Goal: Task Accomplishment & Management: Complete application form

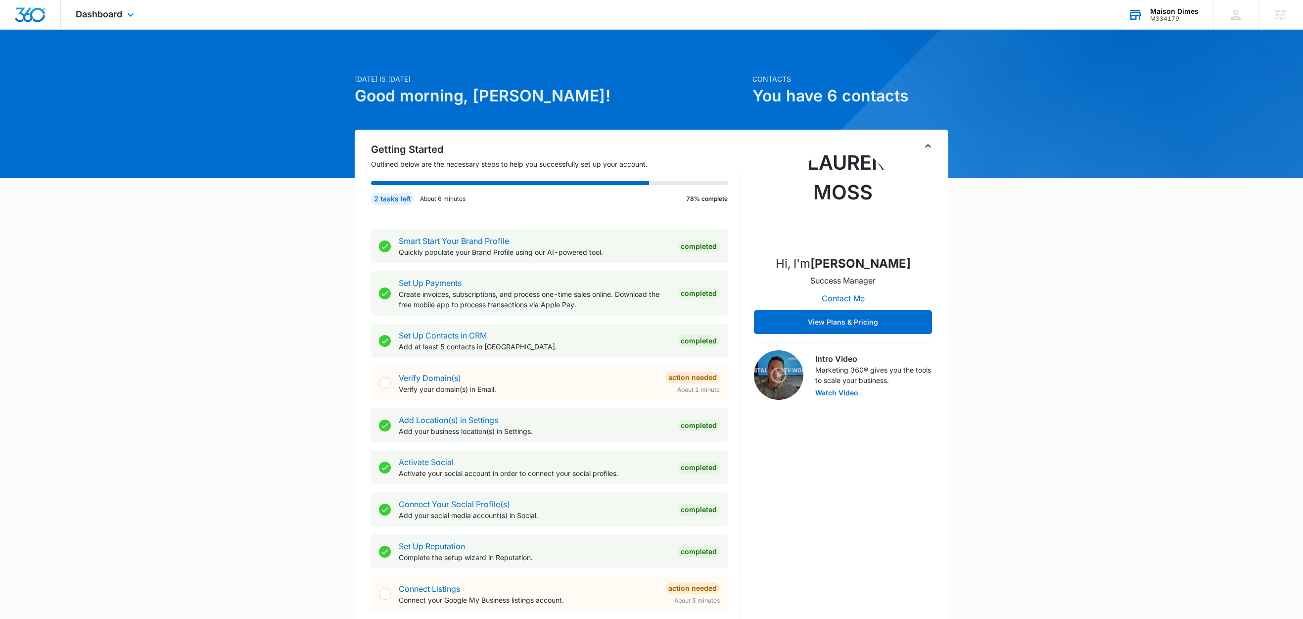
click at [1187, 9] on div "Maison Dimes" at bounding box center [1174, 11] width 48 height 8
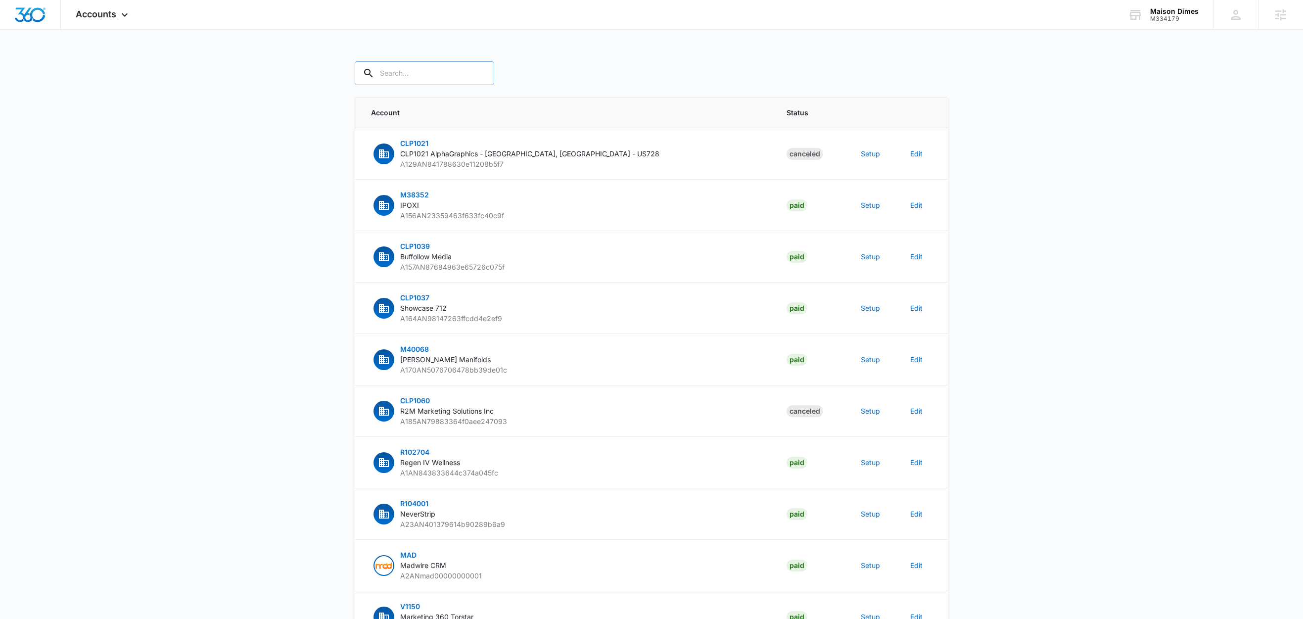
click at [427, 83] on input "text" at bounding box center [424, 73] width 139 height 24
paste input "M334179"
type input "M334179"
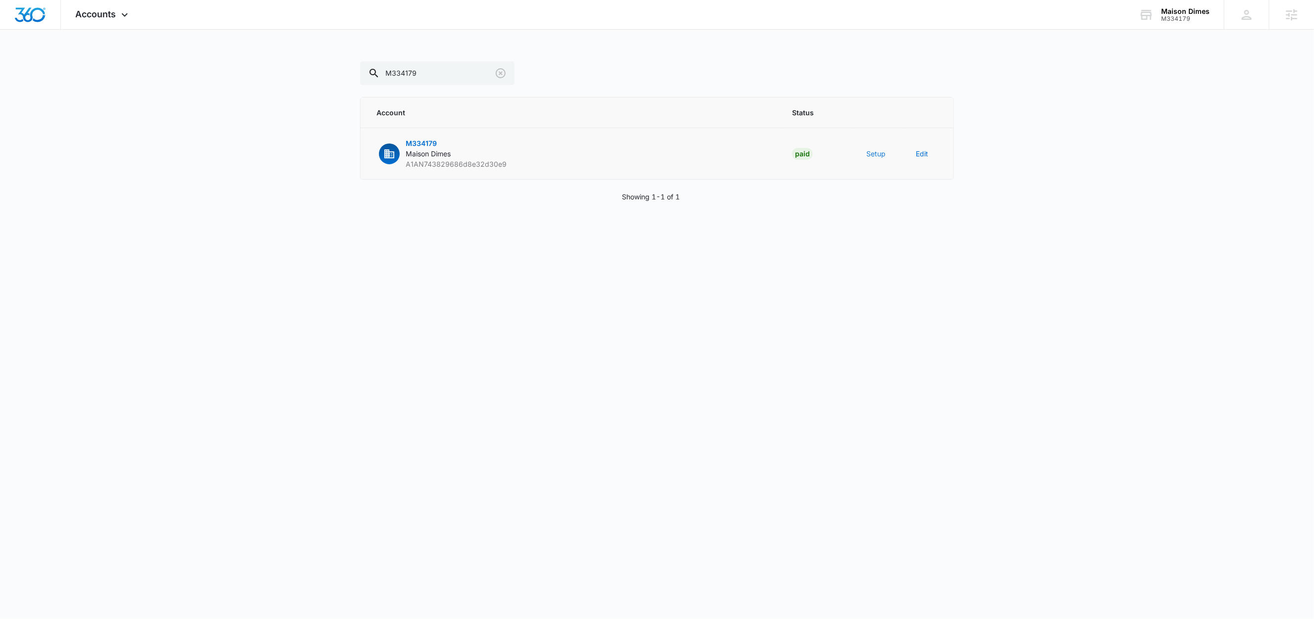
click at [868, 155] on button "Setup" at bounding box center [875, 153] width 19 height 10
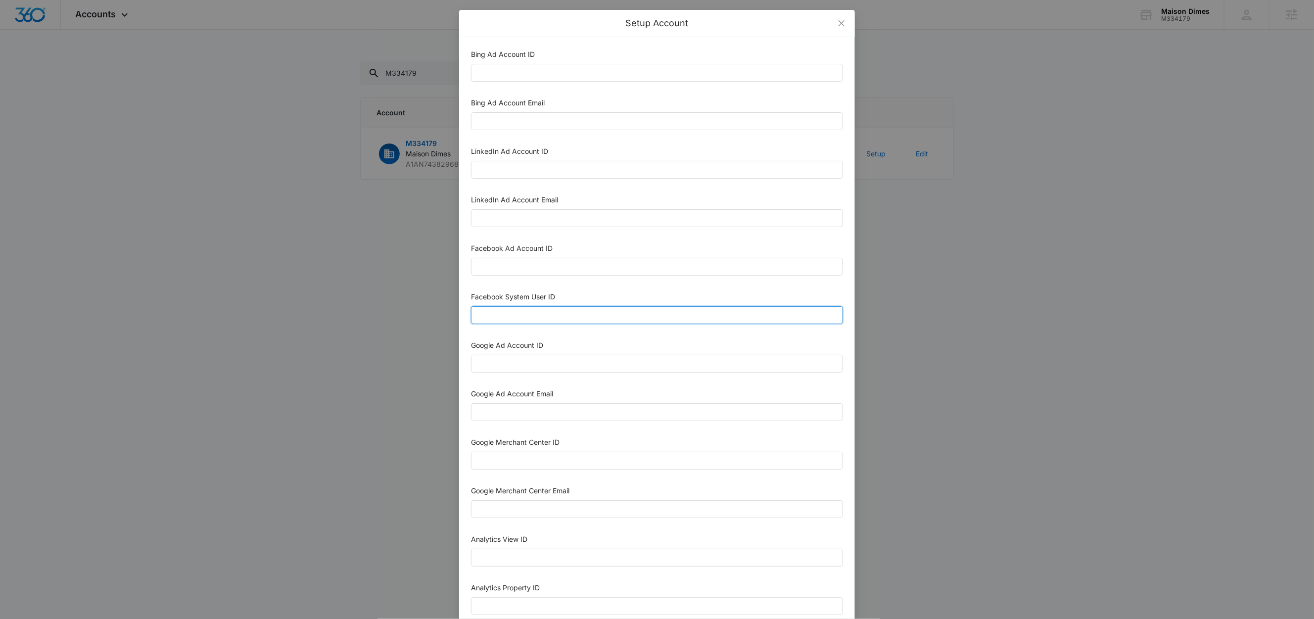
click at [561, 317] on input "Facebook System User ID" at bounding box center [657, 315] width 372 height 18
type input "1023954259108897"
click at [576, 293] on div "Facebook System User ID" at bounding box center [657, 298] width 372 height 15
click at [544, 270] on input "Facebook Ad Account ID" at bounding box center [657, 267] width 372 height 18
paste input "1867543724179982"
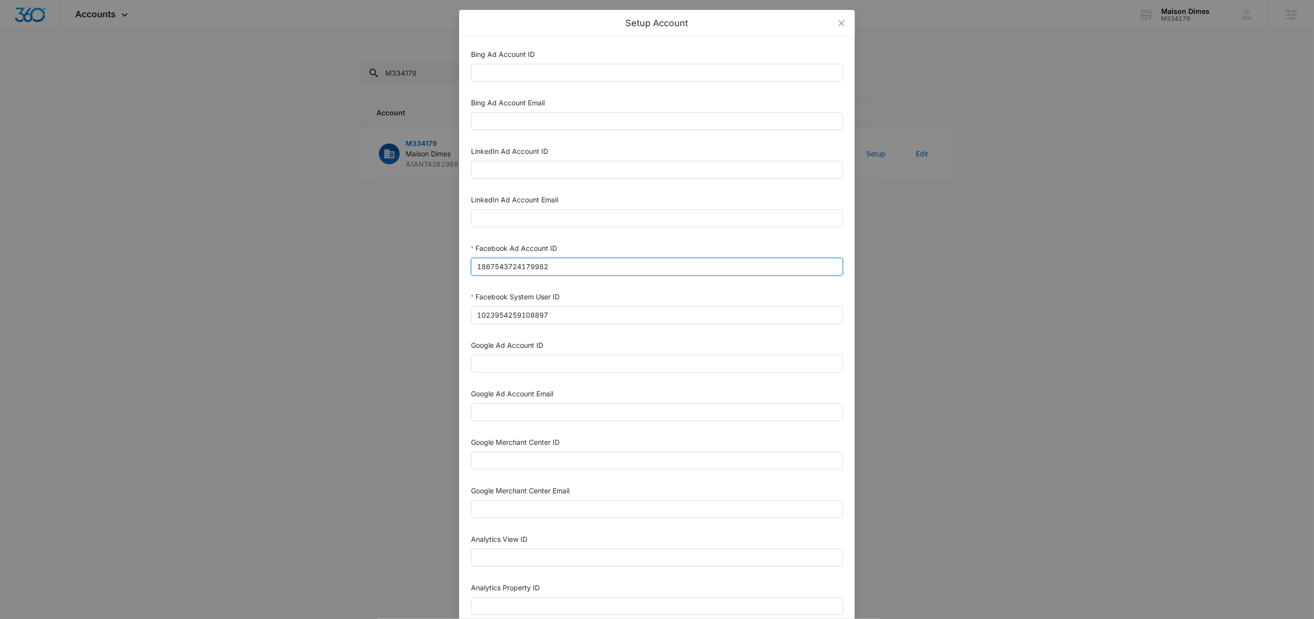
type input "1867543724179982"
click at [574, 244] on div "Facebook Ad Account ID" at bounding box center [657, 250] width 372 height 15
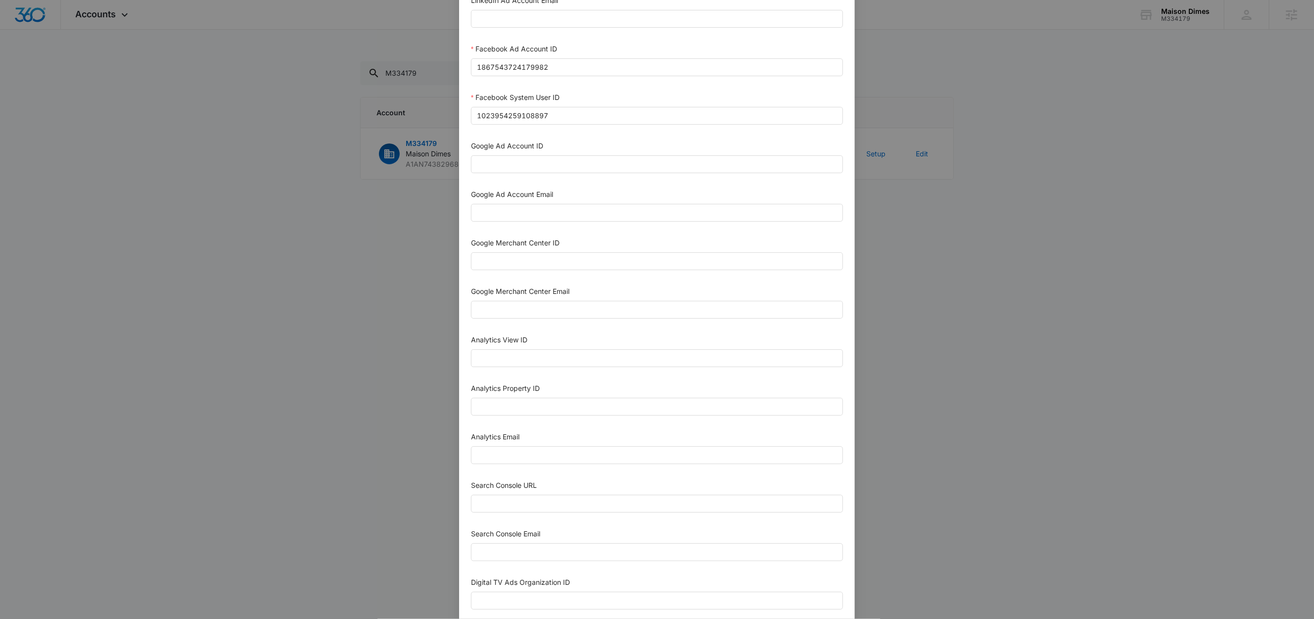
scroll to position [271, 0]
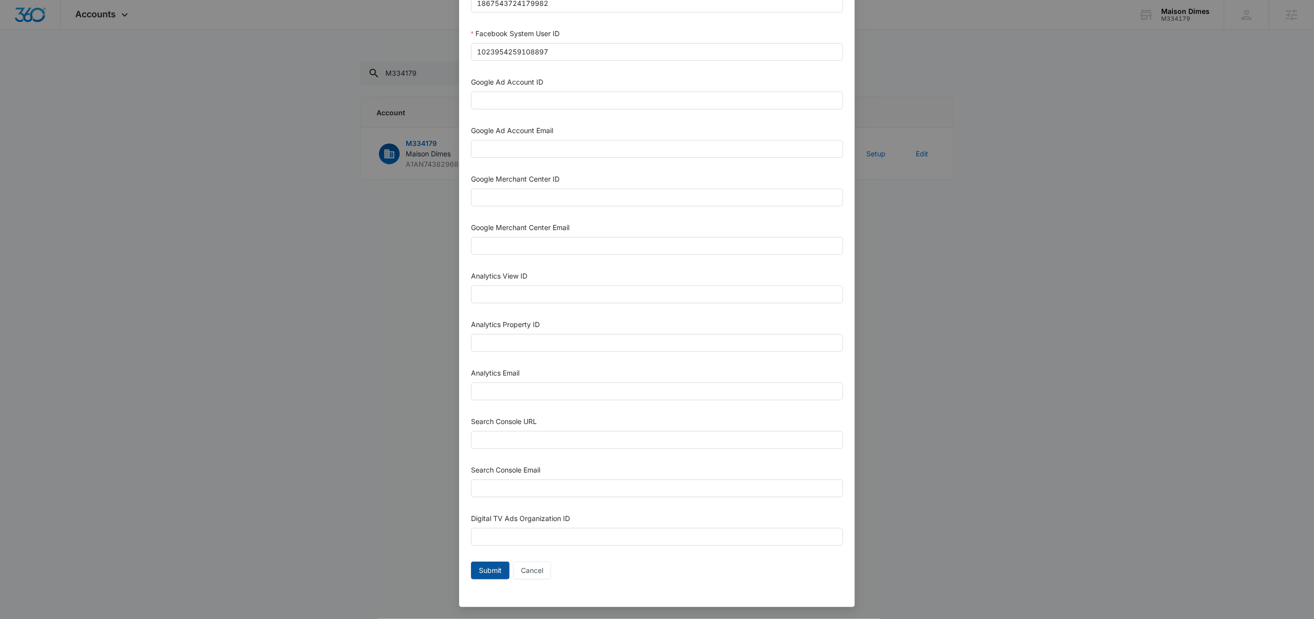
click at [485, 574] on span "Submit" at bounding box center [490, 570] width 23 height 11
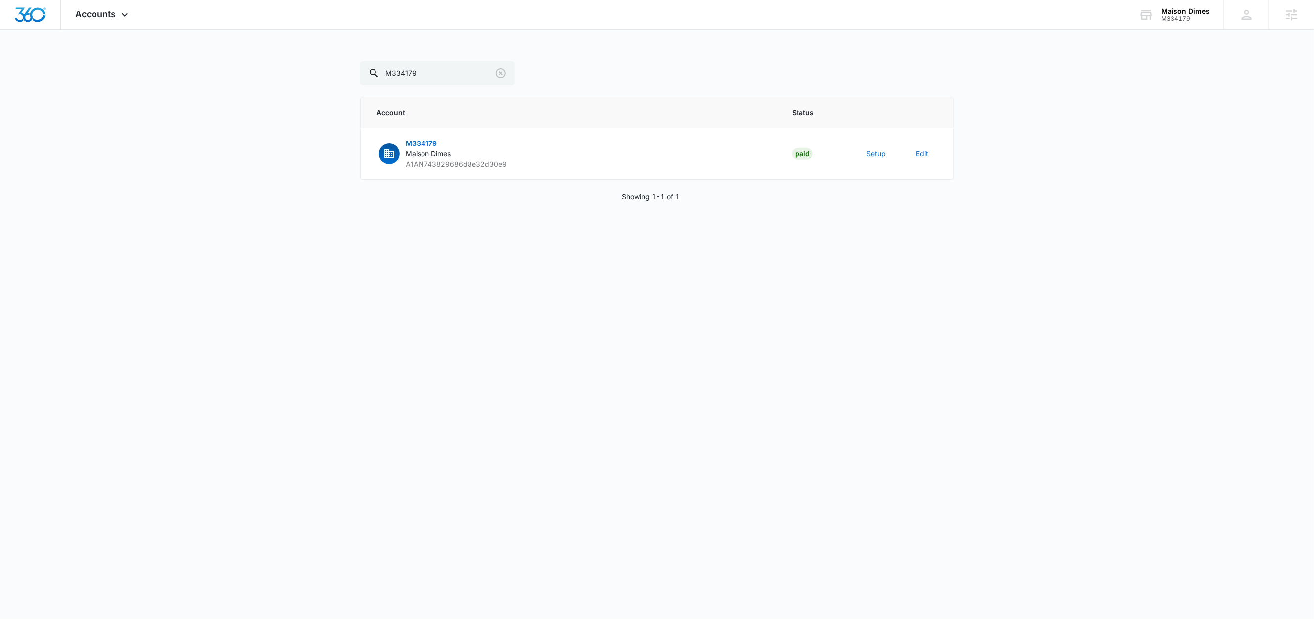
scroll to position [261, 0]
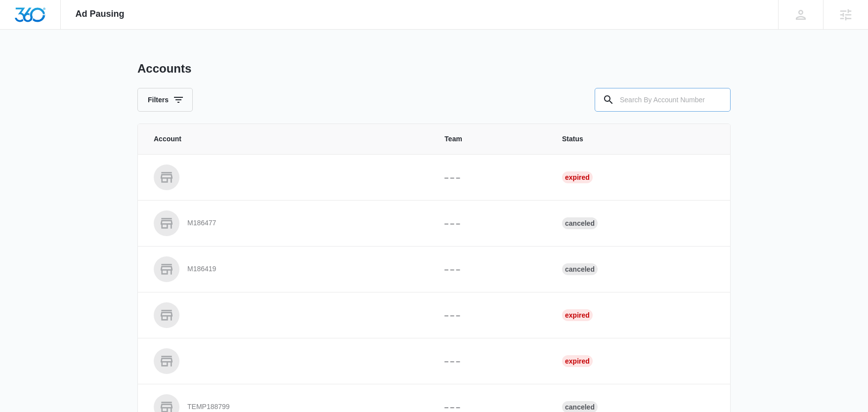
click at [666, 96] on input "text" at bounding box center [663, 100] width 136 height 24
paste input "M334179"
type input "M334179"
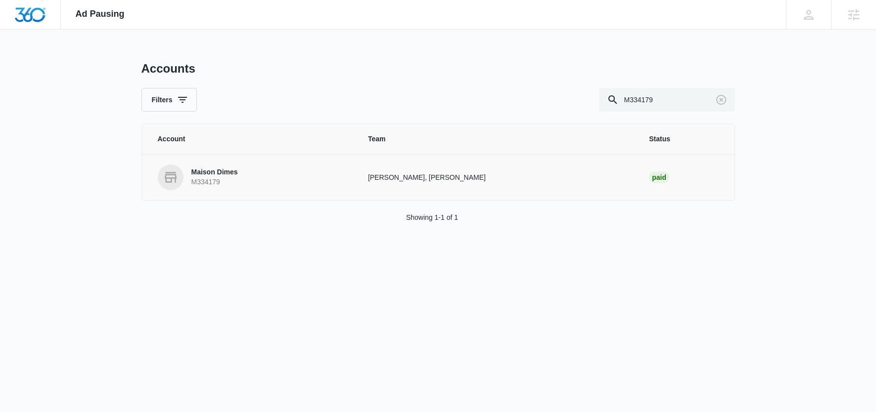
click at [235, 171] on p "Maison Dimes" at bounding box center [214, 173] width 46 height 10
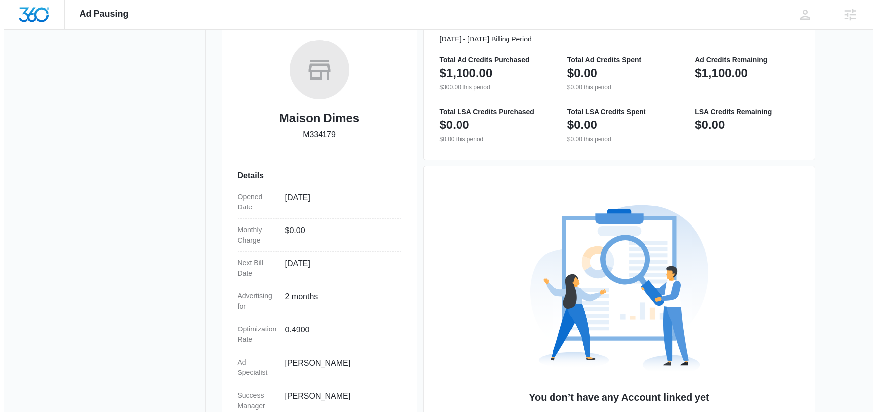
scroll to position [218, 0]
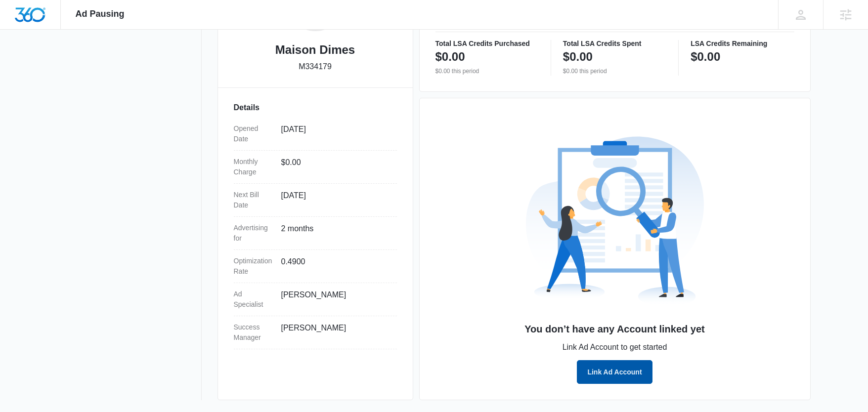
click at [620, 366] on button "Link Ad Account" at bounding box center [614, 373] width 75 height 24
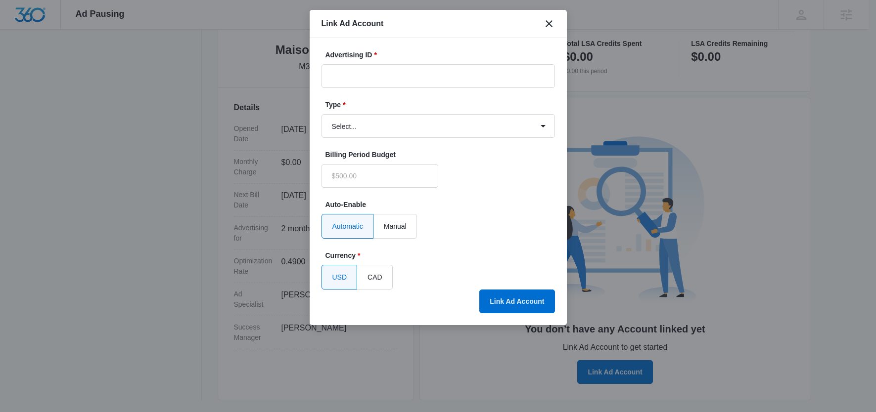
type input "$0.00"
click at [366, 124] on select "Select... Bing Ads Facebook Ads Google Ads" at bounding box center [437, 126] width 233 height 24
select select "facebook"
click at [321, 114] on select "Select... Bing Ads Facebook Ads Google Ads" at bounding box center [437, 126] width 233 height 24
click at [381, 76] on input "Advertising ID *" at bounding box center [437, 76] width 233 height 24
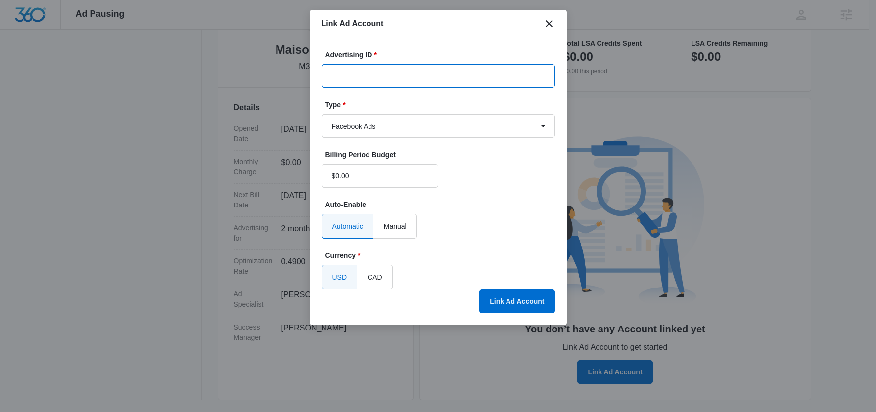
paste input "1867543724179982"
type input "1867543724179982"
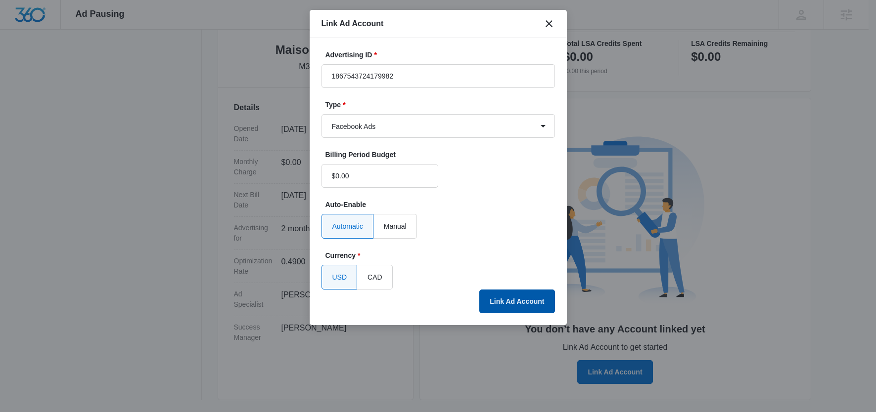
click at [509, 302] on button "Link Ad Account" at bounding box center [516, 302] width 75 height 24
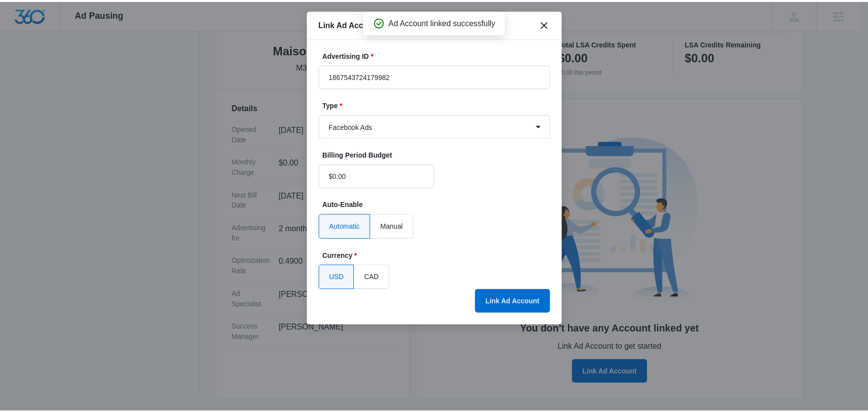
scroll to position [183, 0]
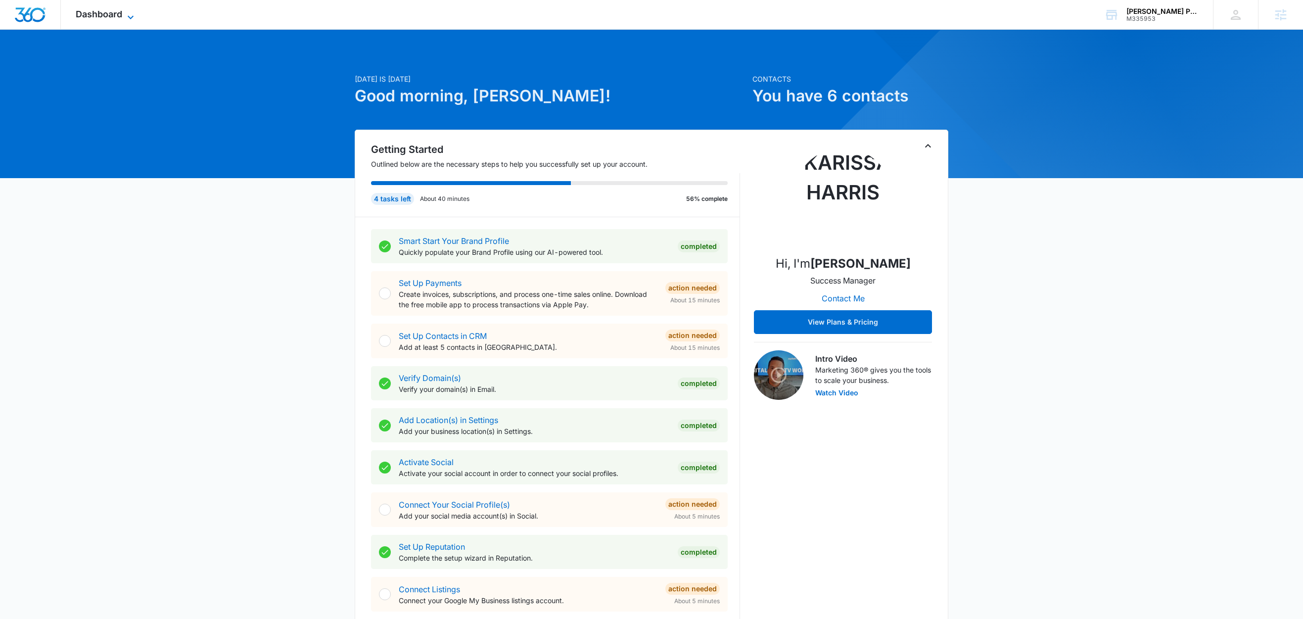
click at [127, 18] on icon at bounding box center [131, 17] width 12 height 12
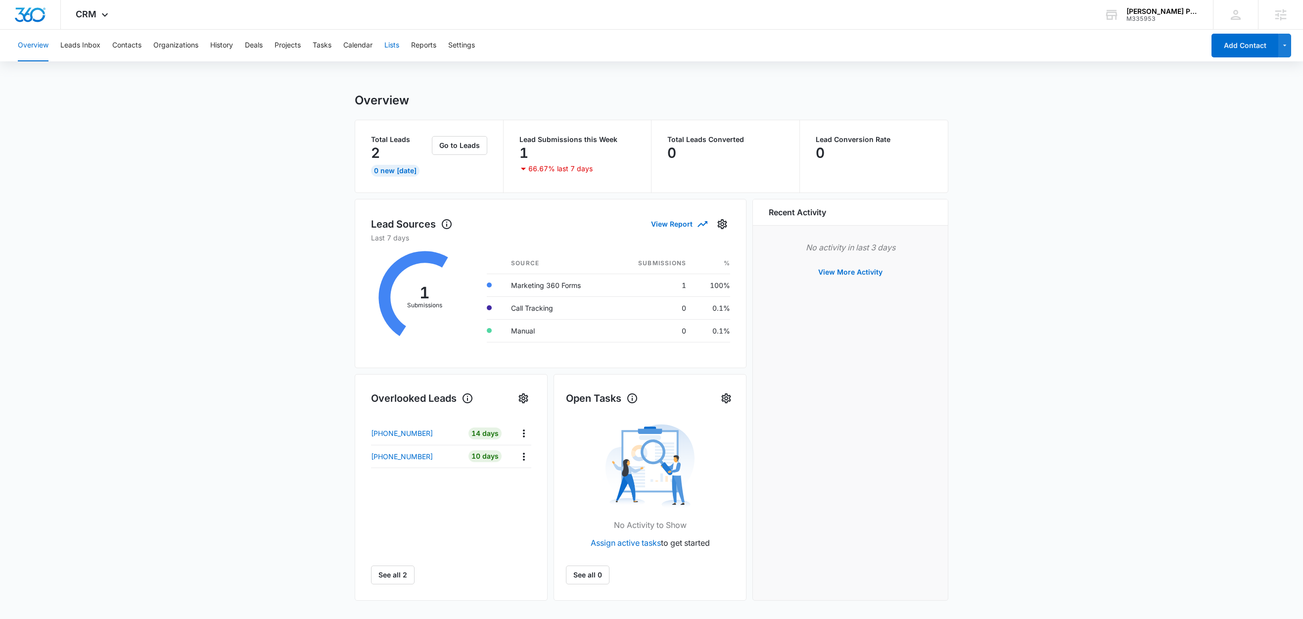
click at [393, 47] on button "Lists" at bounding box center [391, 46] width 15 height 32
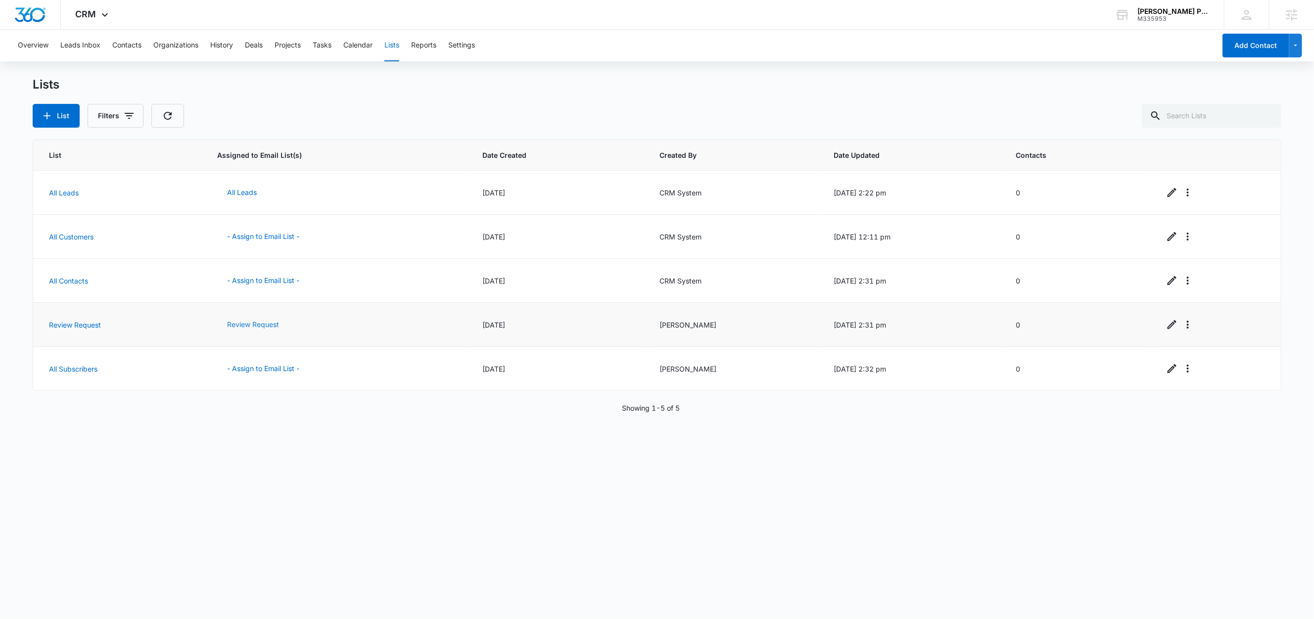
click at [239, 327] on button "Review Request" at bounding box center [253, 325] width 72 height 24
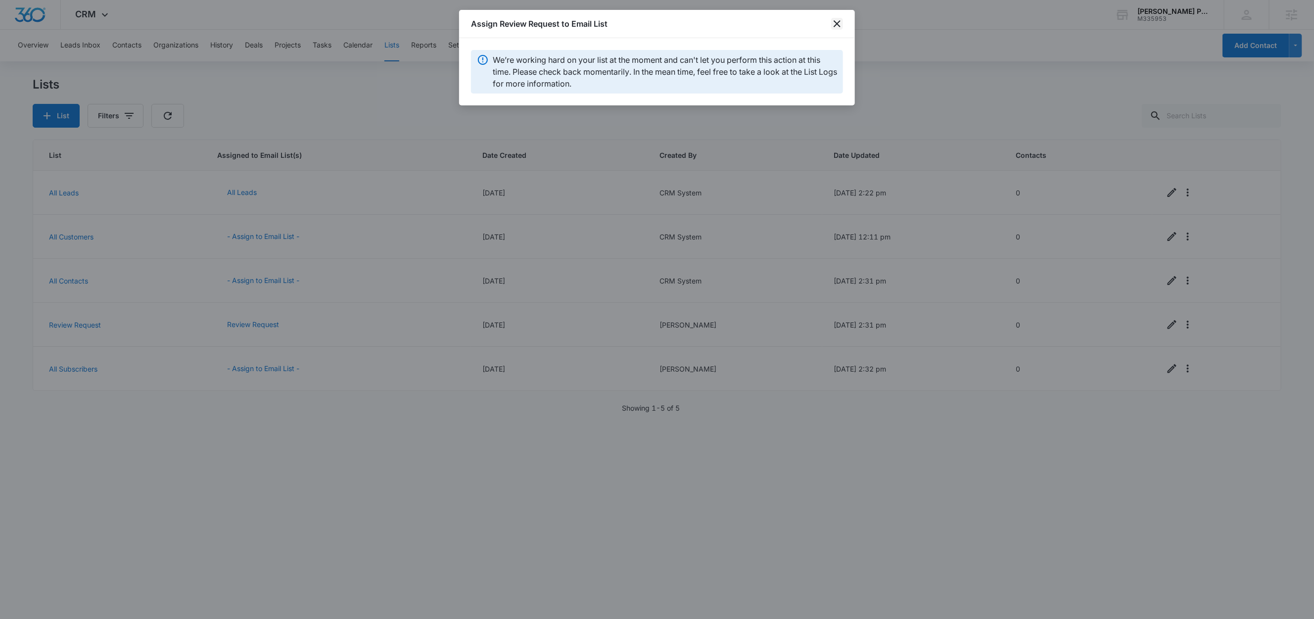
click at [836, 25] on icon "close" at bounding box center [837, 24] width 12 height 12
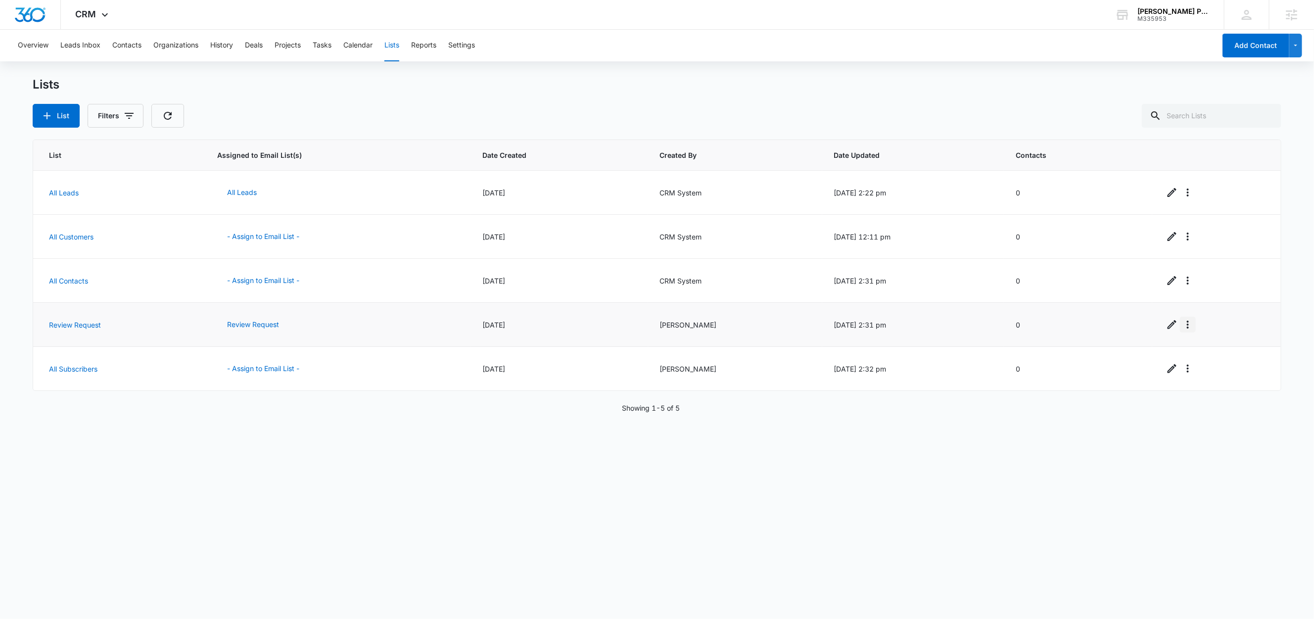
click at [1184, 329] on icon "Overflow Menu" at bounding box center [1187, 324] width 12 height 12
click at [1203, 370] on div "View List Log" at bounding box center [1207, 368] width 44 height 7
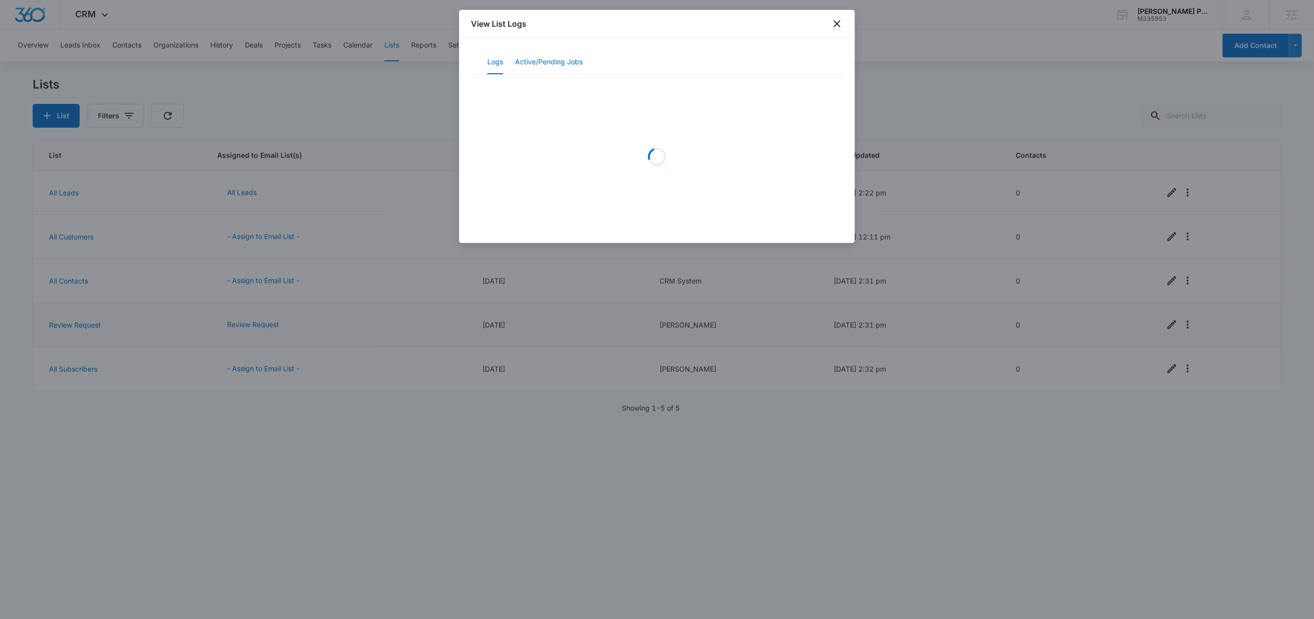
click at [567, 62] on button "Active/Pending Jobs" at bounding box center [549, 62] width 68 height 24
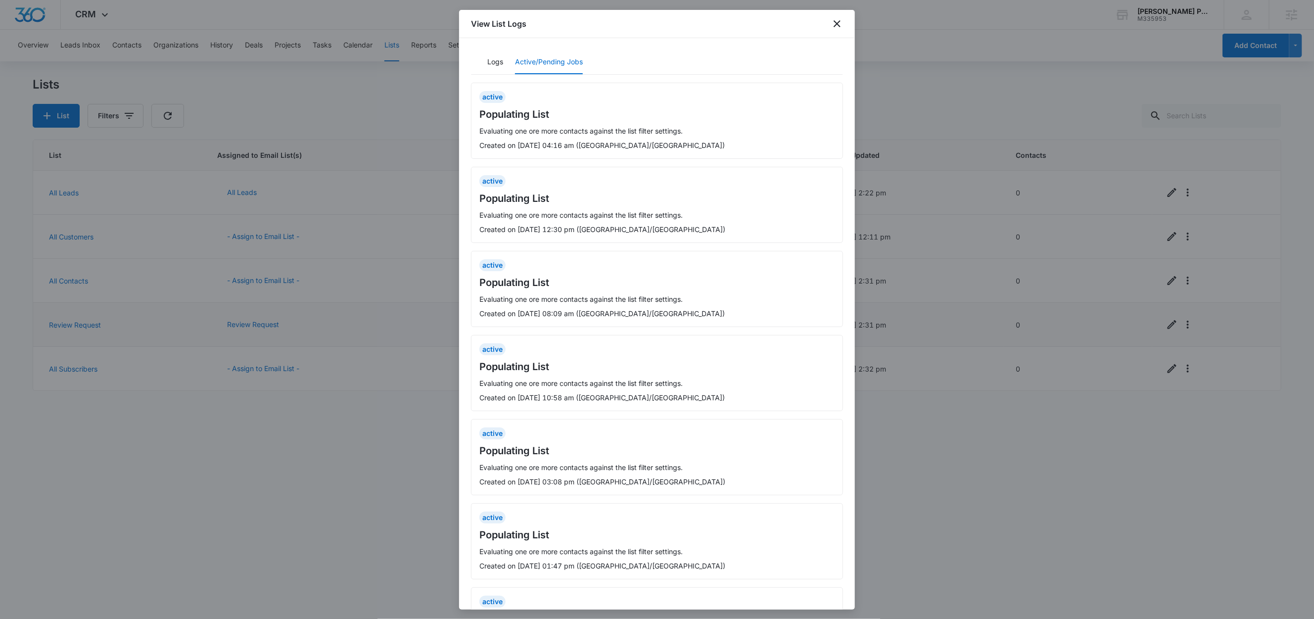
scroll to position [438, 0]
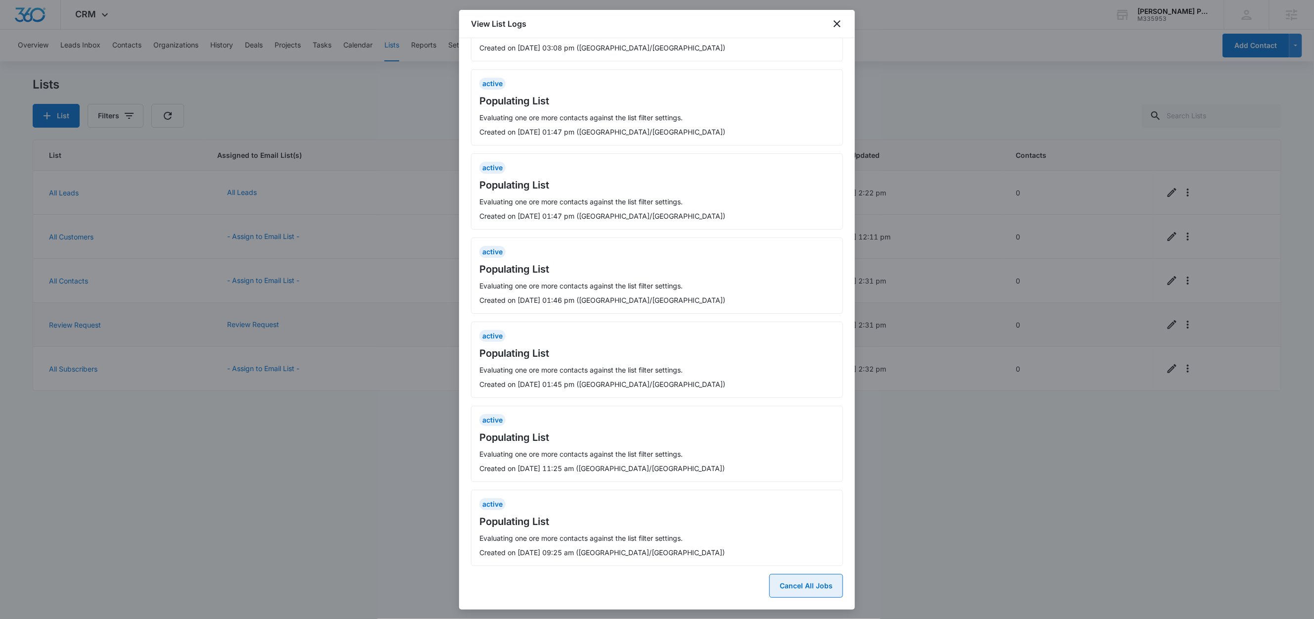
click at [793, 586] on button "Cancel All Jobs" at bounding box center [806, 586] width 74 height 24
click at [831, 549] on button "Yes" at bounding box center [830, 546] width 26 height 19
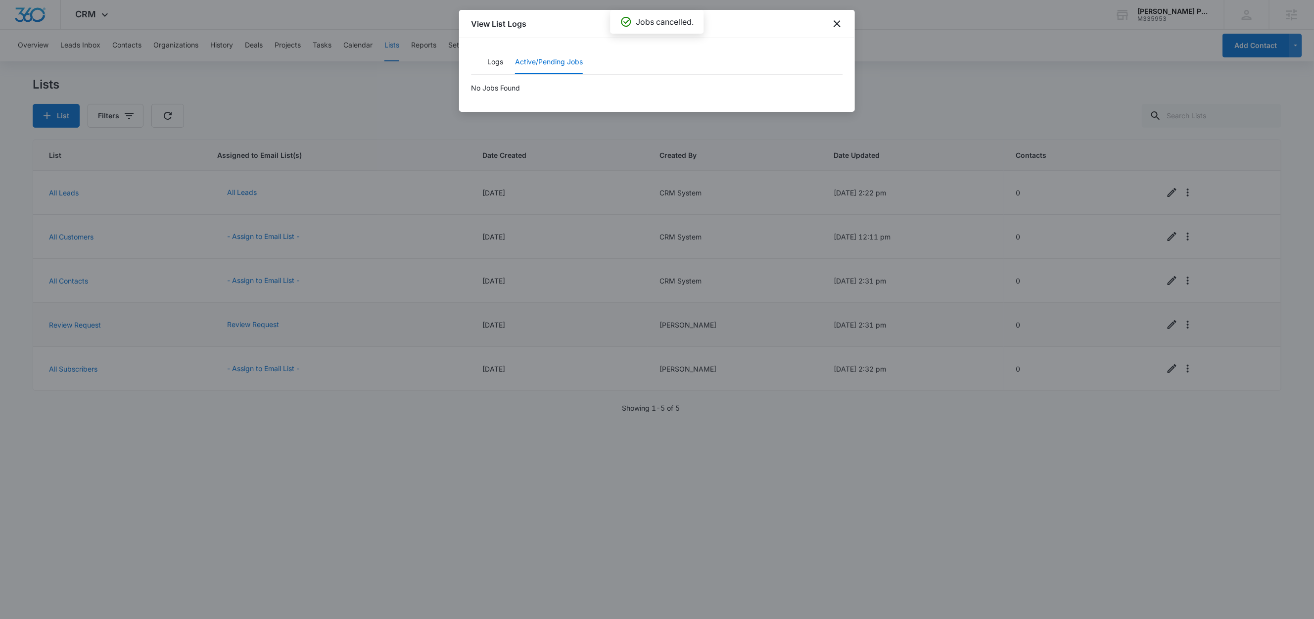
scroll to position [0, 0]
click at [840, 25] on icon "close" at bounding box center [837, 24] width 12 height 12
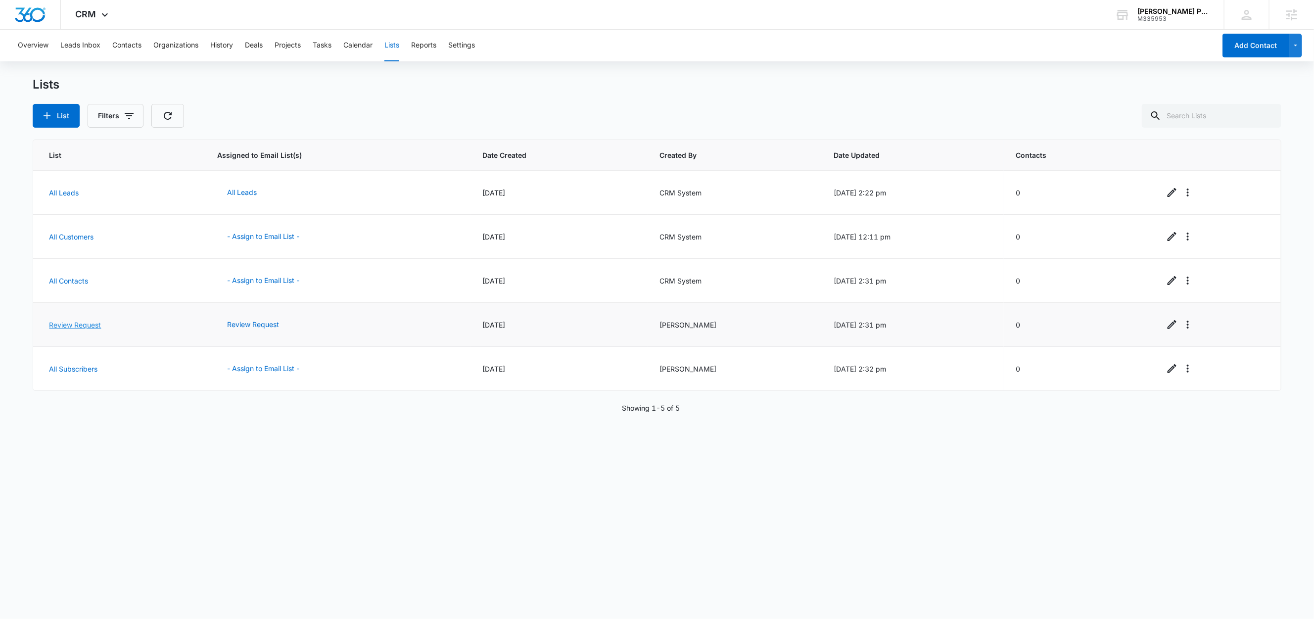
click at [65, 325] on link "Review Request" at bounding box center [75, 324] width 52 height 8
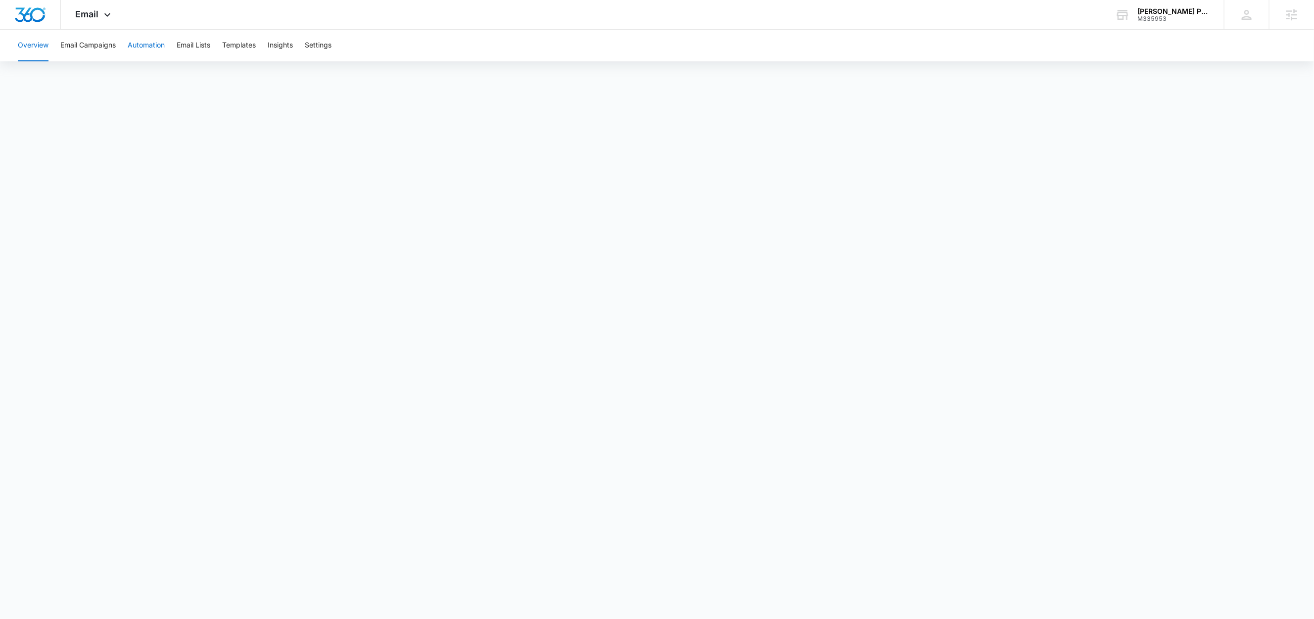
click at [151, 47] on button "Automation" at bounding box center [146, 46] width 37 height 32
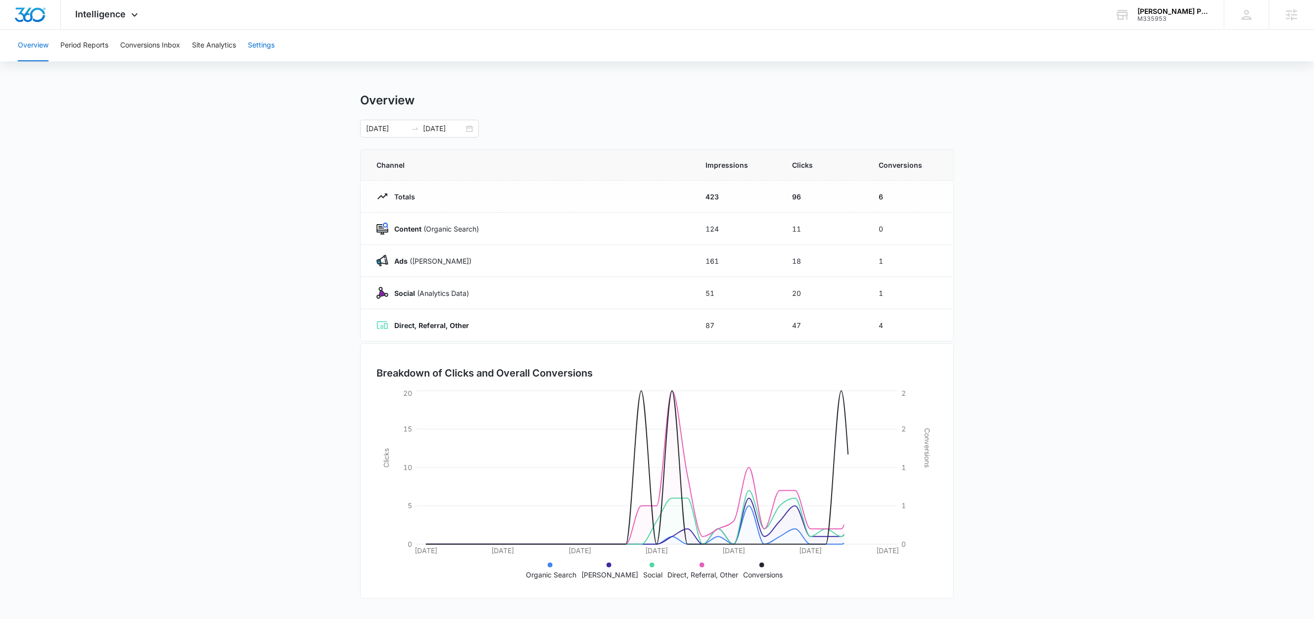
click at [266, 49] on button "Settings" at bounding box center [261, 46] width 27 height 32
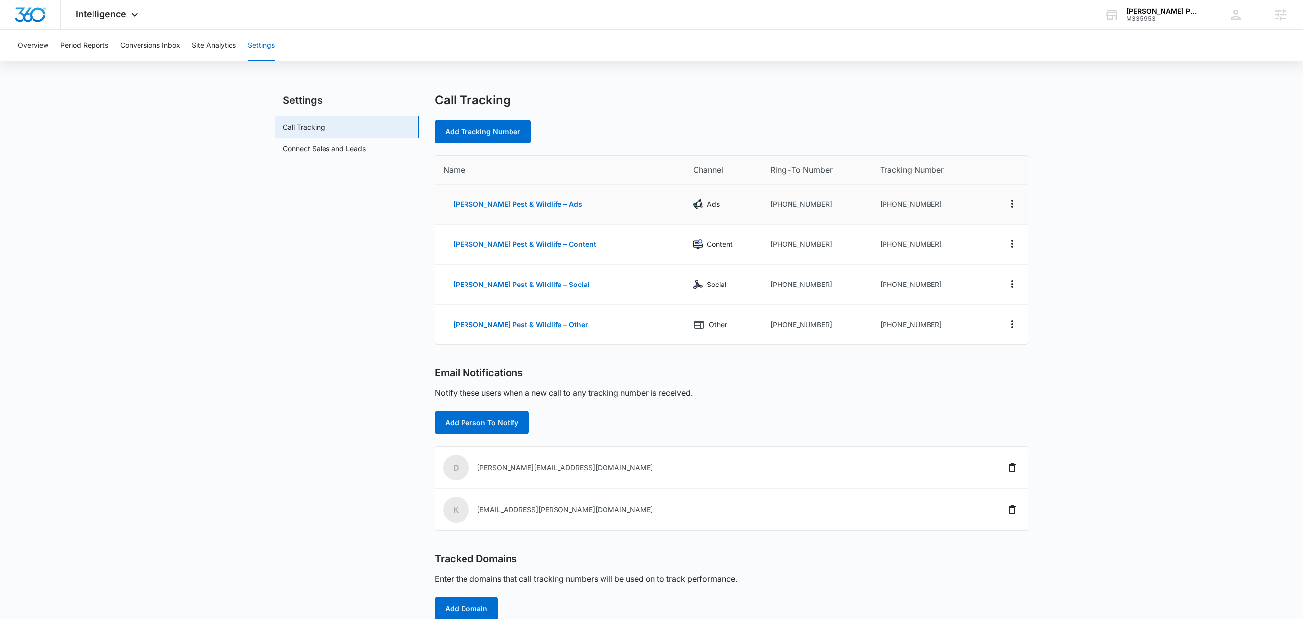
click at [796, 201] on td "[PHONE_NUMBER]" at bounding box center [816, 204] width 109 height 40
drag, startPoint x: 801, startPoint y: 204, endPoint x: 754, endPoint y: 205, distance: 47.0
click at [762, 205] on td "+19189645354" at bounding box center [816, 204] width 109 height 40
copy td "9189645354"
click at [468, 128] on link "Add Tracking Number" at bounding box center [483, 132] width 96 height 24
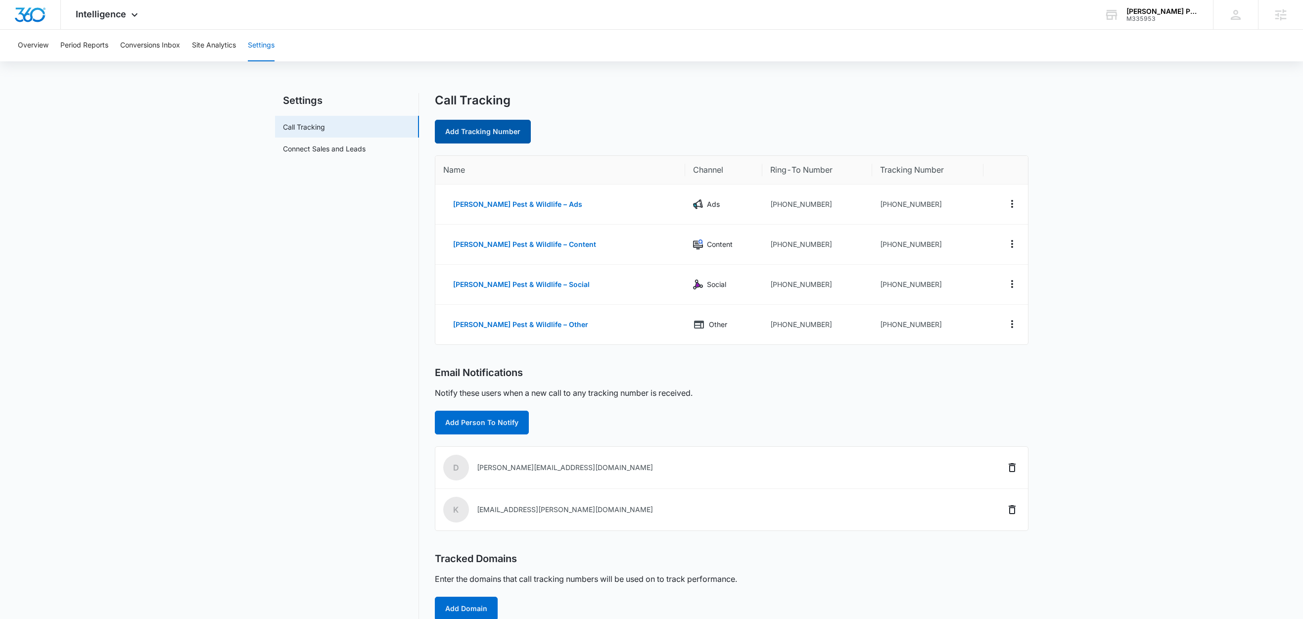
select select "by_area_code"
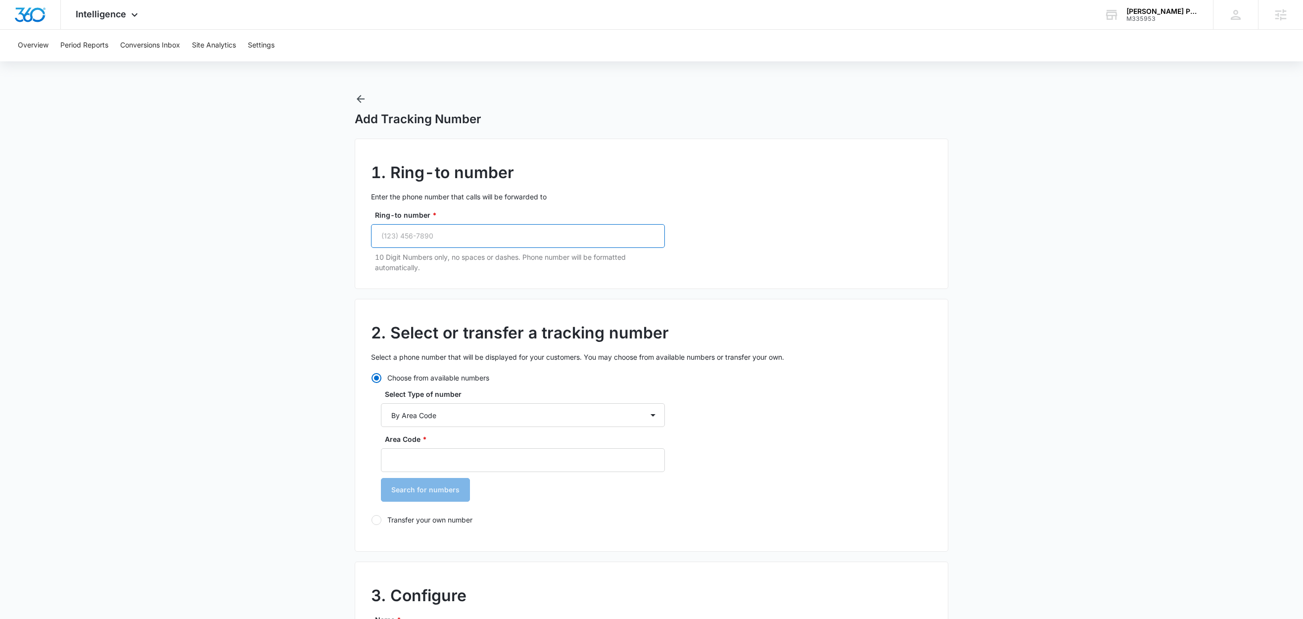
click at [450, 238] on input "Ring-to number *" at bounding box center [518, 236] width 294 height 24
paste input "[PHONE_NUMBER]"
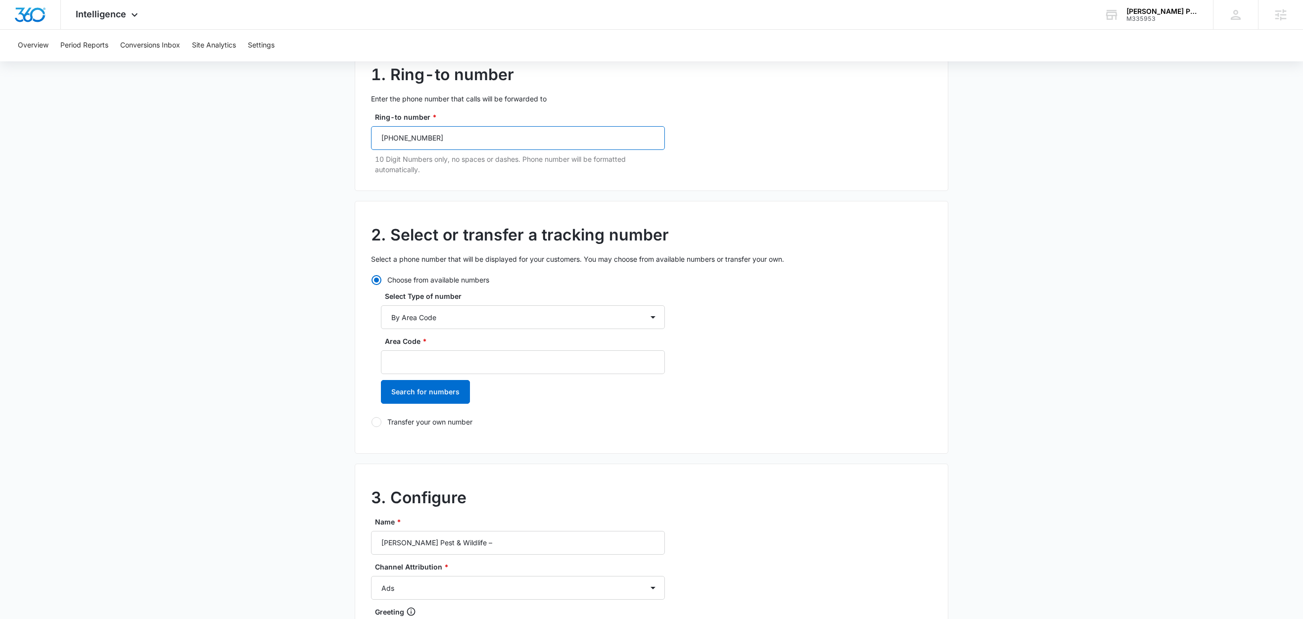
scroll to position [107, 0]
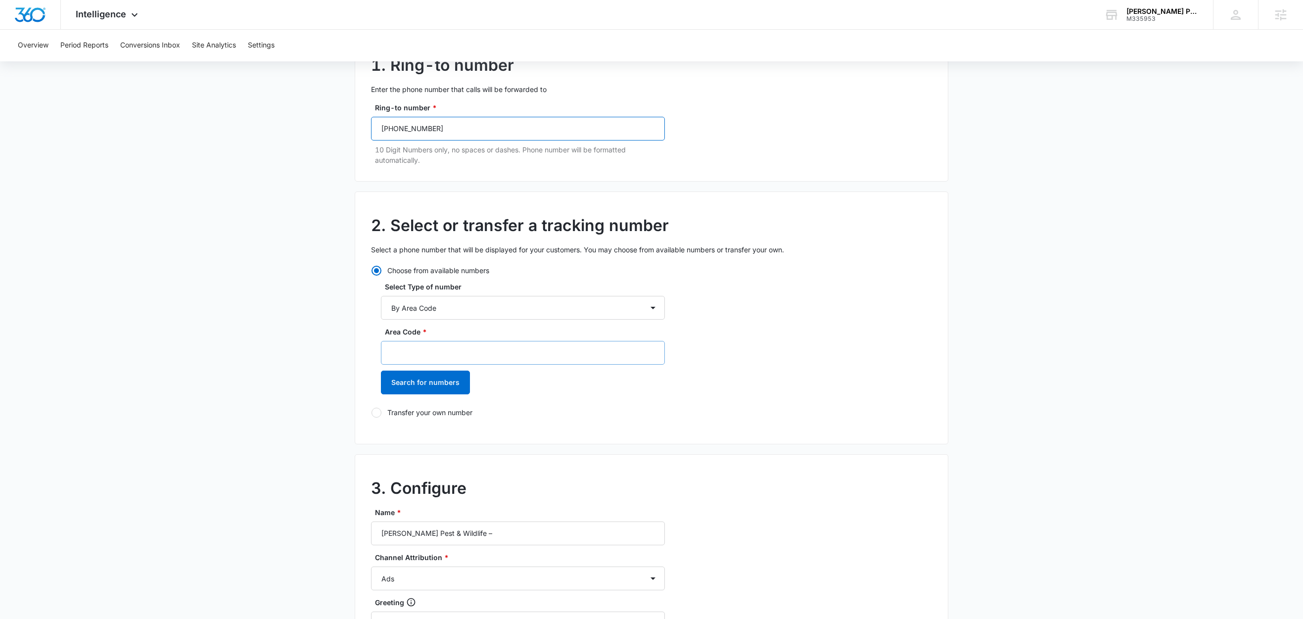
type input "[PHONE_NUMBER]"
click at [416, 352] on input "Area Code *" at bounding box center [523, 353] width 284 height 24
type input "918"
click at [423, 380] on button "Search for numbers" at bounding box center [425, 382] width 89 height 24
click at [432, 432] on label "+19182120186" at bounding box center [523, 434] width 284 height 10
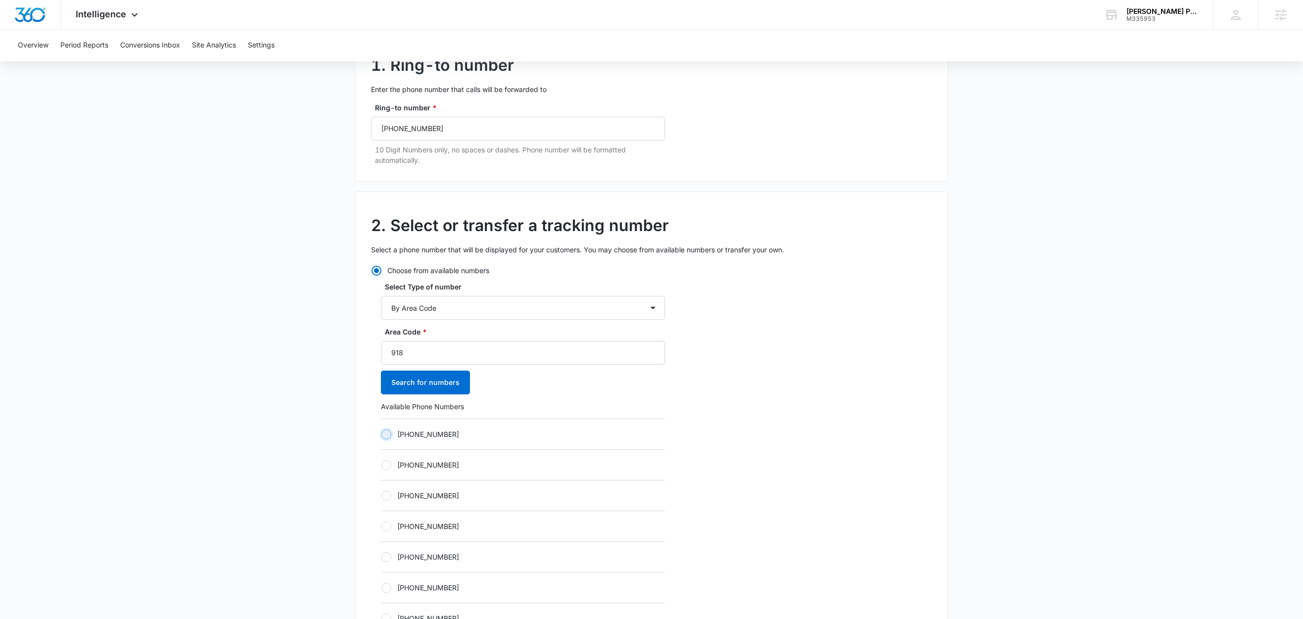
click at [381, 434] on input "+19182120186" at bounding box center [381, 434] width 0 height 0
radio input "true"
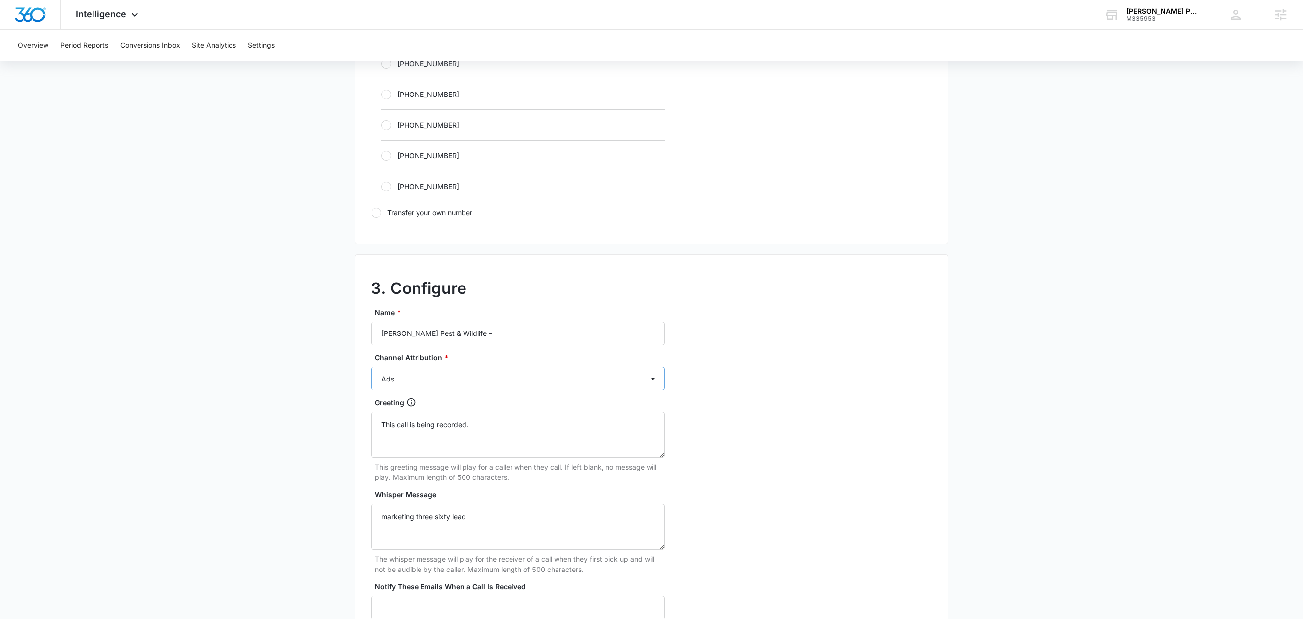
scroll to position [640, 0]
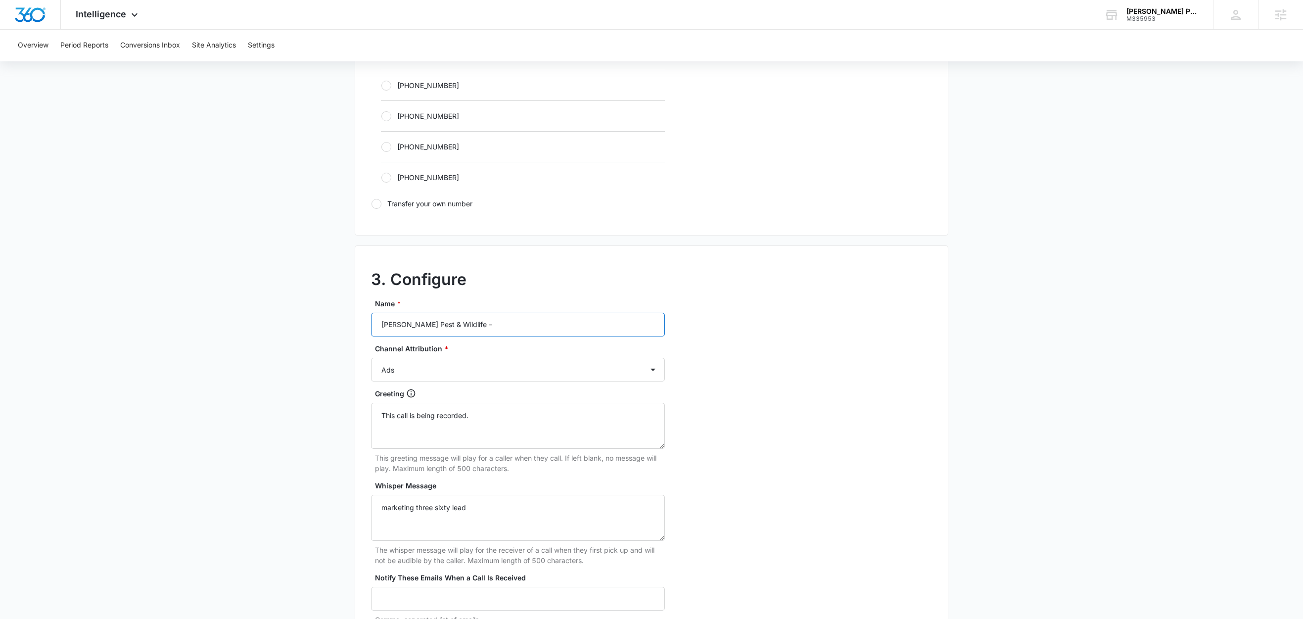
click at [526, 331] on input "Dukes Pest & Wildlife –" at bounding box center [518, 325] width 294 height 24
type input "[PERSON_NAME] Pest & Wildlife – LSA"
click at [429, 377] on select "Ads Local Service Ads Content Social Other" at bounding box center [518, 370] width 294 height 24
select select "LSA"
click at [371, 361] on select "Ads Local Service Ads Content Social Other" at bounding box center [518, 370] width 294 height 24
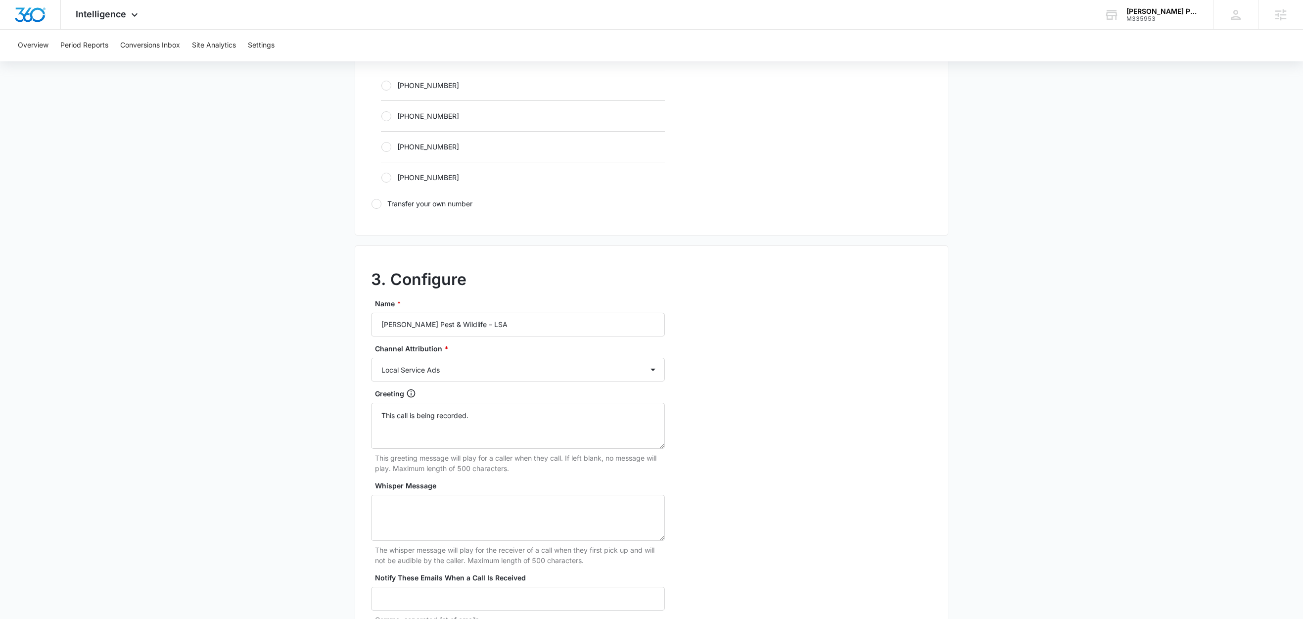
click at [281, 368] on main "Add Tracking Number 1. Ring-to number Enter the phone number that calls will be…" at bounding box center [651, 95] width 1303 height 1284
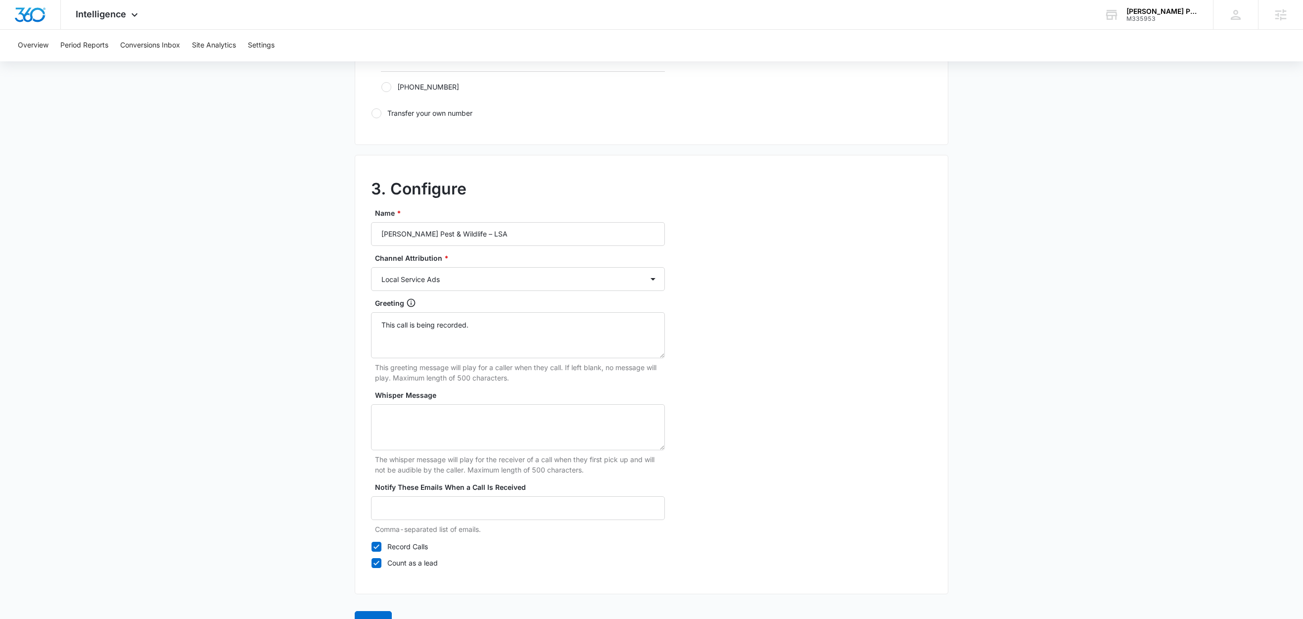
scroll to position [763, 0]
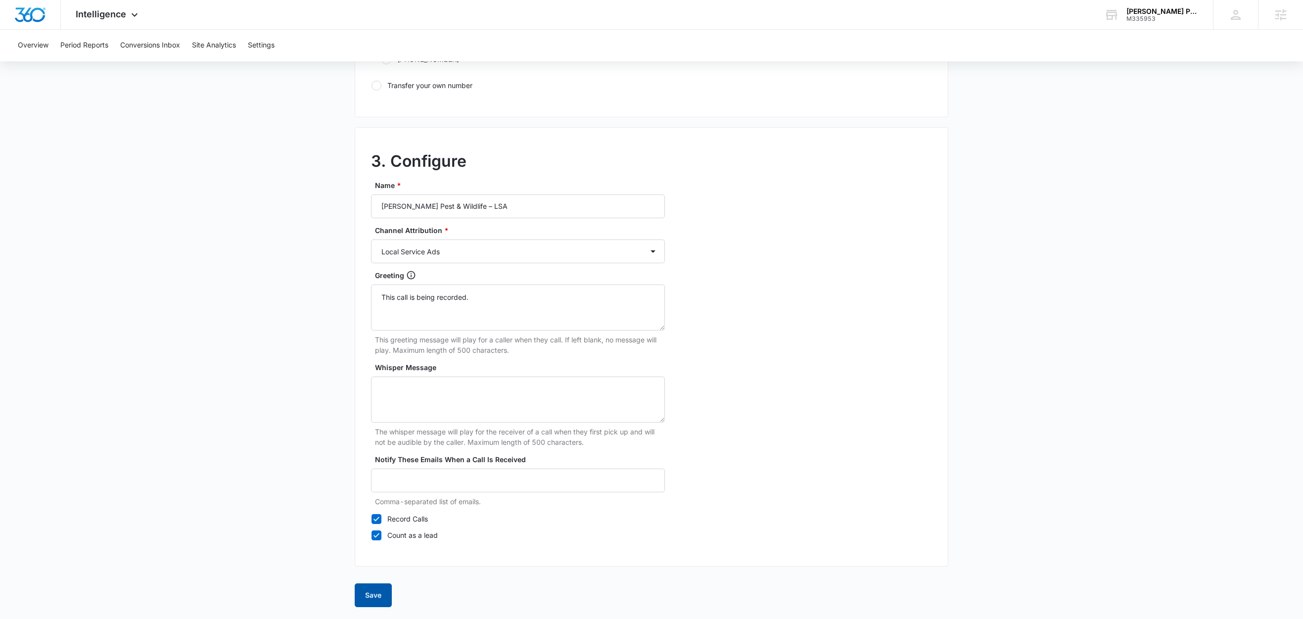
click at [377, 593] on button "Save" at bounding box center [373, 595] width 37 height 24
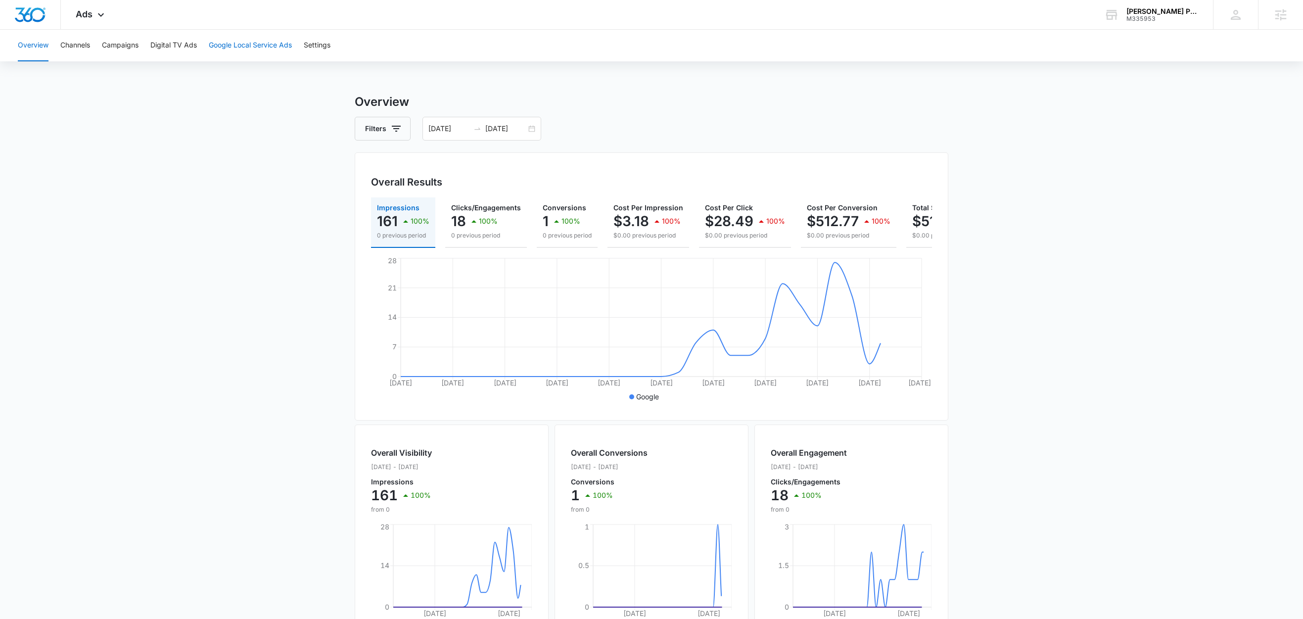
click at [254, 46] on button "Google Local Service Ads" at bounding box center [250, 46] width 83 height 32
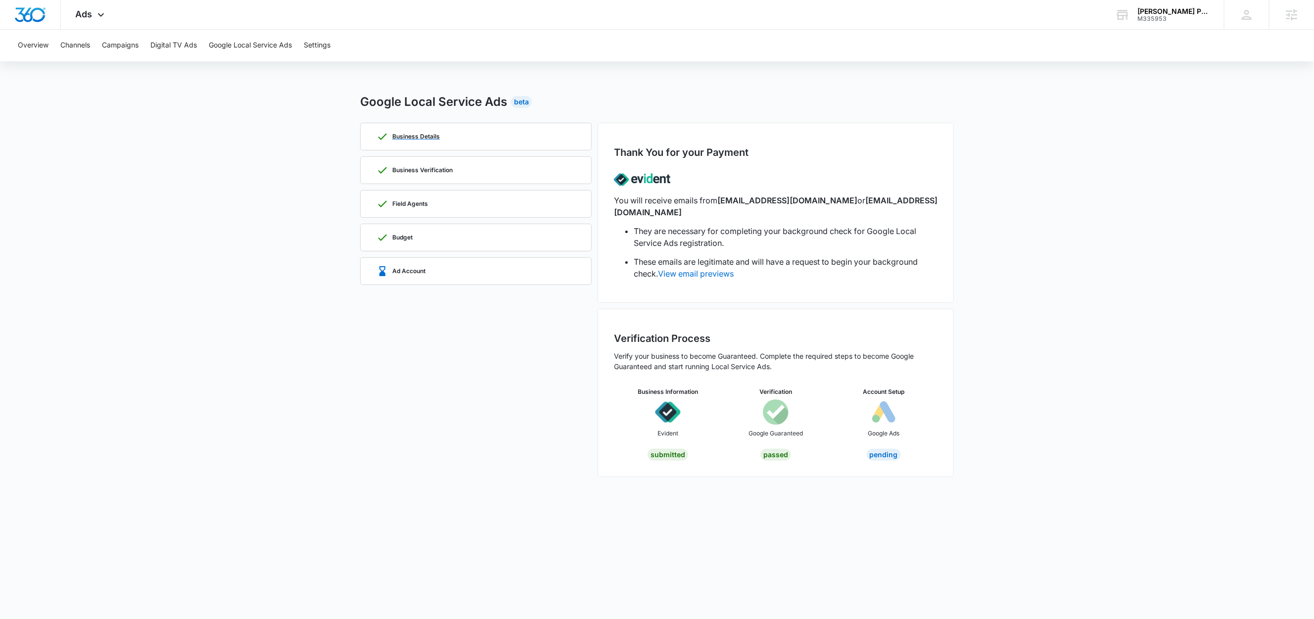
click at [455, 137] on div "Business Details" at bounding box center [475, 136] width 199 height 27
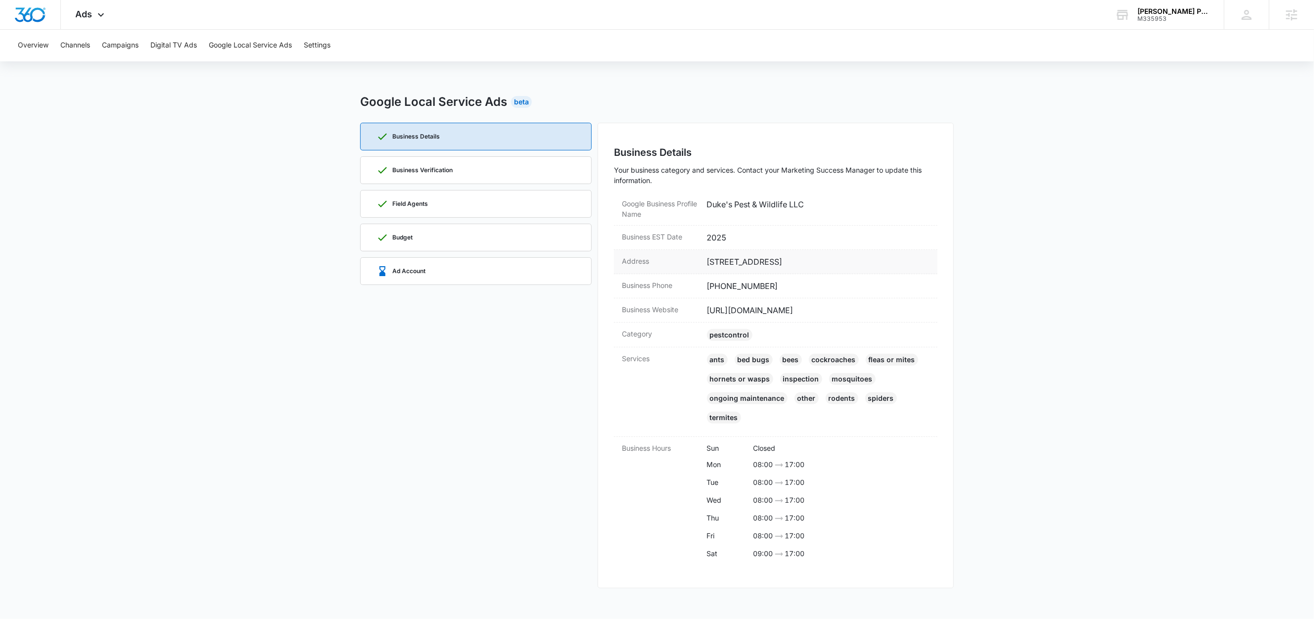
drag, startPoint x: 837, startPoint y: 258, endPoint x: 813, endPoint y: 267, distance: 26.3
click at [813, 267] on dd "[STREET_ADDRESS]" at bounding box center [818, 262] width 223 height 12
copy dd "74344"
click at [454, 170] on div "Business Verification" at bounding box center [475, 170] width 199 height 27
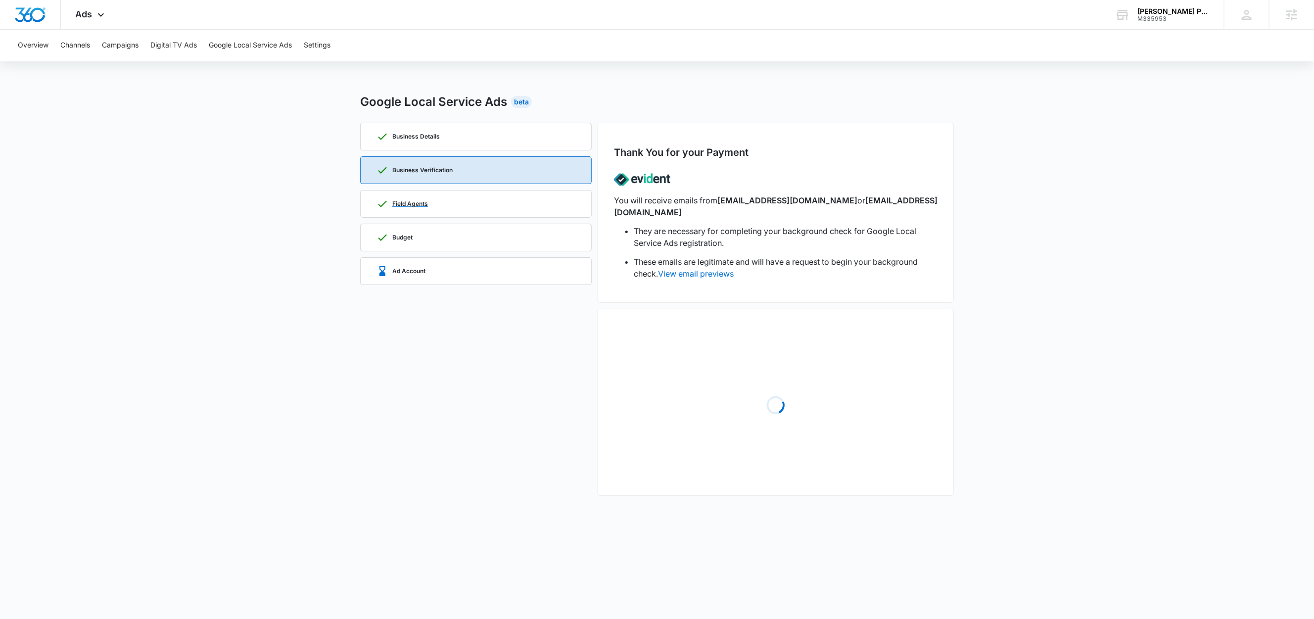
click at [444, 203] on div "Field Agents" at bounding box center [475, 203] width 199 height 27
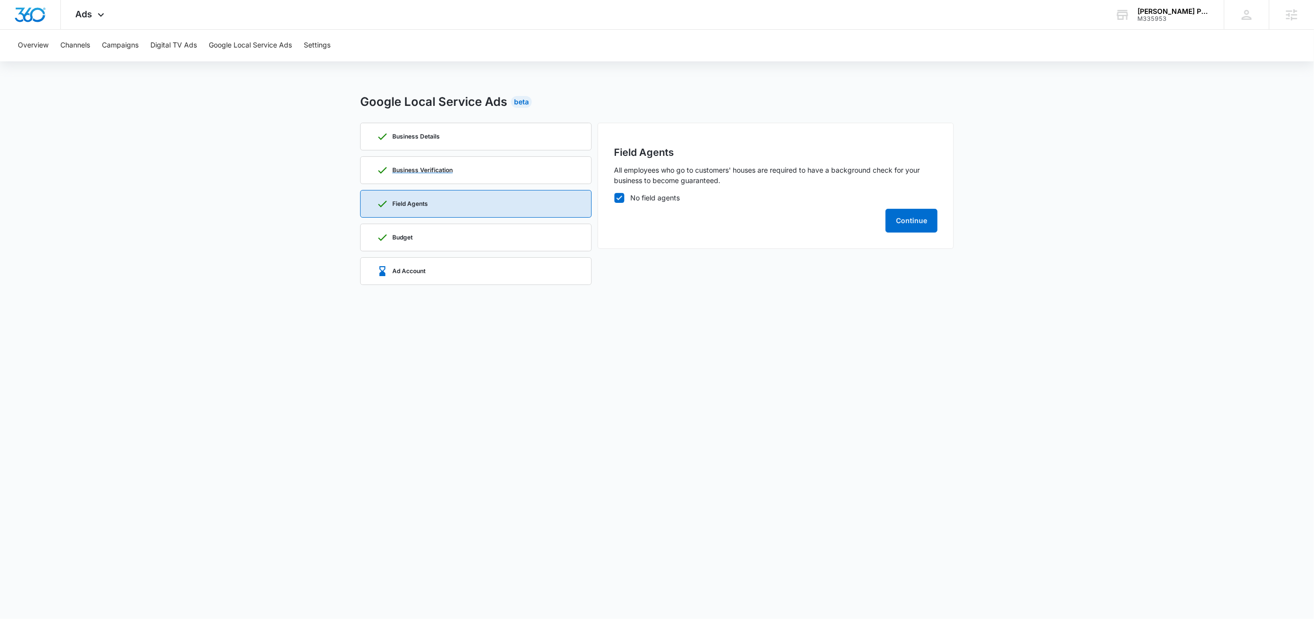
click at [465, 173] on div "Business Verification" at bounding box center [475, 170] width 199 height 27
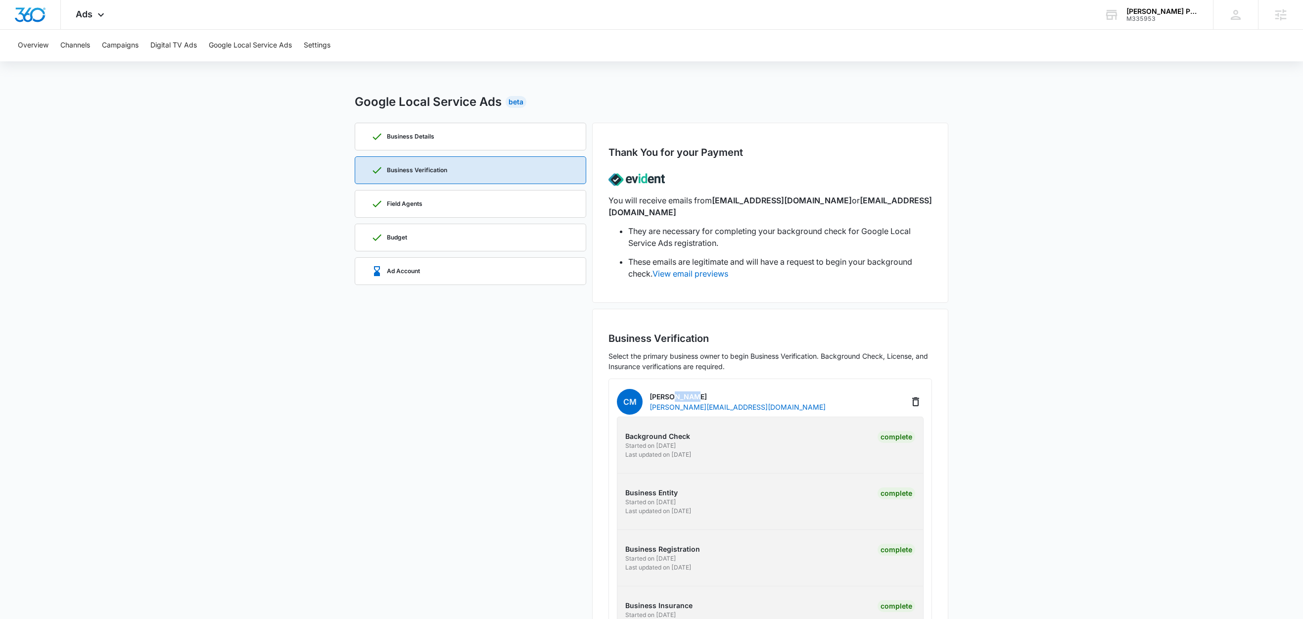
drag, startPoint x: 694, startPoint y: 386, endPoint x: 675, endPoint y: 386, distance: 18.8
click at [675, 391] on p "[PERSON_NAME]" at bounding box center [737, 396] width 176 height 10
click at [456, 204] on div "Field Agents" at bounding box center [470, 203] width 199 height 27
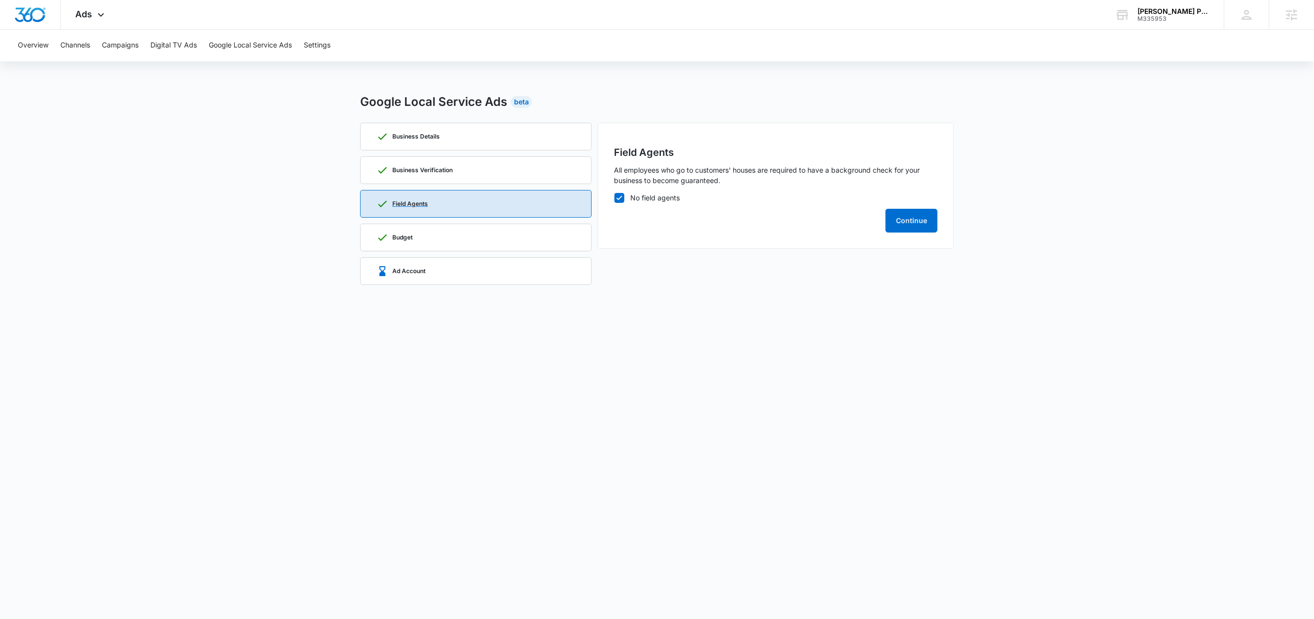
click at [456, 204] on div "Field Agents" at bounding box center [475, 203] width 199 height 27
click at [462, 139] on div "Business Details" at bounding box center [475, 136] width 199 height 27
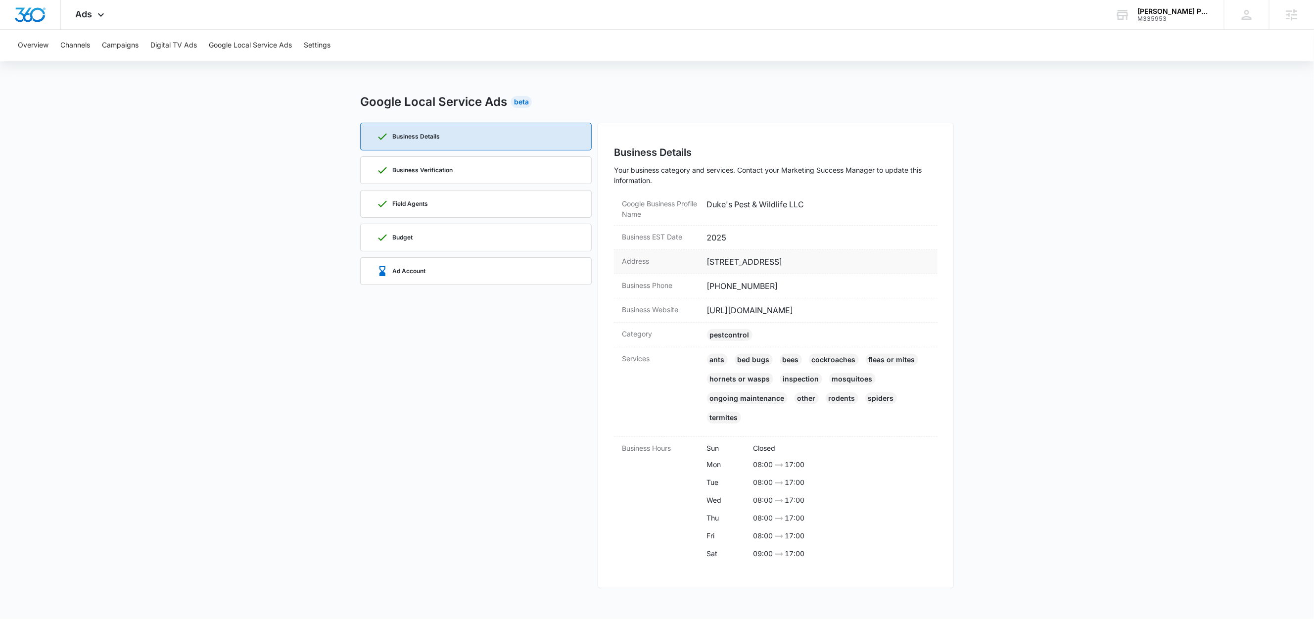
drag, startPoint x: 833, startPoint y: 260, endPoint x: 707, endPoint y: 266, distance: 126.7
click at [707, 266] on dd "[STREET_ADDRESS]" at bounding box center [818, 262] width 223 height 12
copy dd "[STREET_ADDRESS]"
click at [456, 267] on div "Ad Account" at bounding box center [475, 271] width 199 height 27
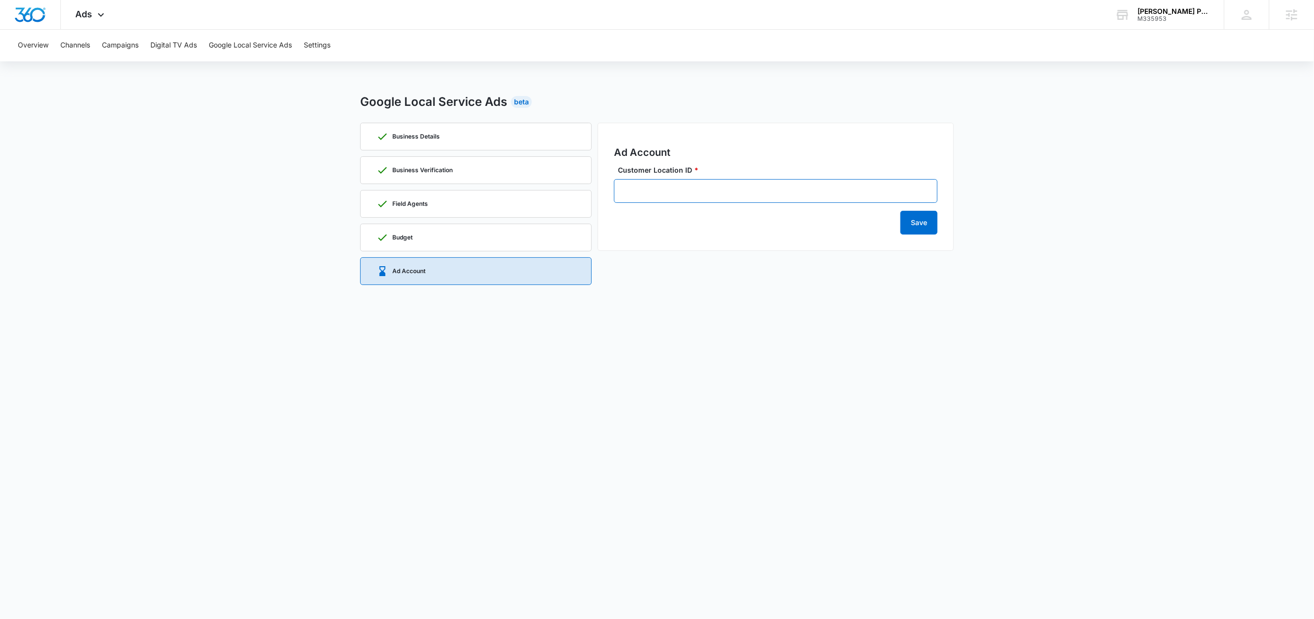
click at [722, 195] on input "Customer Location ID *" at bounding box center [775, 191] width 323 height 24
paste input "[PHONE_NUMBER]"
type input "[PHONE_NUMBER]"
click at [916, 224] on button "Save" at bounding box center [918, 223] width 37 height 24
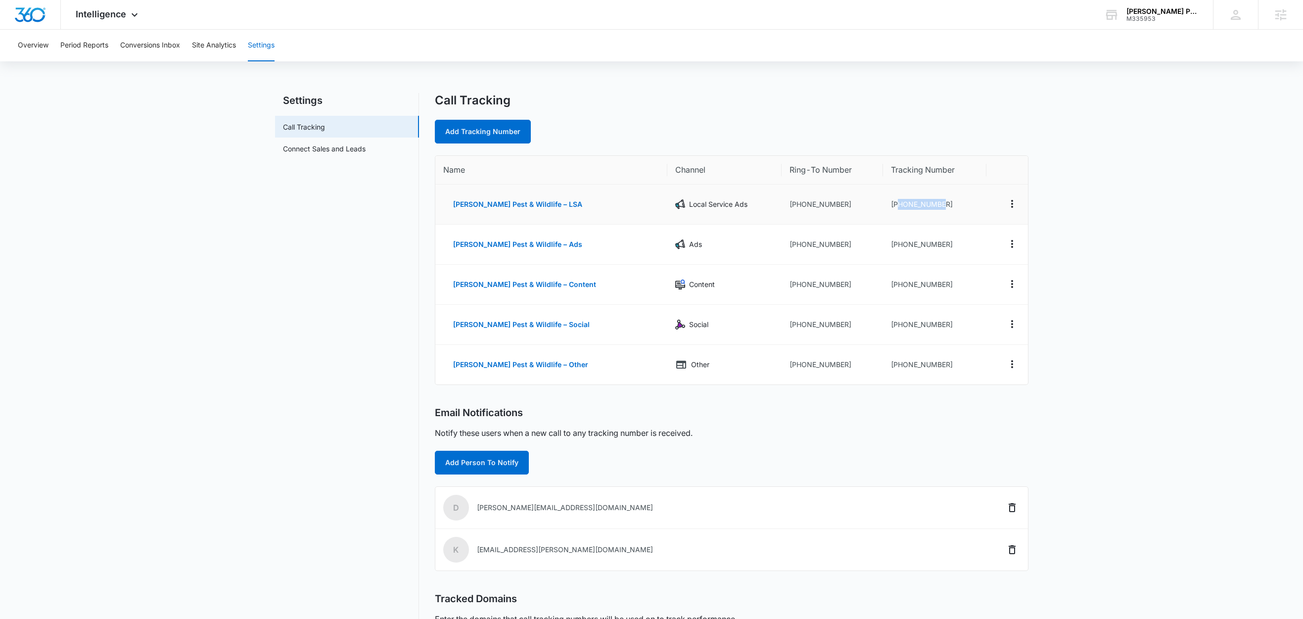
drag, startPoint x: 940, startPoint y: 202, endPoint x: 884, endPoint y: 208, distance: 55.8
click at [884, 208] on td "[PHONE_NUMBER]" at bounding box center [934, 204] width 103 height 40
copy td "9182120186"
click at [1114, 213] on main "Settings Call Tracking Connect Sales and Leads Call Tracking Add Tracking Numbe…" at bounding box center [651, 405] width 1303 height 624
drag, startPoint x: 937, startPoint y: 204, endPoint x: 885, endPoint y: 210, distance: 52.2
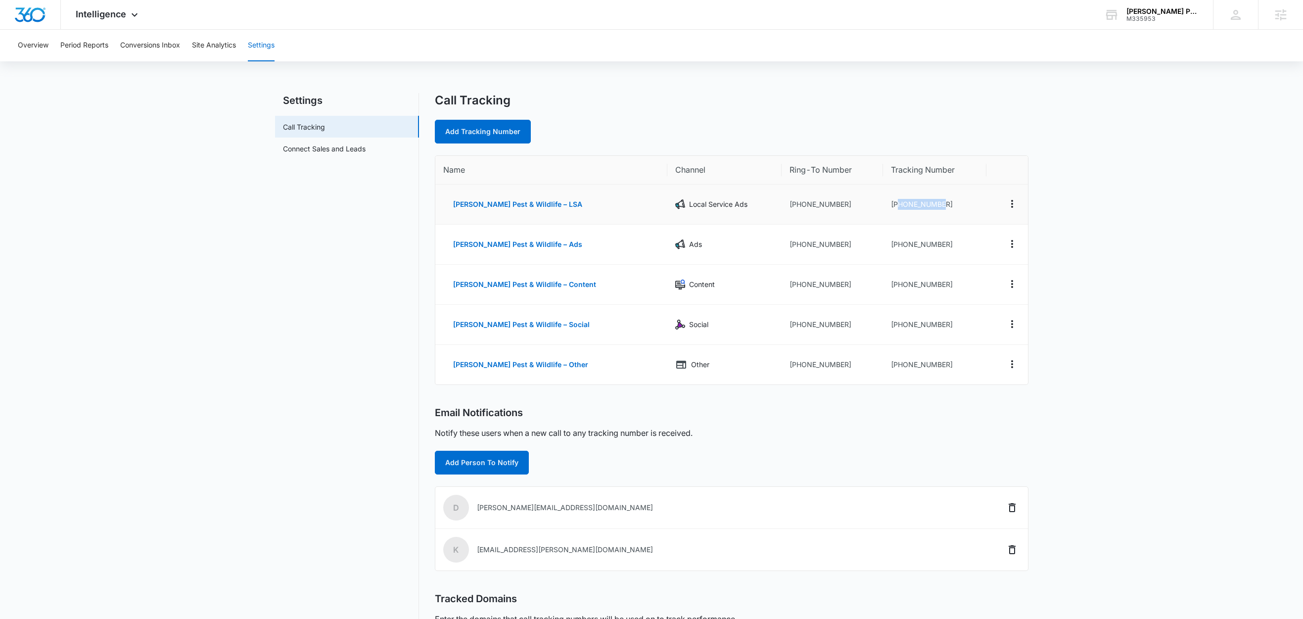
click at [885, 210] on td "[PHONE_NUMBER]" at bounding box center [934, 204] width 103 height 40
copy td "9182120186"
click at [796, 233] on td "[PHONE_NUMBER]" at bounding box center [831, 245] width 101 height 40
drag, startPoint x: 937, startPoint y: 202, endPoint x: 885, endPoint y: 207, distance: 52.1
click at [885, 207] on td "[PHONE_NUMBER]" at bounding box center [934, 204] width 103 height 40
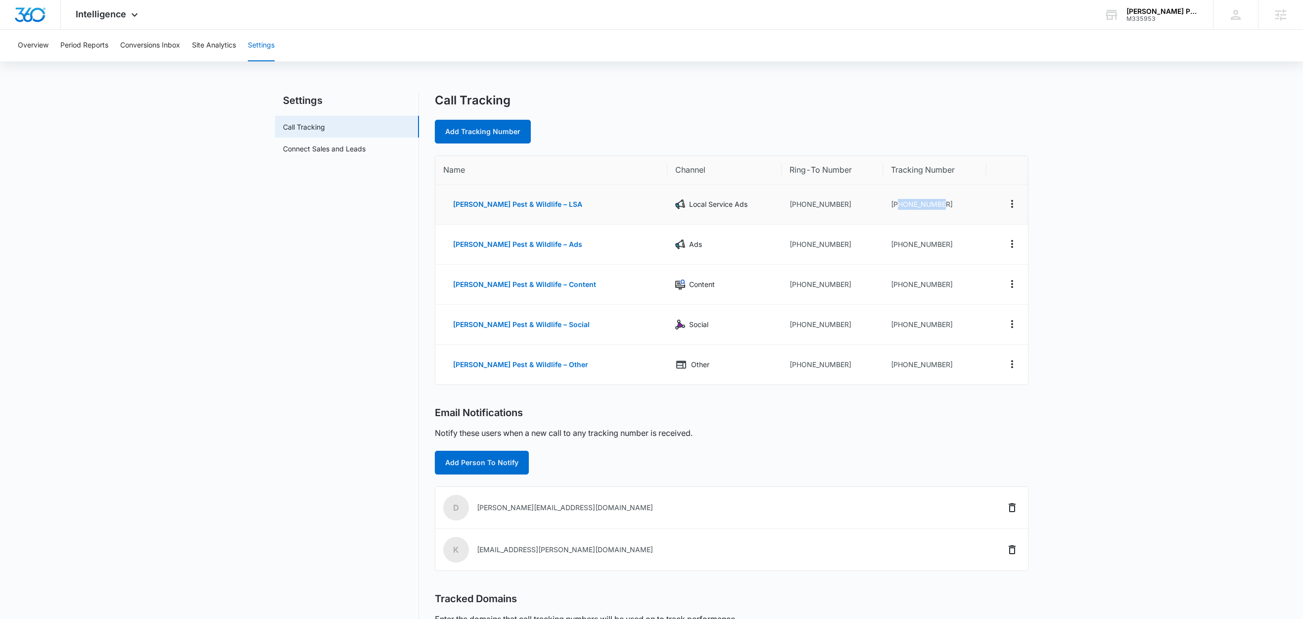
copy td "9182120186"
click at [1080, 194] on main "Settings Call Tracking Connect Sales and Leads Call Tracking Add Tracking Numbe…" at bounding box center [651, 405] width 1303 height 624
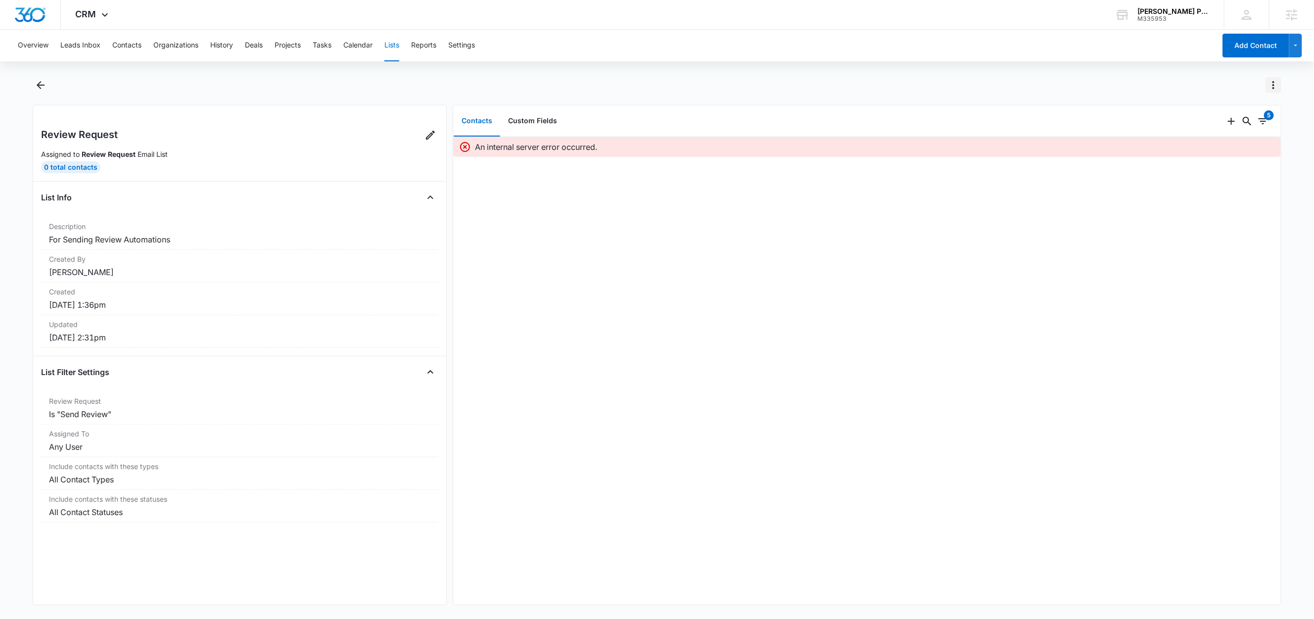
click at [1278, 83] on icon "Actions" at bounding box center [1273, 85] width 12 height 12
click at [1224, 143] on div "View List Log" at bounding box center [1227, 142] width 57 height 7
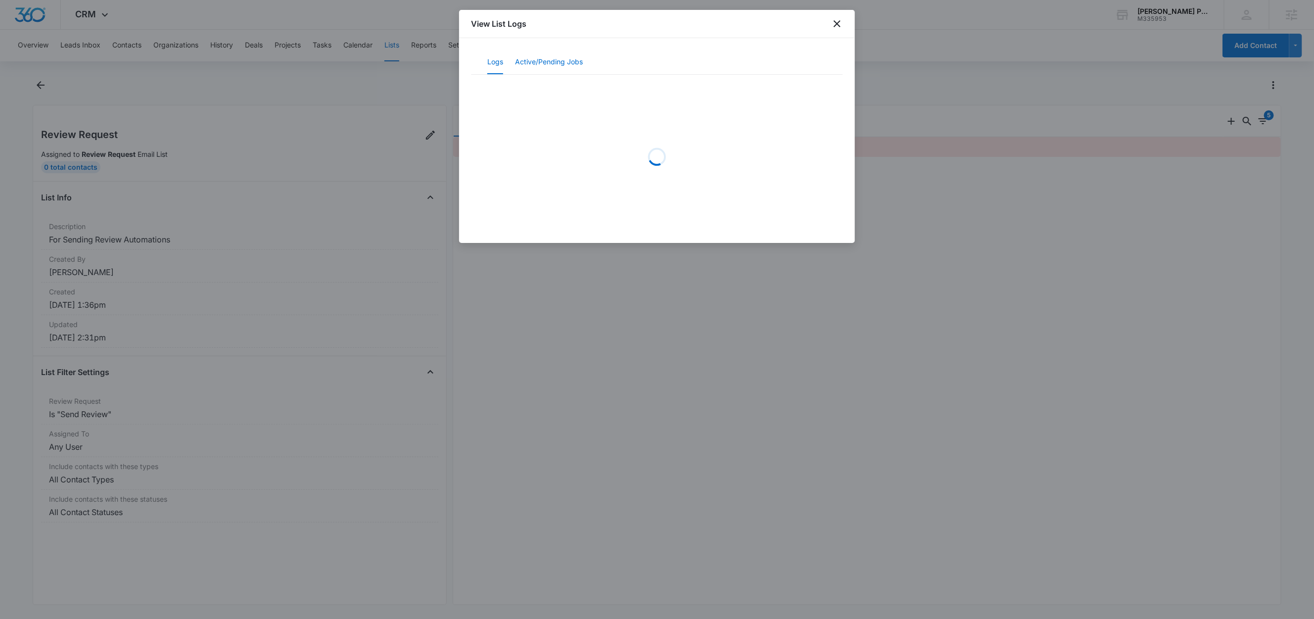
click at [570, 61] on button "Active/Pending Jobs" at bounding box center [549, 62] width 68 height 24
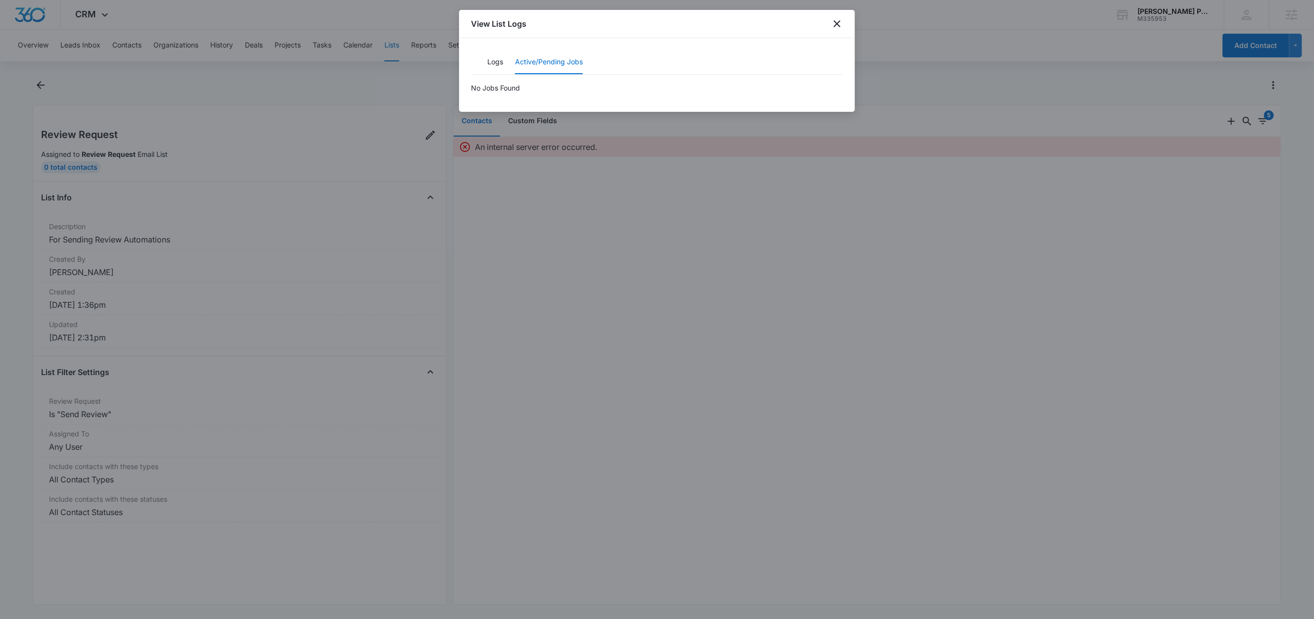
click at [486, 64] on div "Logs Active/Pending Jobs" at bounding box center [657, 62] width 372 height 25
click at [491, 62] on button "Logs" at bounding box center [495, 62] width 16 height 24
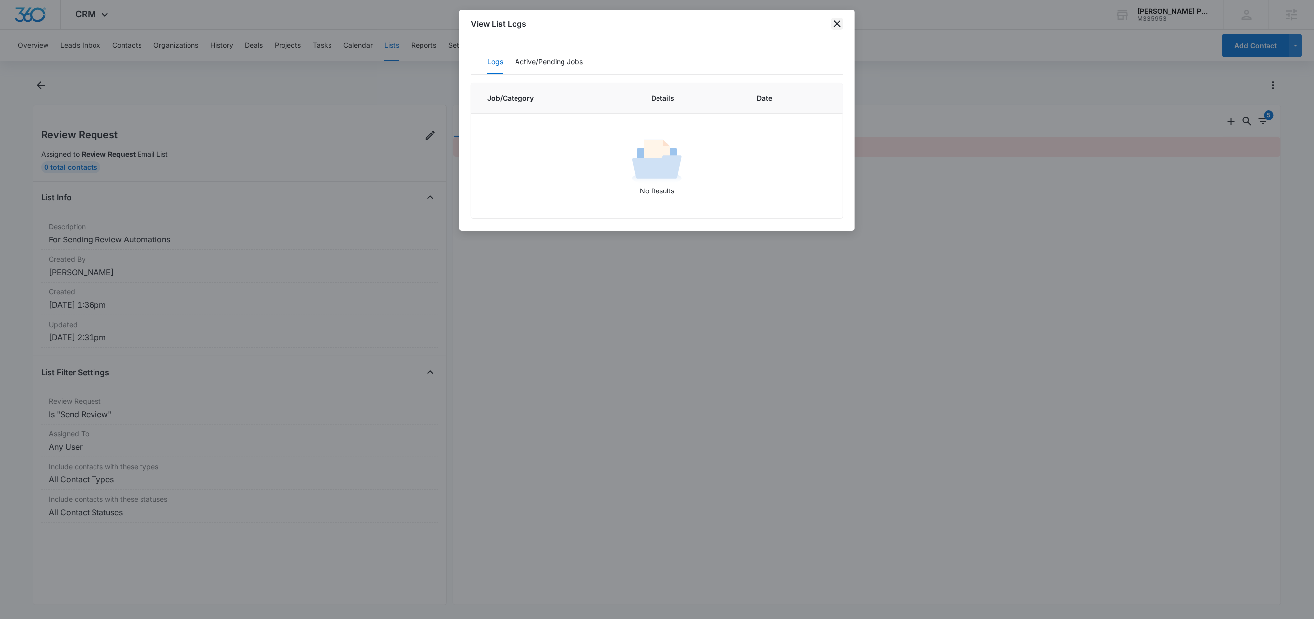
click at [833, 25] on icon "close" at bounding box center [837, 24] width 12 height 12
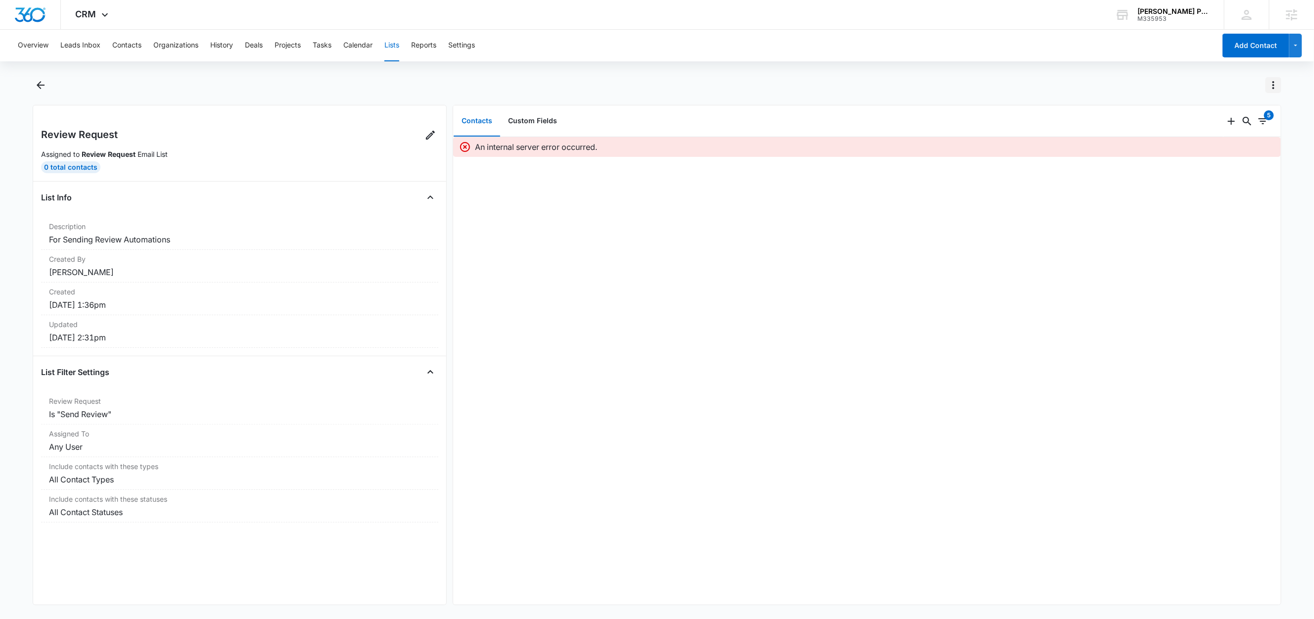
click at [1275, 86] on icon "Actions" at bounding box center [1273, 85] width 12 height 12
click at [1231, 129] on div "Refresh List" at bounding box center [1227, 128] width 57 height 7
click at [1272, 79] on icon "Actions" at bounding box center [1273, 85] width 12 height 12
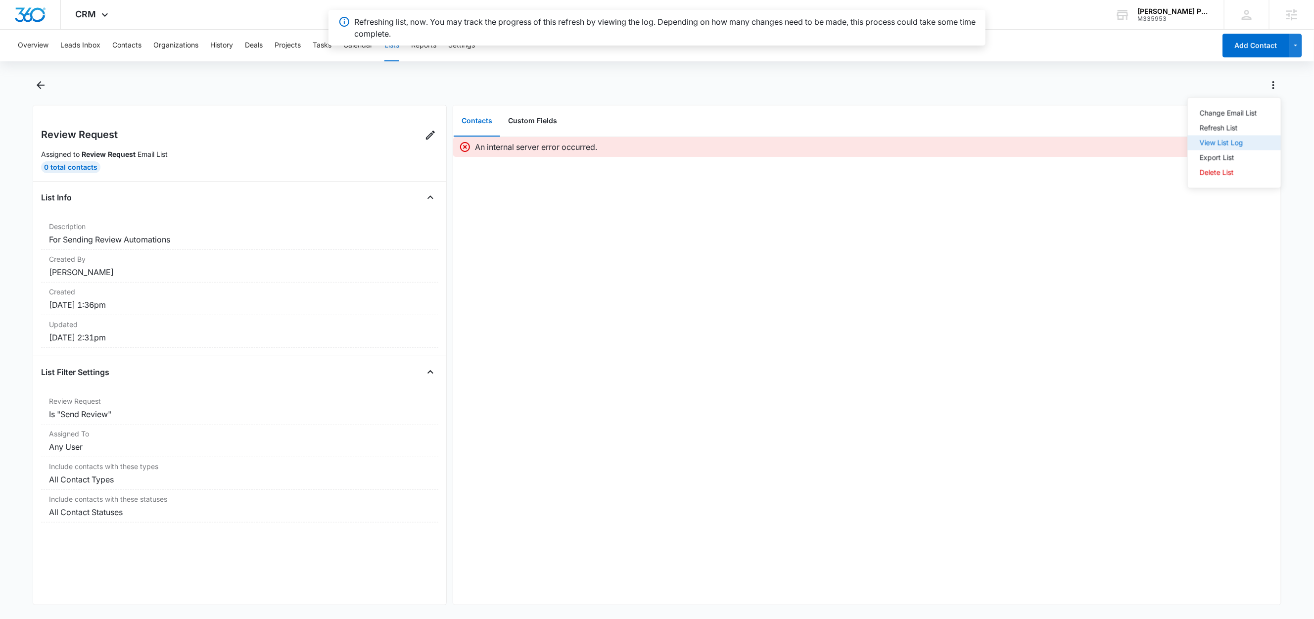
click at [1238, 141] on div "View List Log" at bounding box center [1227, 142] width 57 height 7
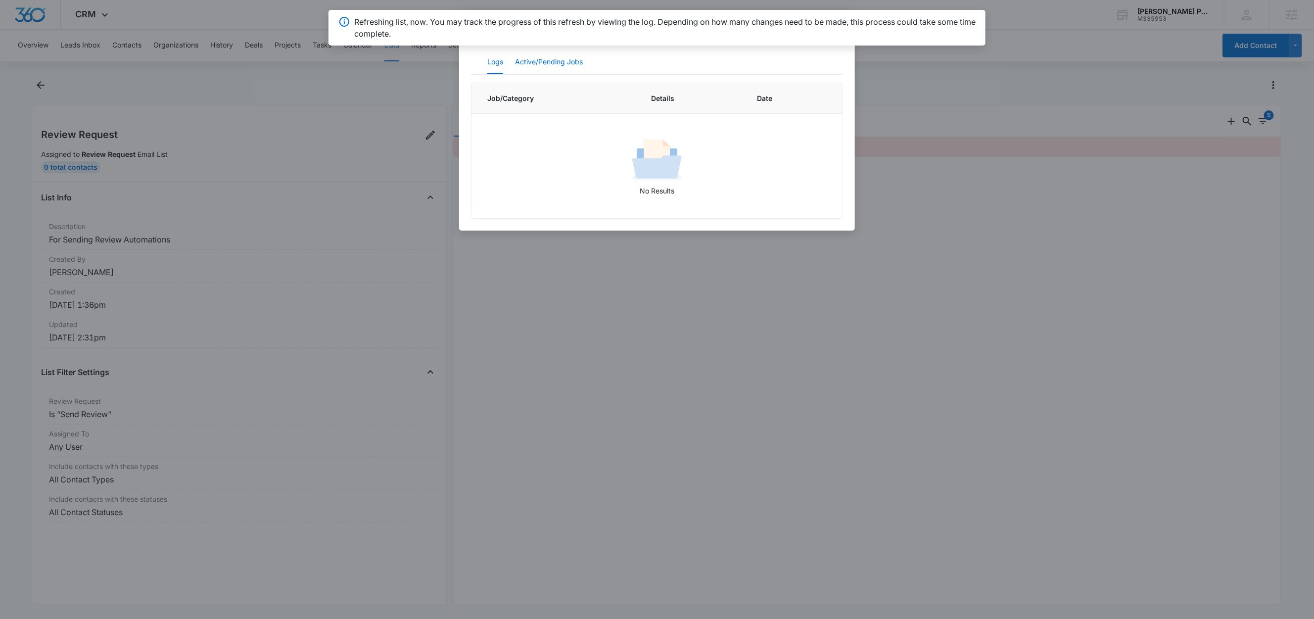
click at [579, 65] on button "Active/Pending Jobs" at bounding box center [549, 62] width 68 height 24
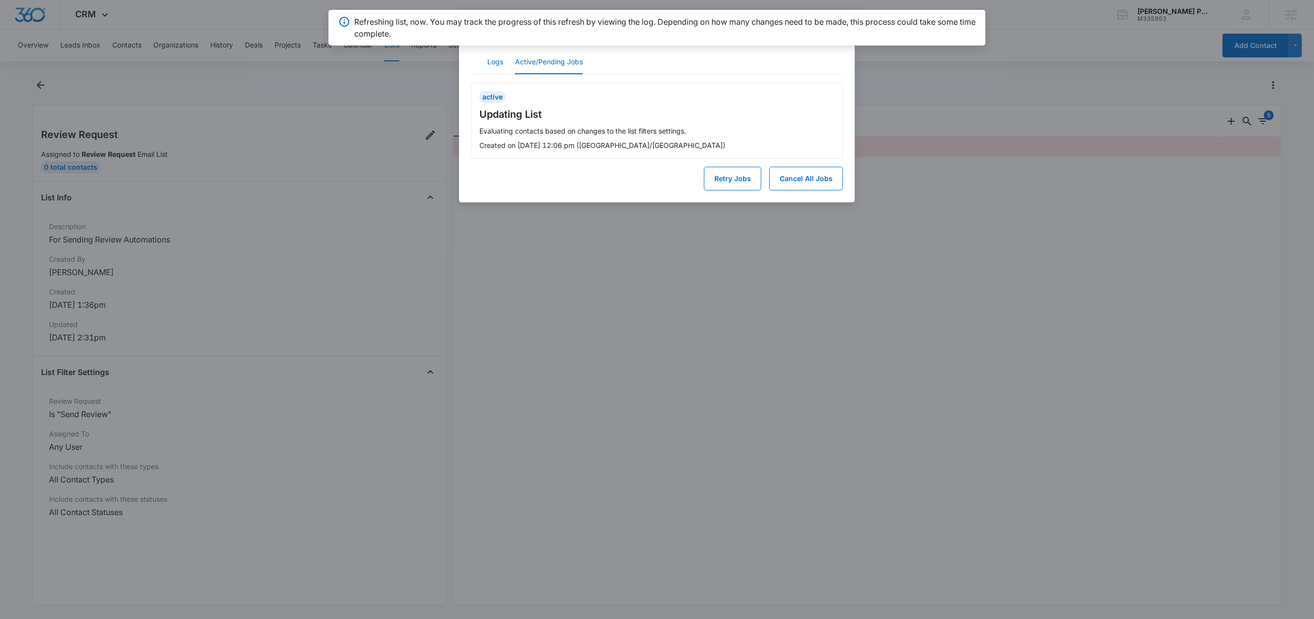
click at [498, 66] on button "Logs" at bounding box center [495, 62] width 16 height 24
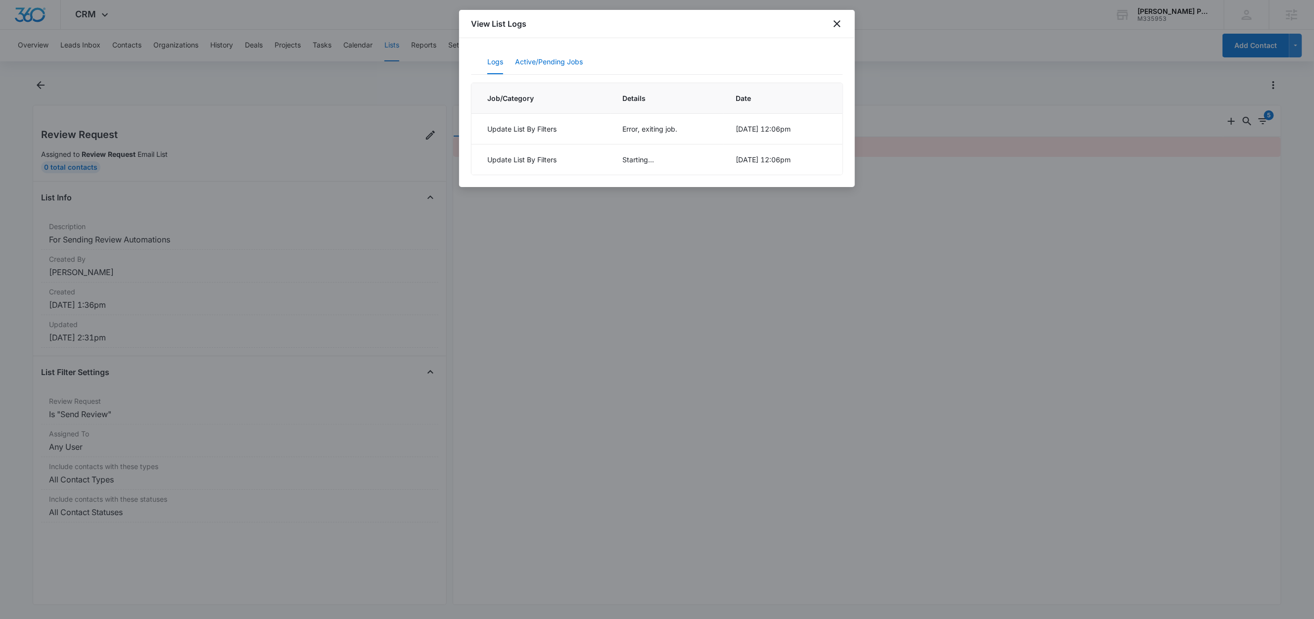
click at [540, 58] on button "Active/Pending Jobs" at bounding box center [549, 62] width 68 height 24
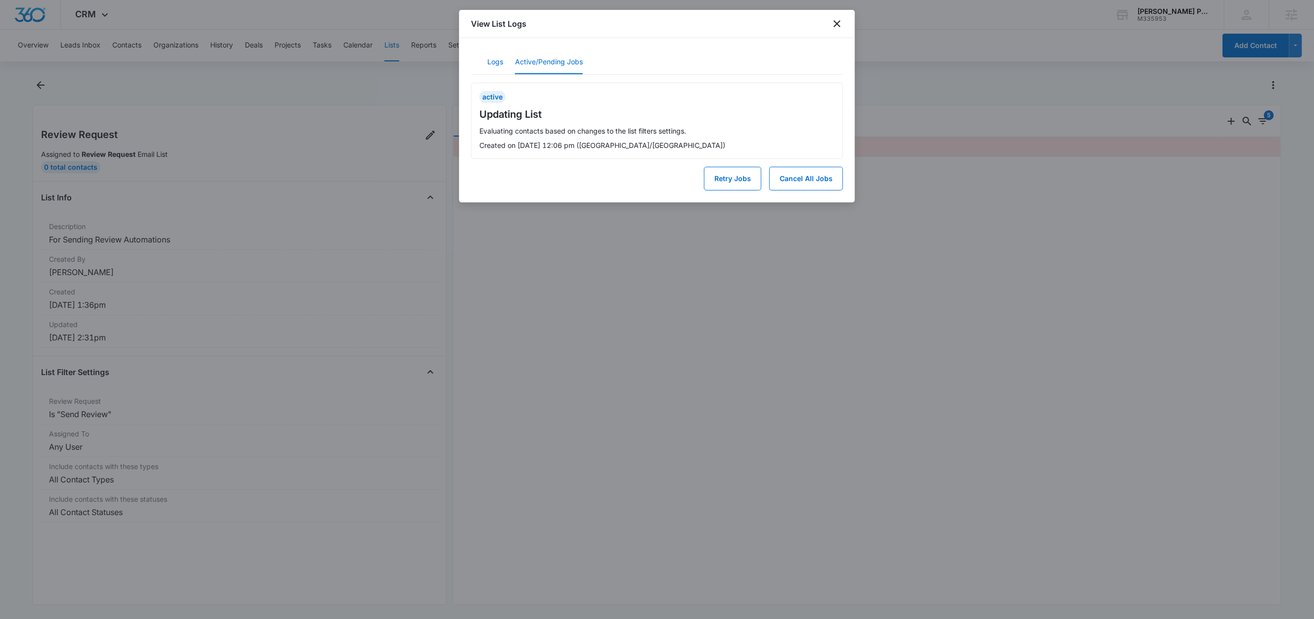
click at [498, 63] on button "Logs" at bounding box center [495, 62] width 16 height 24
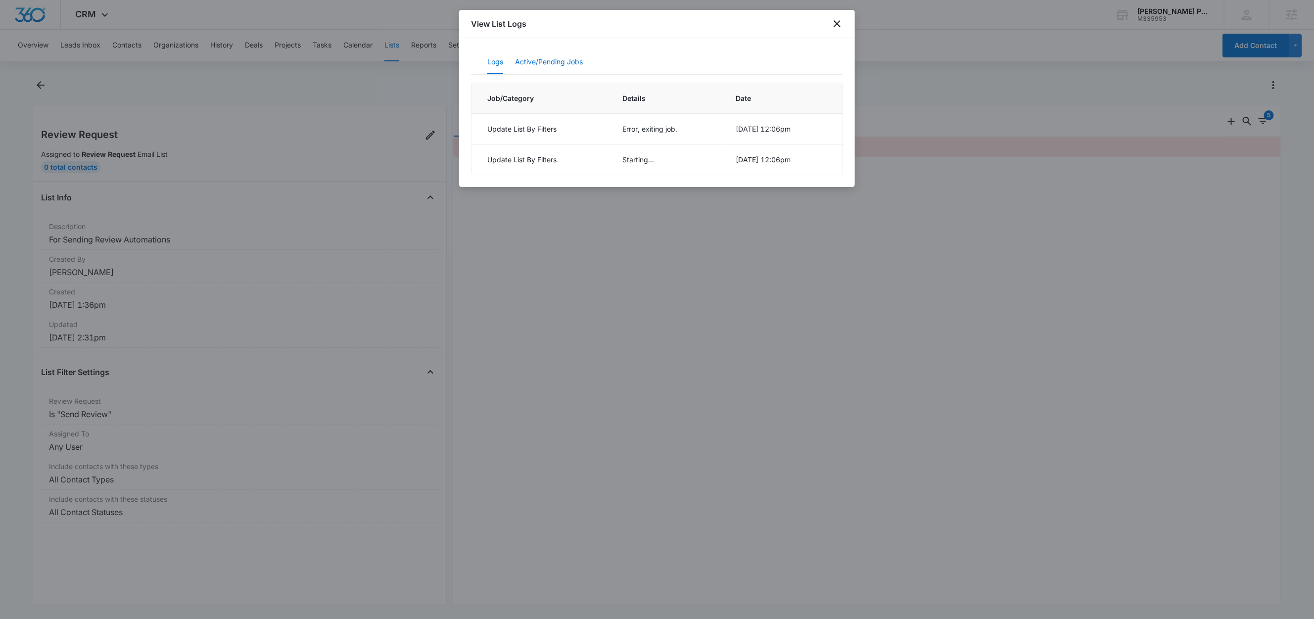
click at [546, 58] on button "Active/Pending Jobs" at bounding box center [549, 62] width 68 height 24
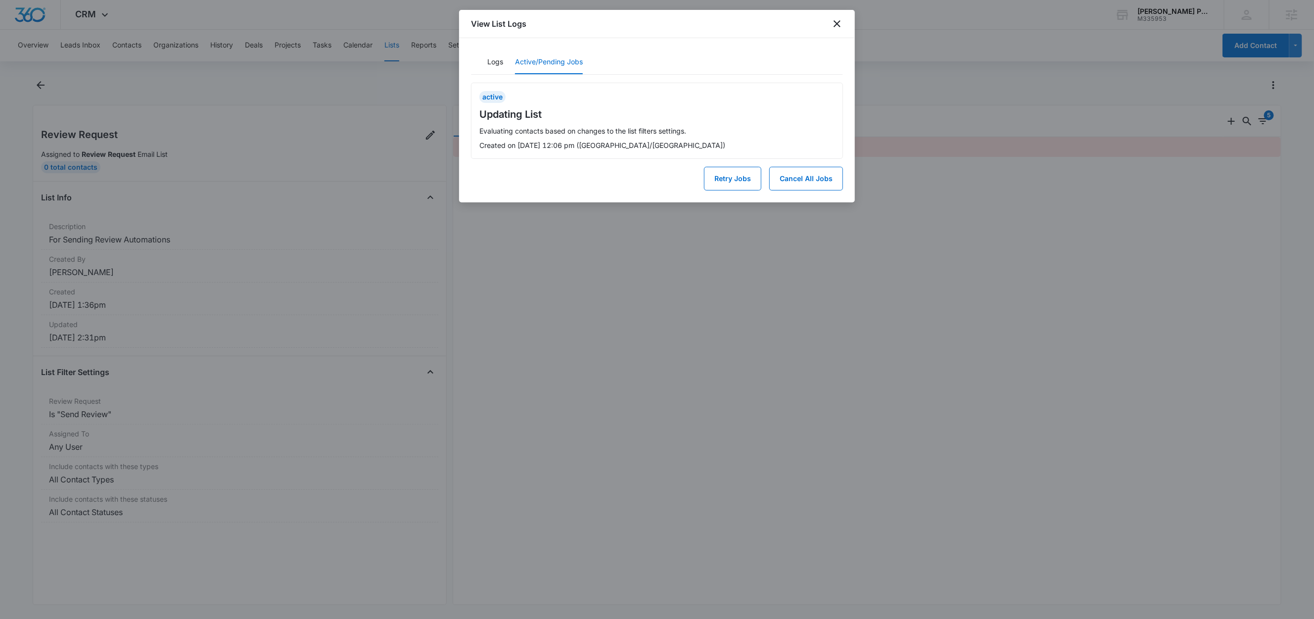
click at [554, 65] on button "Active/Pending Jobs" at bounding box center [549, 62] width 68 height 24
click at [493, 61] on button "Logs" at bounding box center [495, 62] width 16 height 24
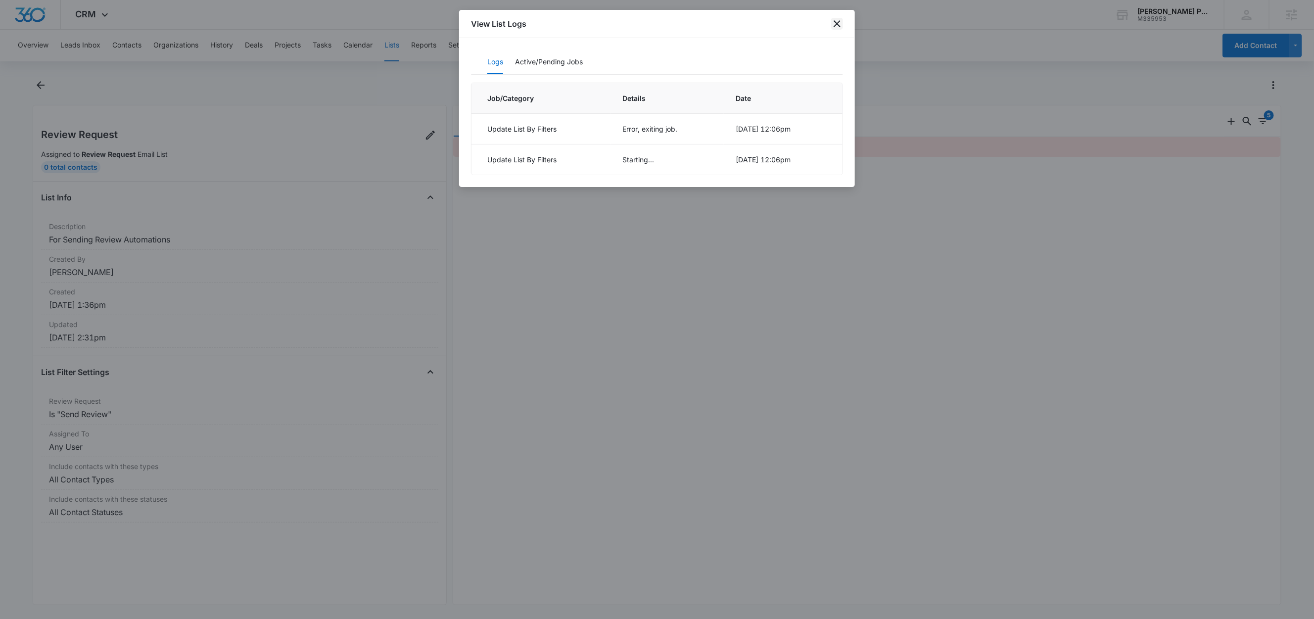
click at [838, 27] on icon "close" at bounding box center [837, 24] width 12 height 12
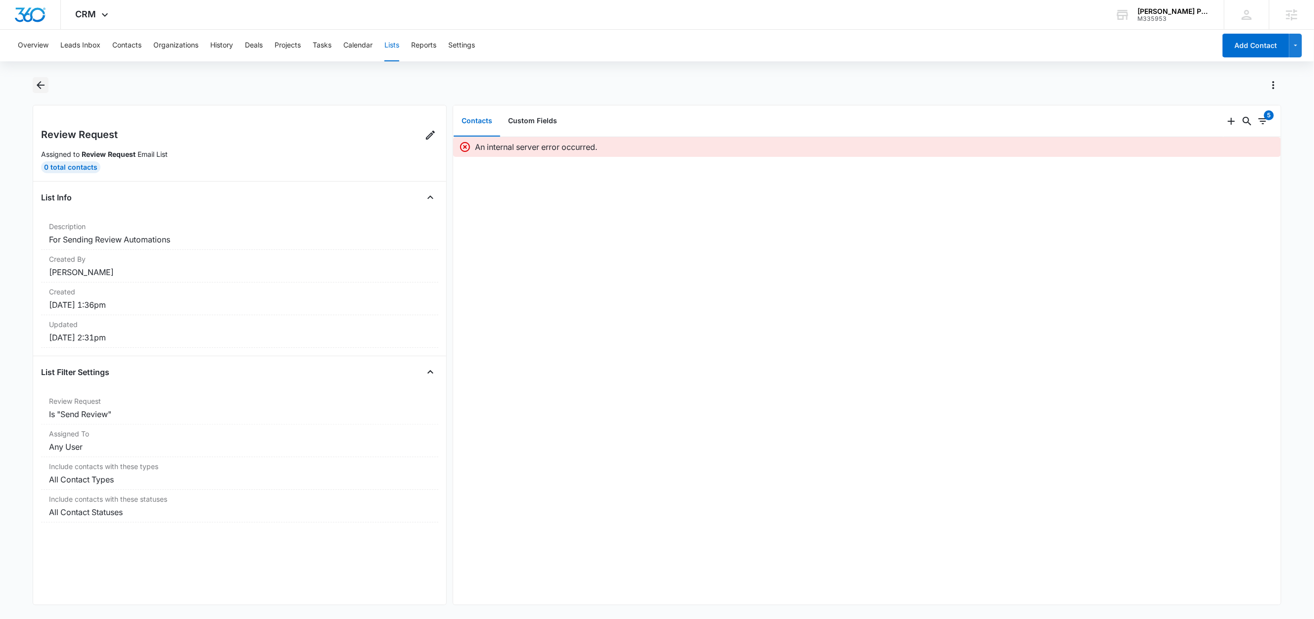
click at [38, 85] on icon "Back" at bounding box center [41, 85] width 8 height 8
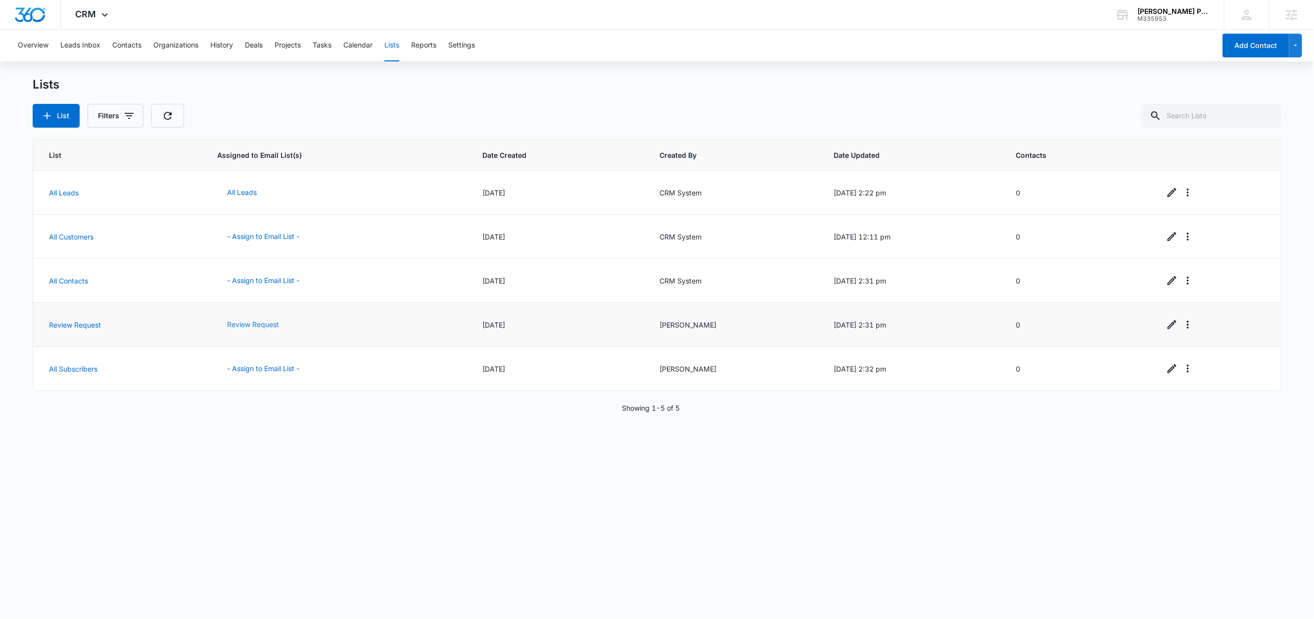
click at [251, 320] on button "Review Request" at bounding box center [253, 325] width 72 height 24
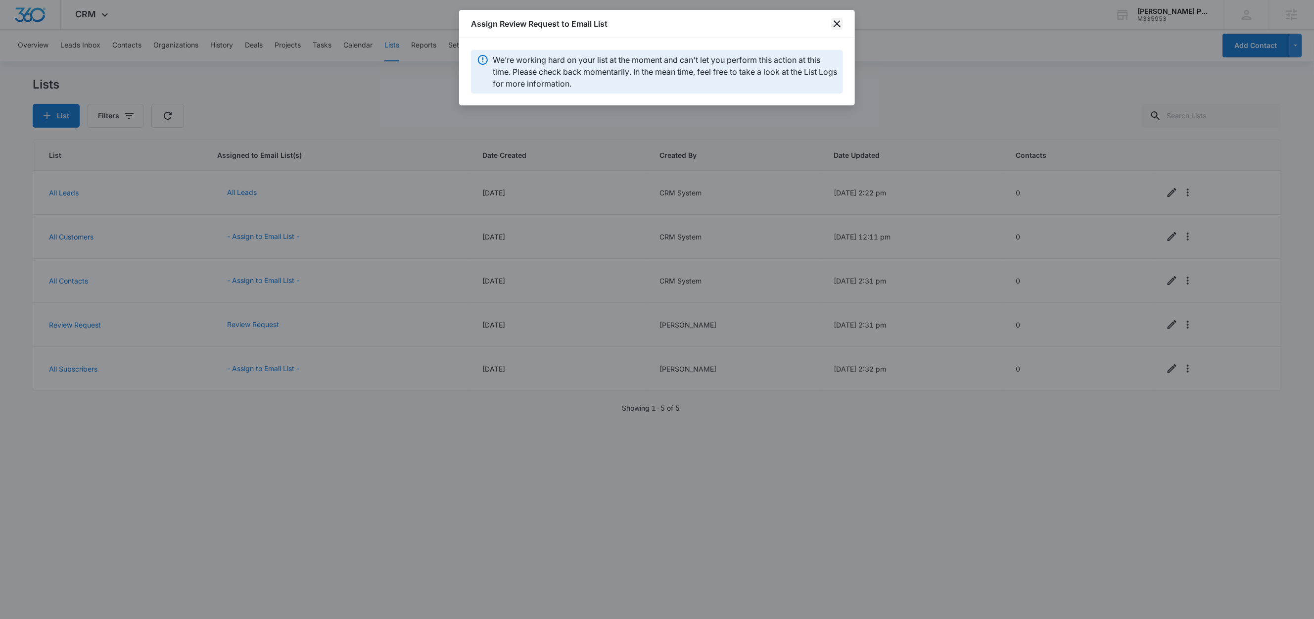
click at [838, 20] on icon "close" at bounding box center [837, 24] width 12 height 12
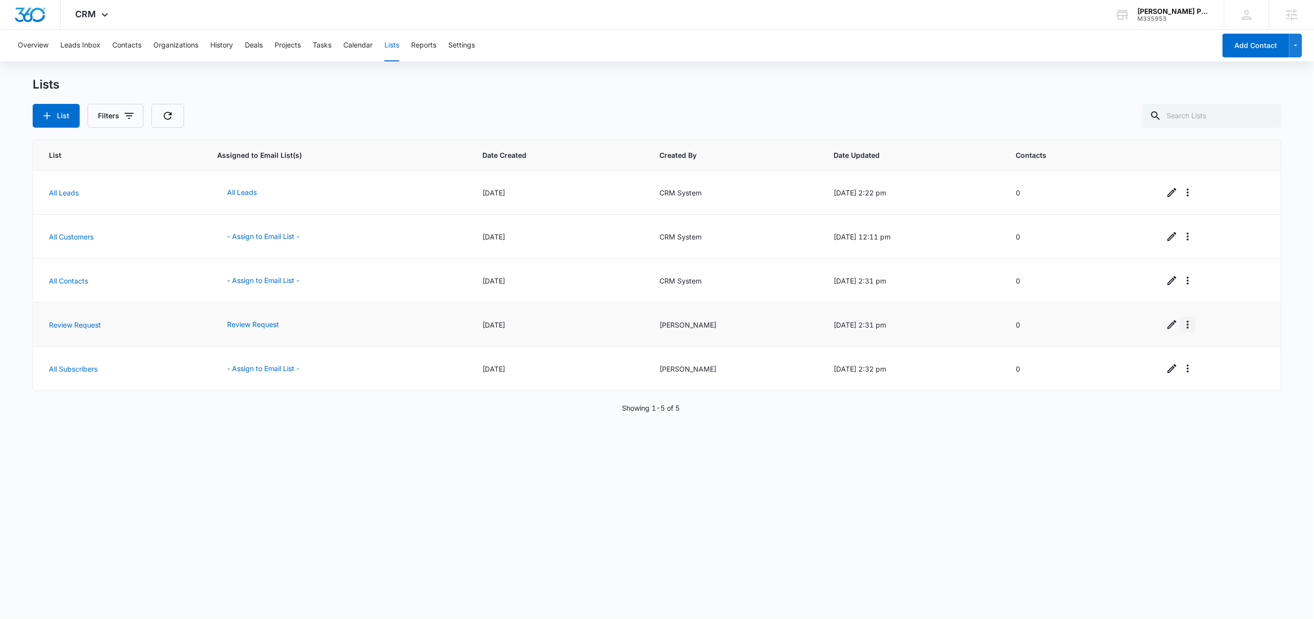
click at [1181, 325] on icon "Overflow Menu" at bounding box center [1187, 324] width 12 height 12
click at [1202, 362] on button "View List Log" at bounding box center [1213, 368] width 79 height 15
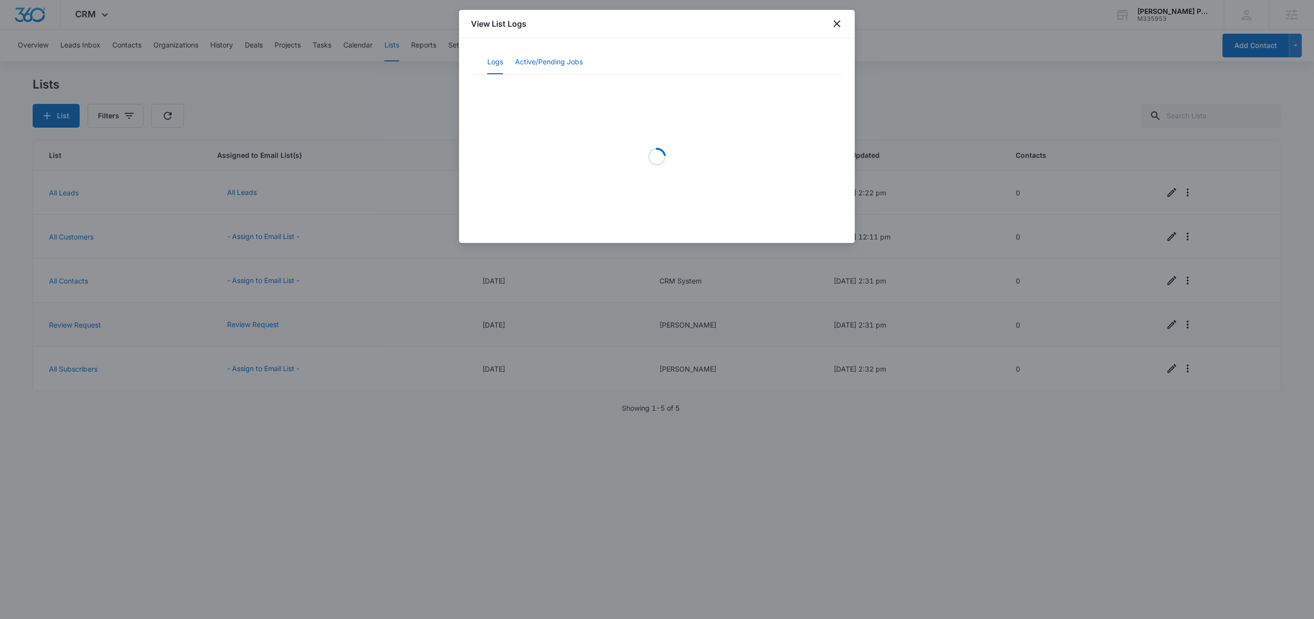
click at [544, 63] on button "Active/Pending Jobs" at bounding box center [549, 62] width 68 height 24
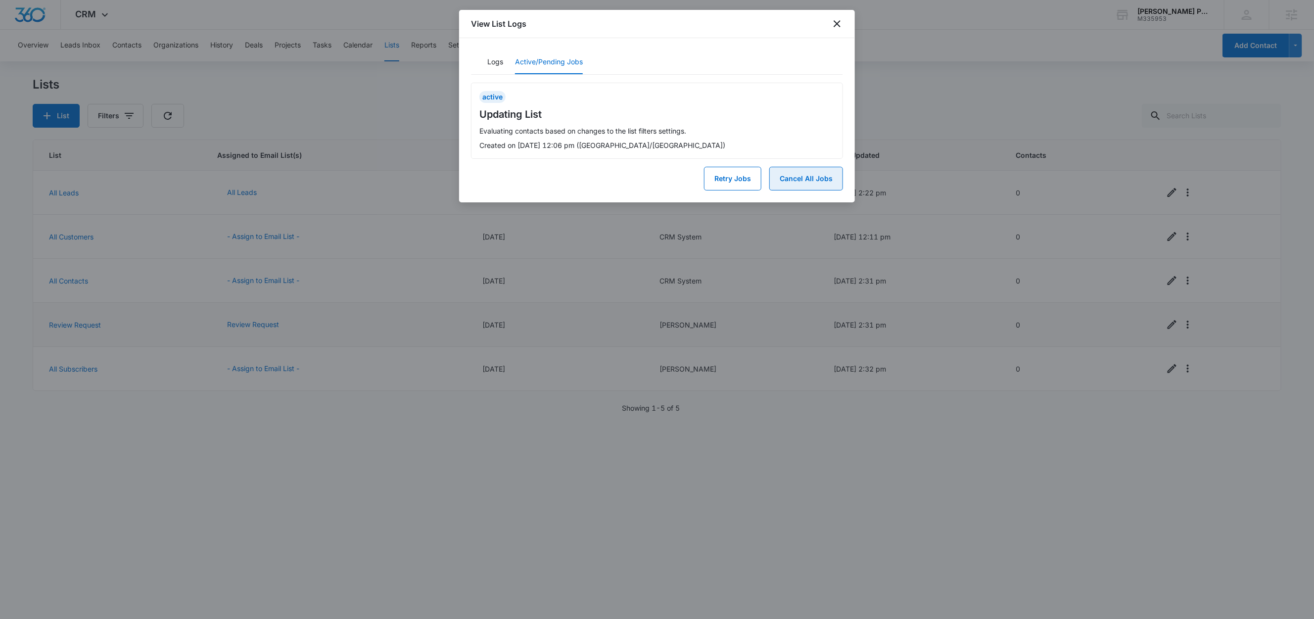
click at [803, 178] on button "Cancel All Jobs" at bounding box center [806, 179] width 74 height 24
click at [830, 141] on button "Yes" at bounding box center [830, 139] width 26 height 19
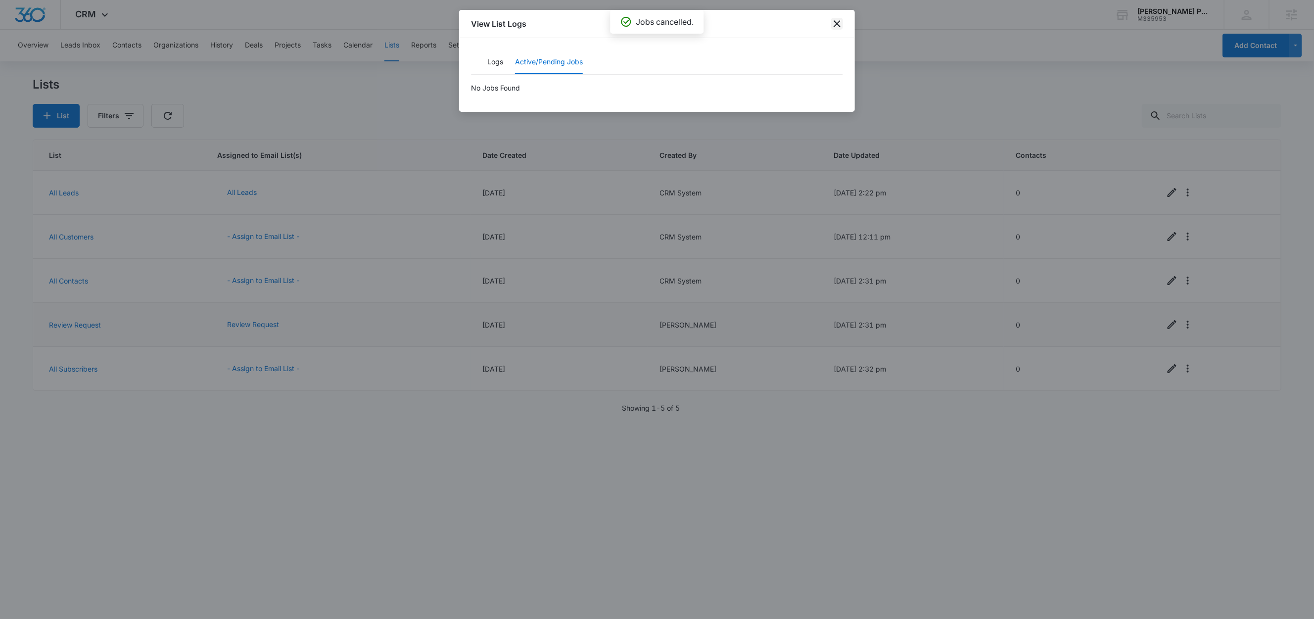
click at [839, 27] on icon "close" at bounding box center [837, 24] width 12 height 12
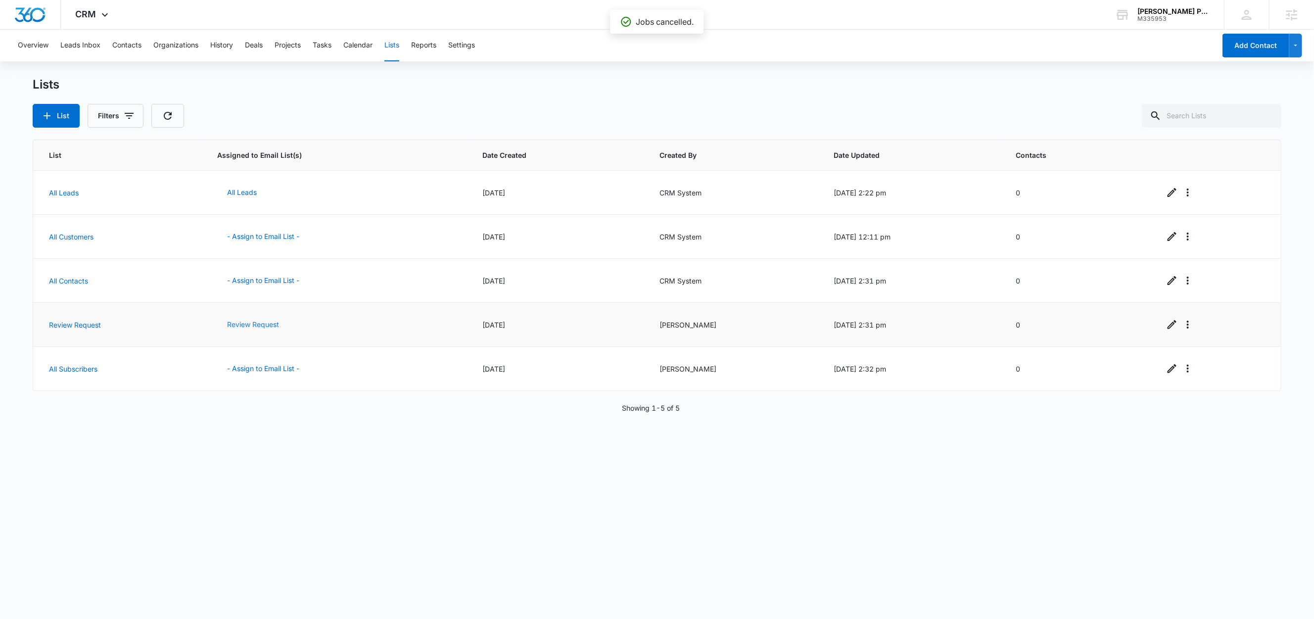
click at [255, 324] on button "Review Request" at bounding box center [253, 325] width 72 height 24
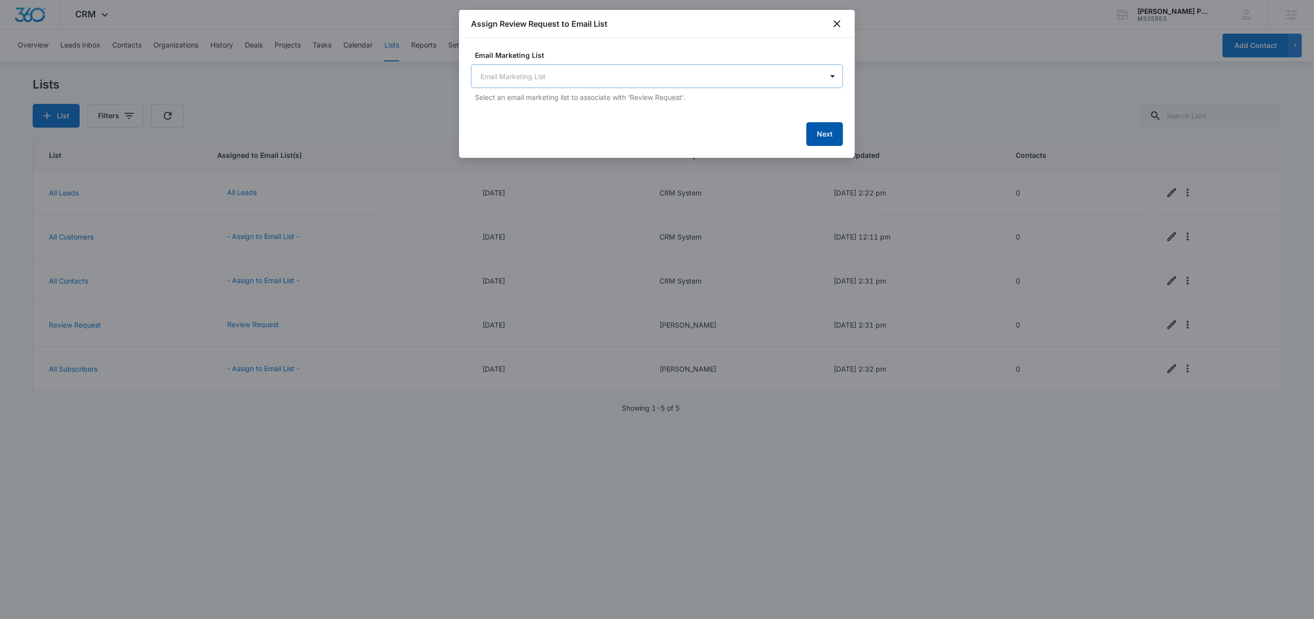
click at [826, 136] on button "Next" at bounding box center [824, 134] width 37 height 24
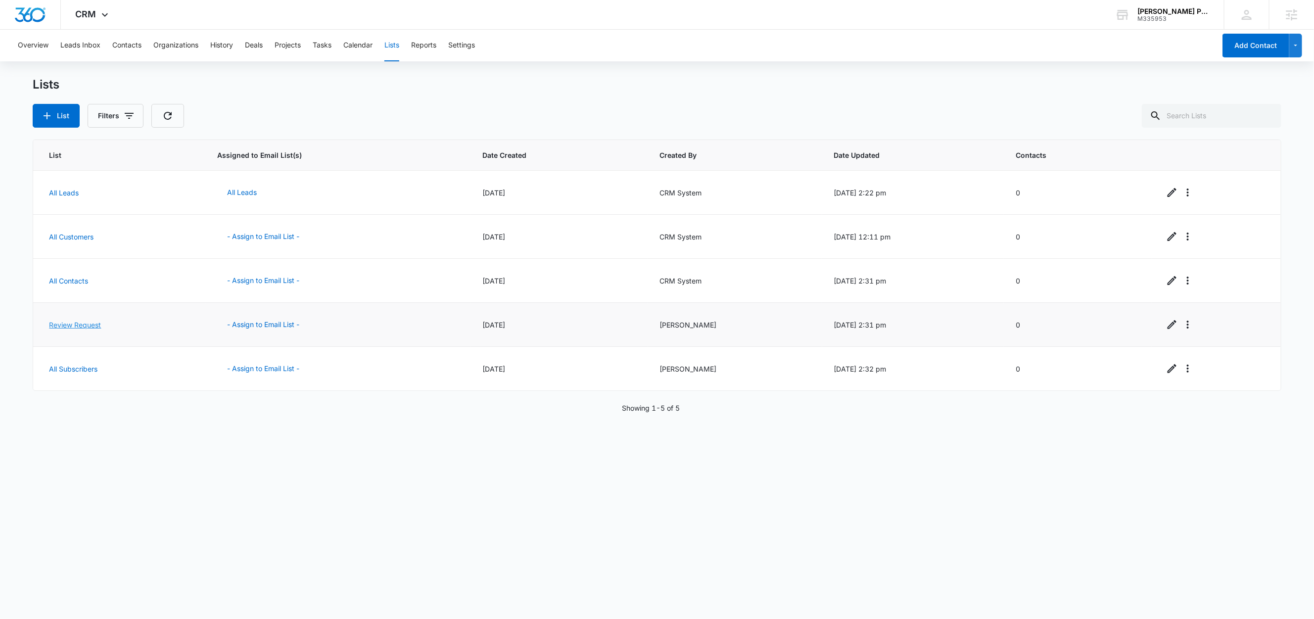
click at [80, 328] on link "Review Request" at bounding box center [75, 324] width 52 height 8
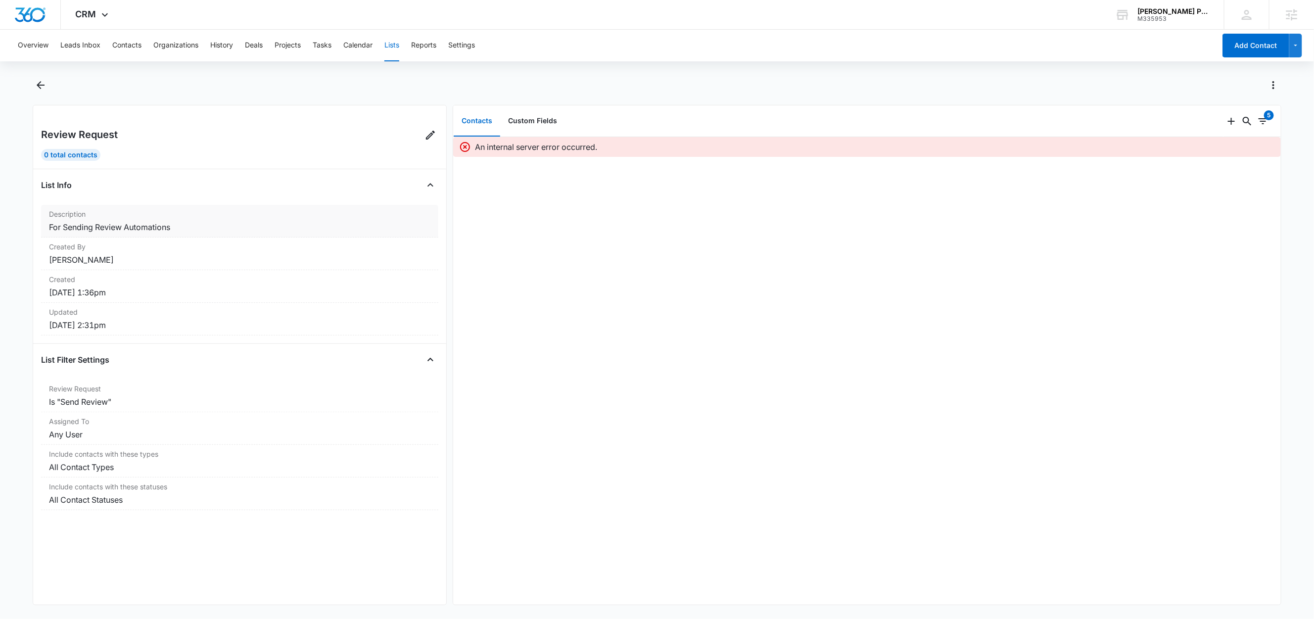
click at [142, 225] on dd "For Sending Review Automations" at bounding box center [239, 227] width 381 height 12
click at [142, 226] on dd "For Sending Review Automations" at bounding box center [239, 227] width 381 height 12
copy dd "For Sending Review Automations"
click at [117, 561] on div "Review Request 0 Total Contacts List Info Description For Sending Review Automa…" at bounding box center [240, 355] width 414 height 500
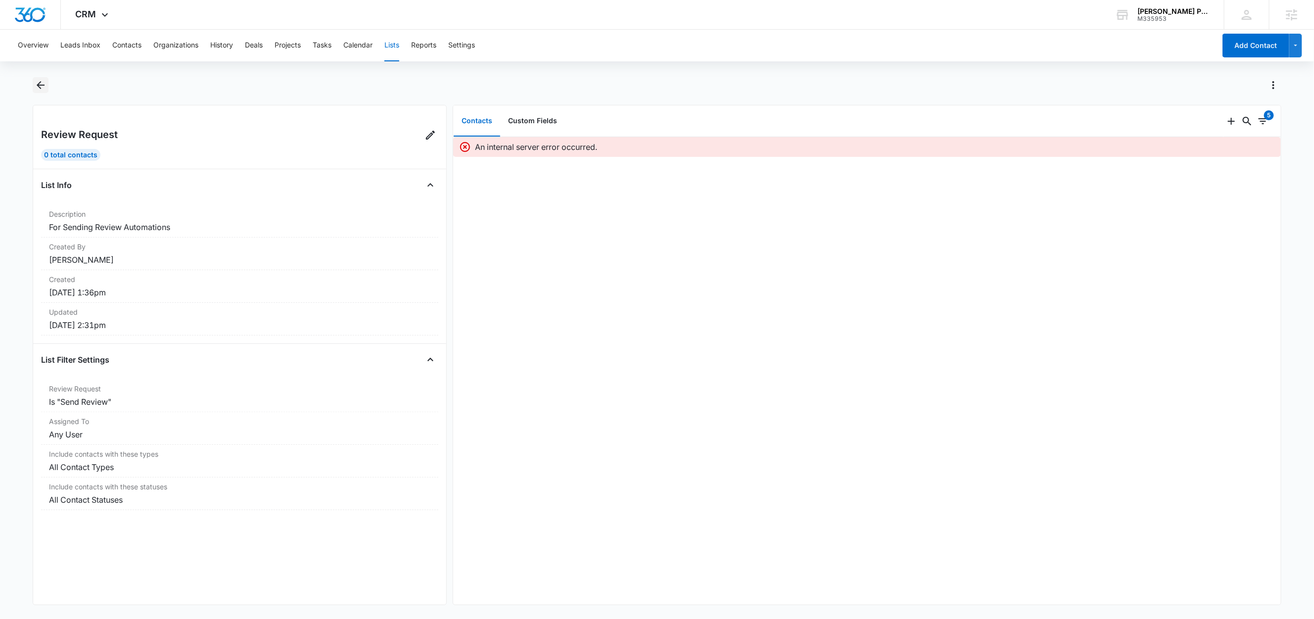
click at [42, 84] on icon "Back" at bounding box center [41, 85] width 12 height 12
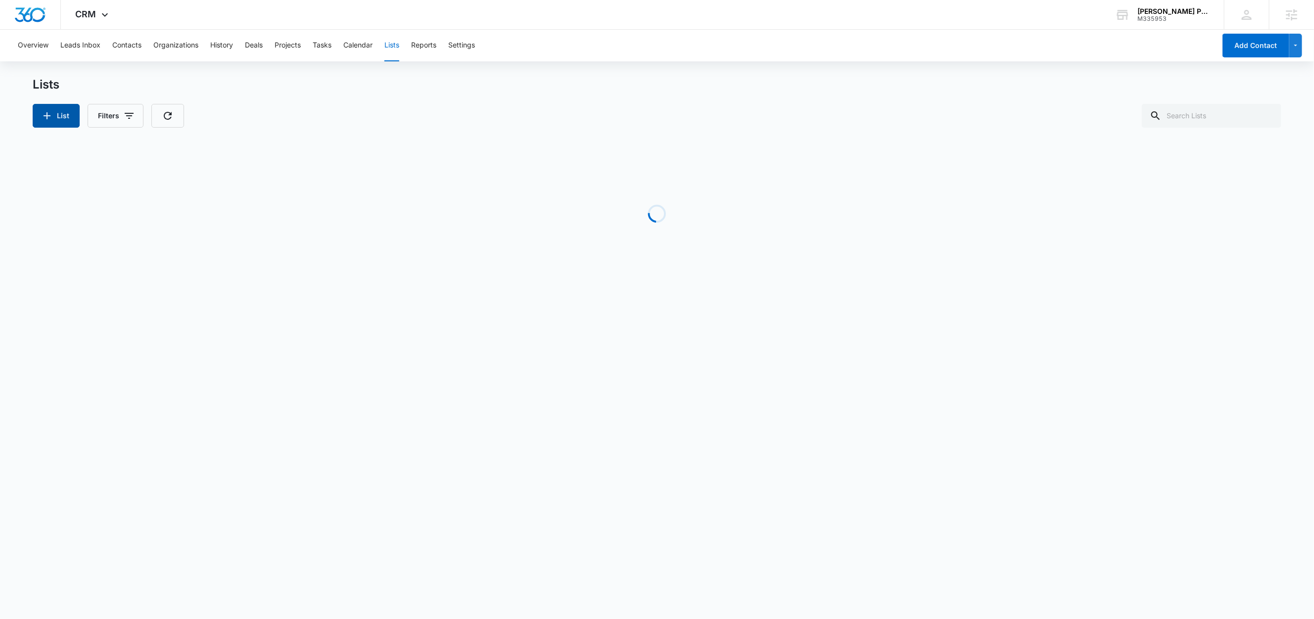
click at [59, 112] on button "List" at bounding box center [56, 116] width 47 height 24
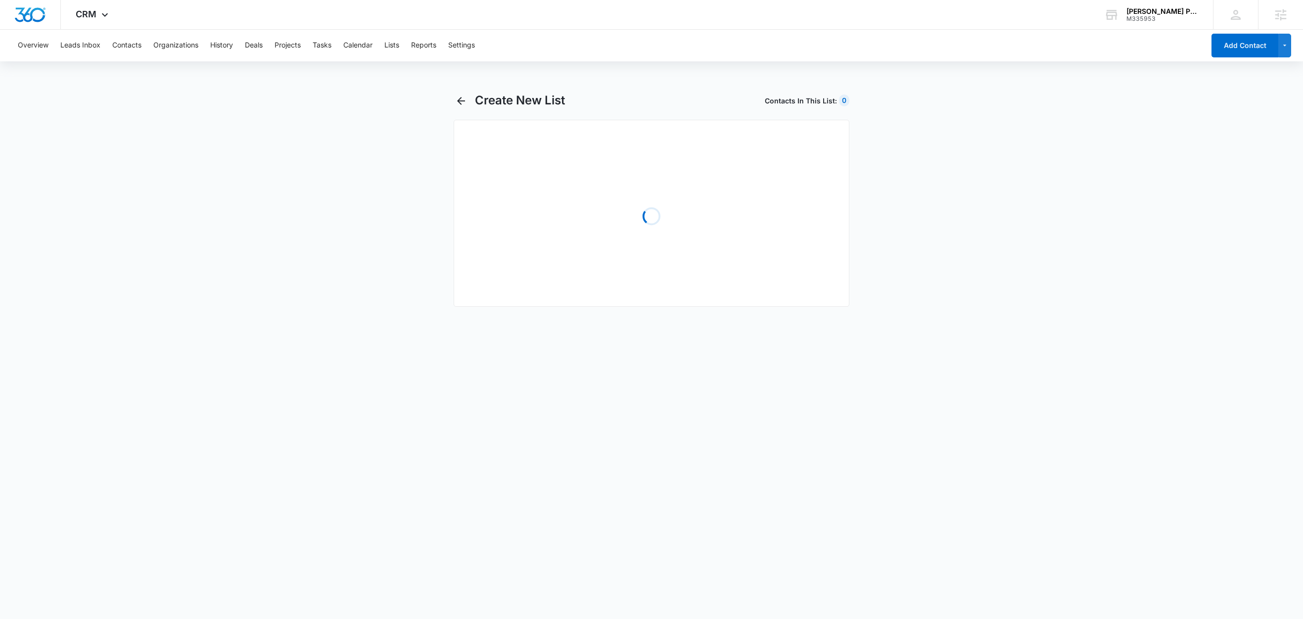
select select "31"
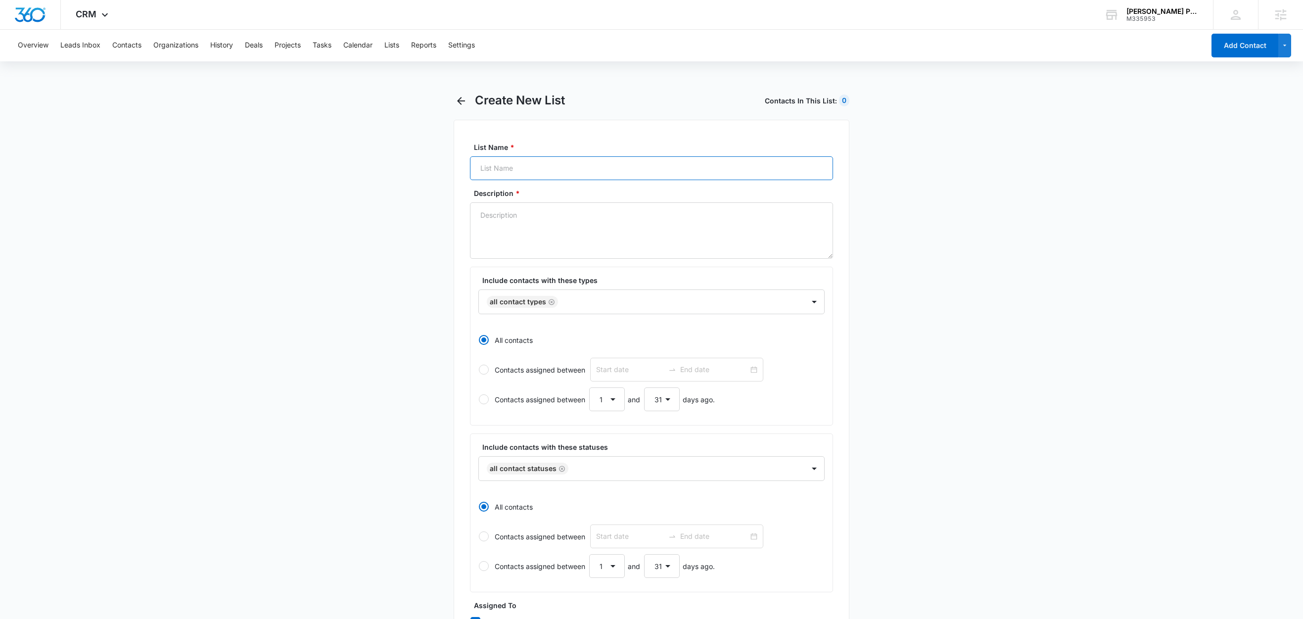
click at [513, 174] on input "List Name *" at bounding box center [651, 168] width 363 height 24
type input "Review Request"
click at [585, 234] on textarea "Description *" at bounding box center [651, 230] width 363 height 56
paste textarea "For Sending Review Automations"
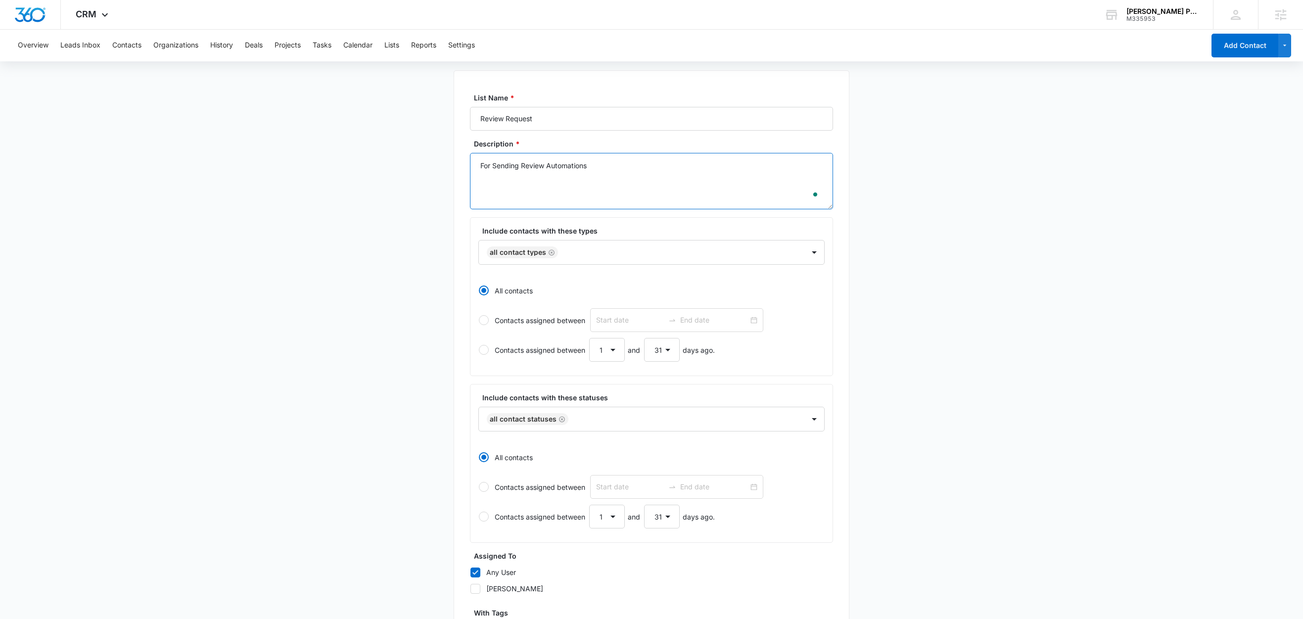
scroll to position [171, 0]
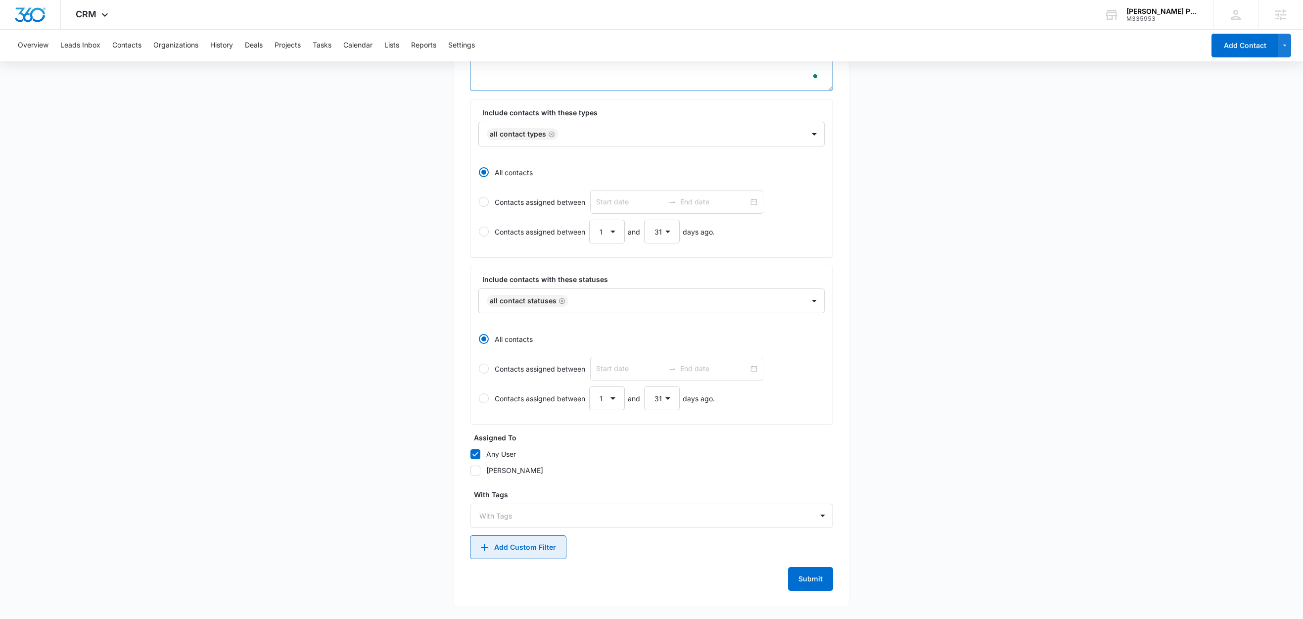
type textarea "For Sending Review Automations"
click at [513, 548] on button "Add Custom Filter" at bounding box center [518, 547] width 96 height 24
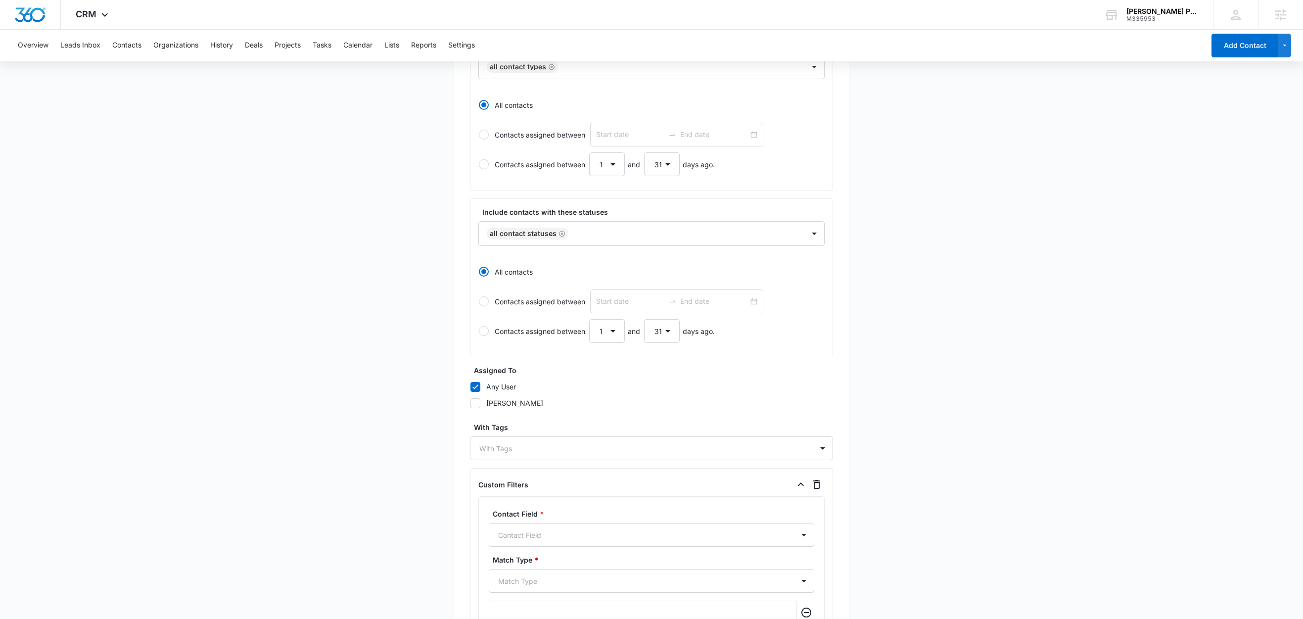
scroll to position [383, 0]
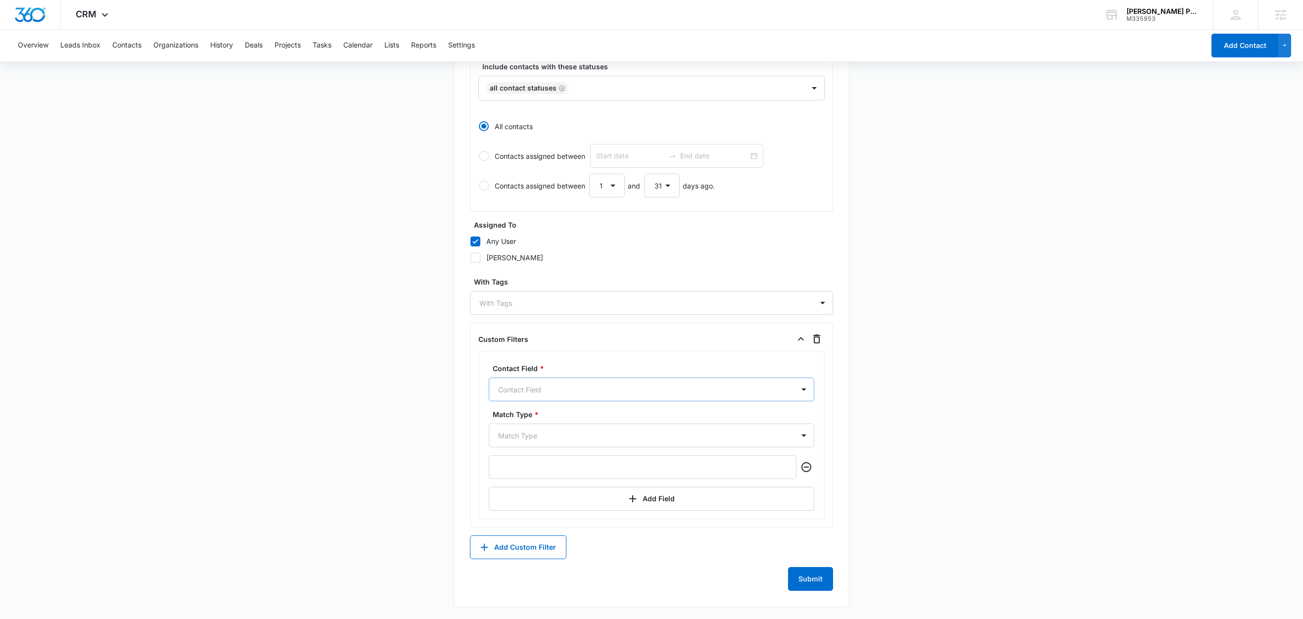
click at [539, 389] on div at bounding box center [639, 389] width 283 height 12
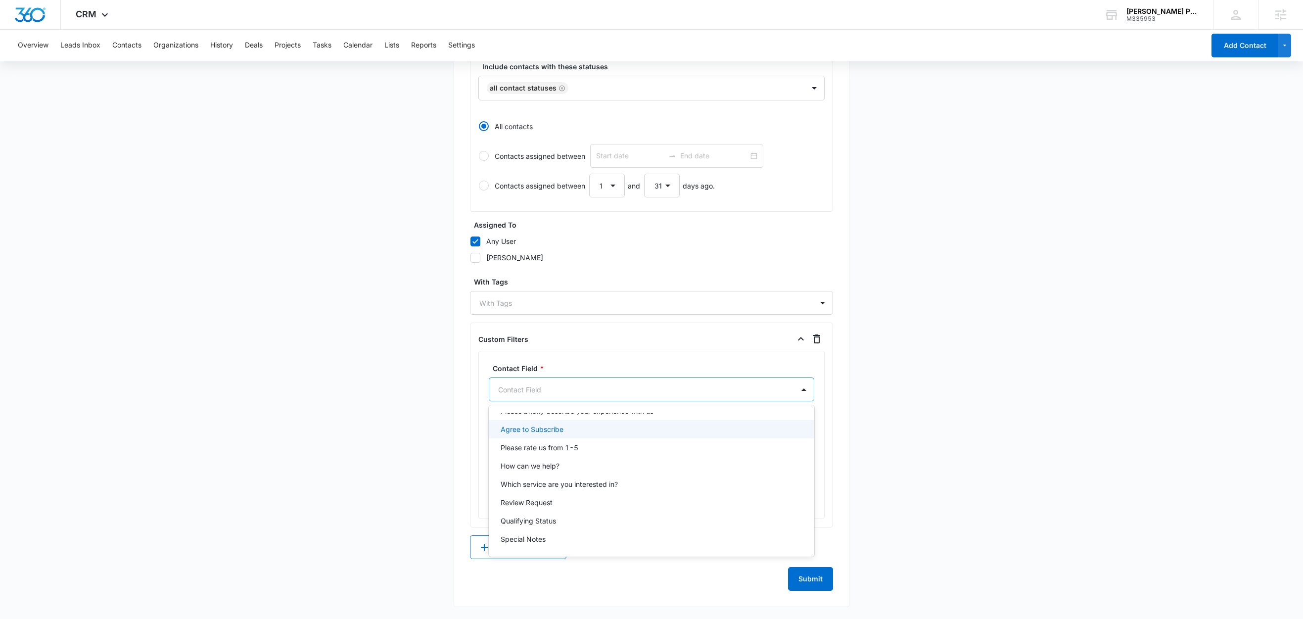
scroll to position [362, 0]
click at [547, 500] on p "Review Request" at bounding box center [526, 501] width 52 height 10
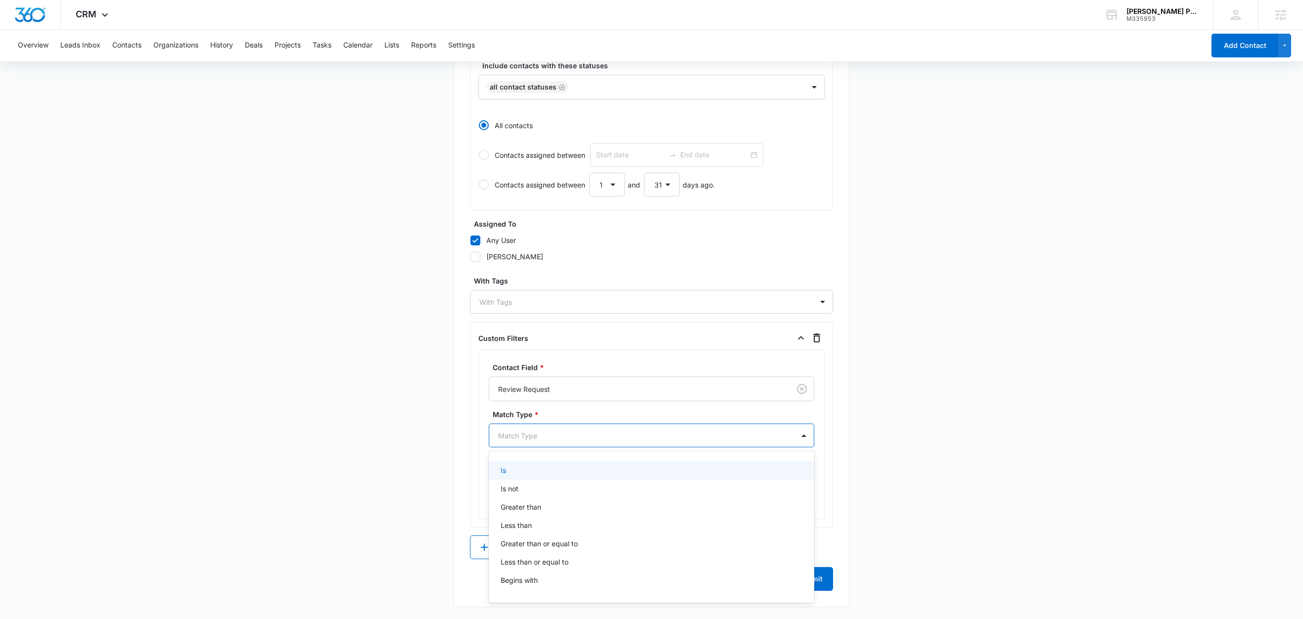
click at [534, 435] on div at bounding box center [639, 435] width 283 height 12
click at [520, 465] on div "Is" at bounding box center [651, 470] width 325 height 18
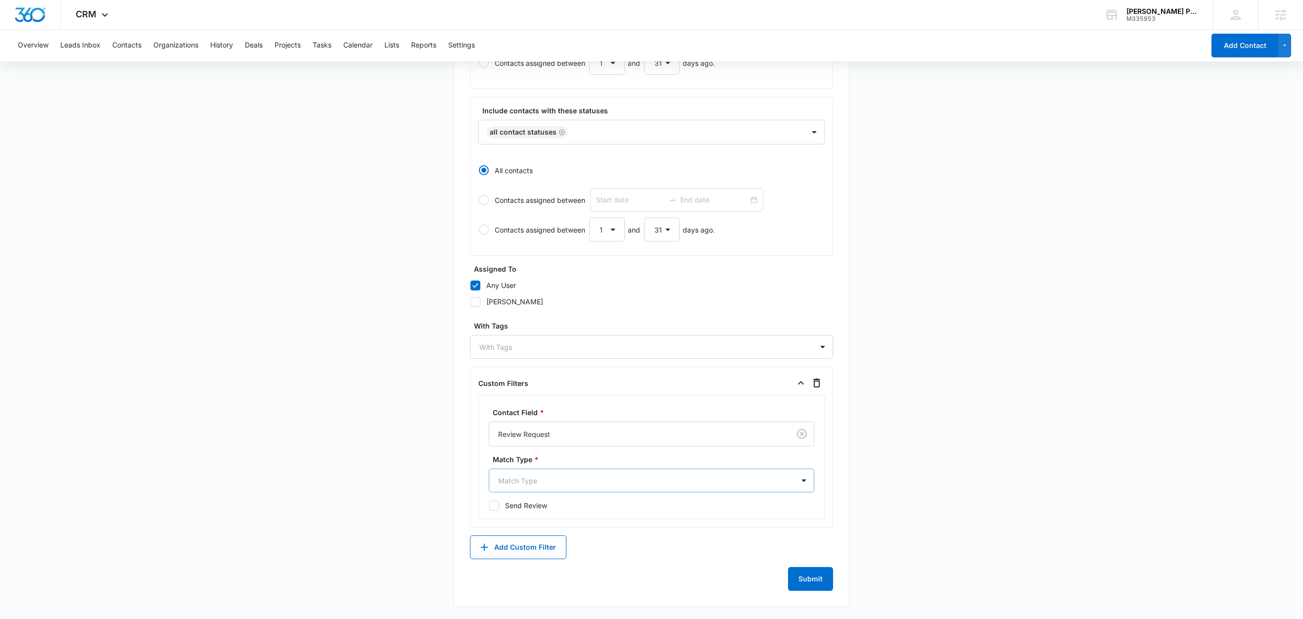
scroll to position [340, 0]
click at [527, 481] on div at bounding box center [639, 480] width 283 height 12
click at [509, 510] on div "Is" at bounding box center [650, 515] width 300 height 10
click at [499, 506] on div at bounding box center [494, 505] width 10 height 10
click at [489, 505] on input "Send Review" at bounding box center [489, 505] width 0 height 0
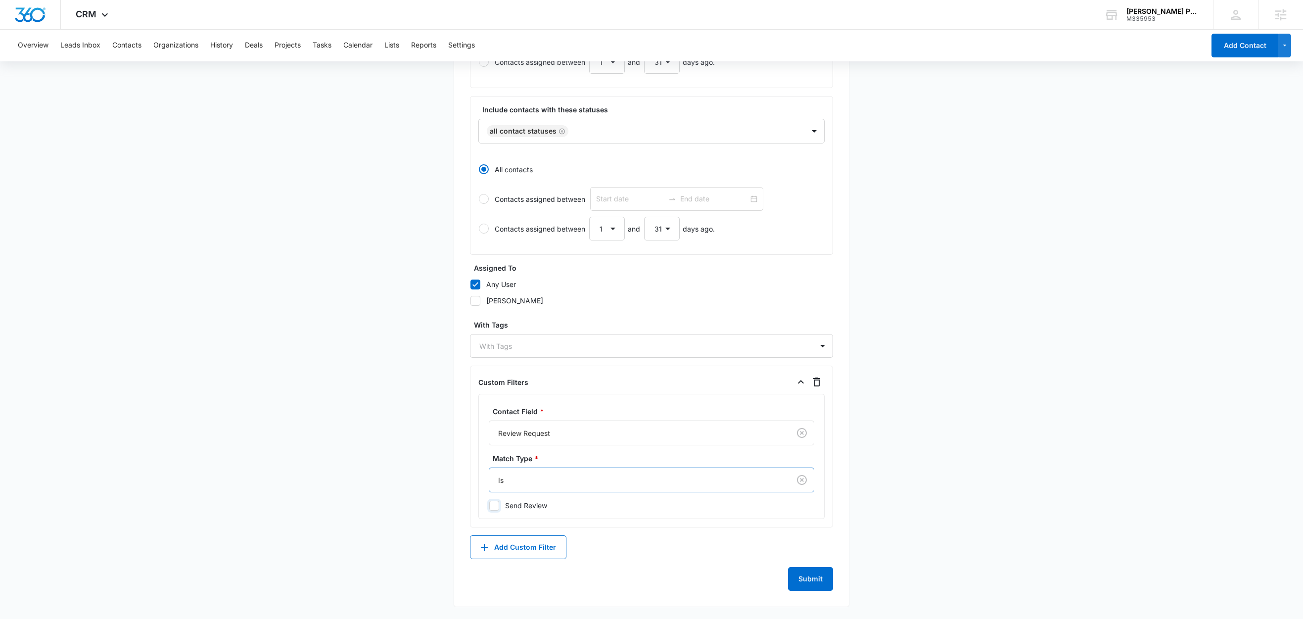
checkbox input "true"
click at [363, 480] on main "Create New List Contacts In This List : 0 List Name * Review Request Descriptio…" at bounding box center [651, 187] width 1303 height 863
click at [789, 574] on button "Submit" at bounding box center [810, 579] width 45 height 24
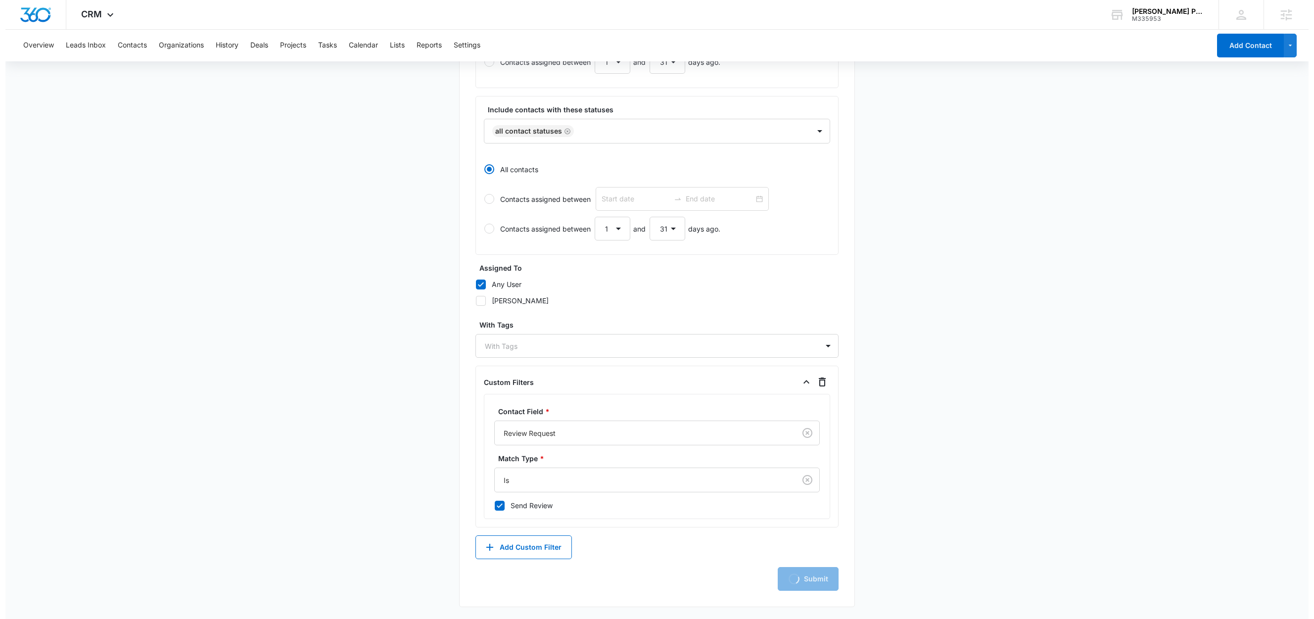
scroll to position [0, 0]
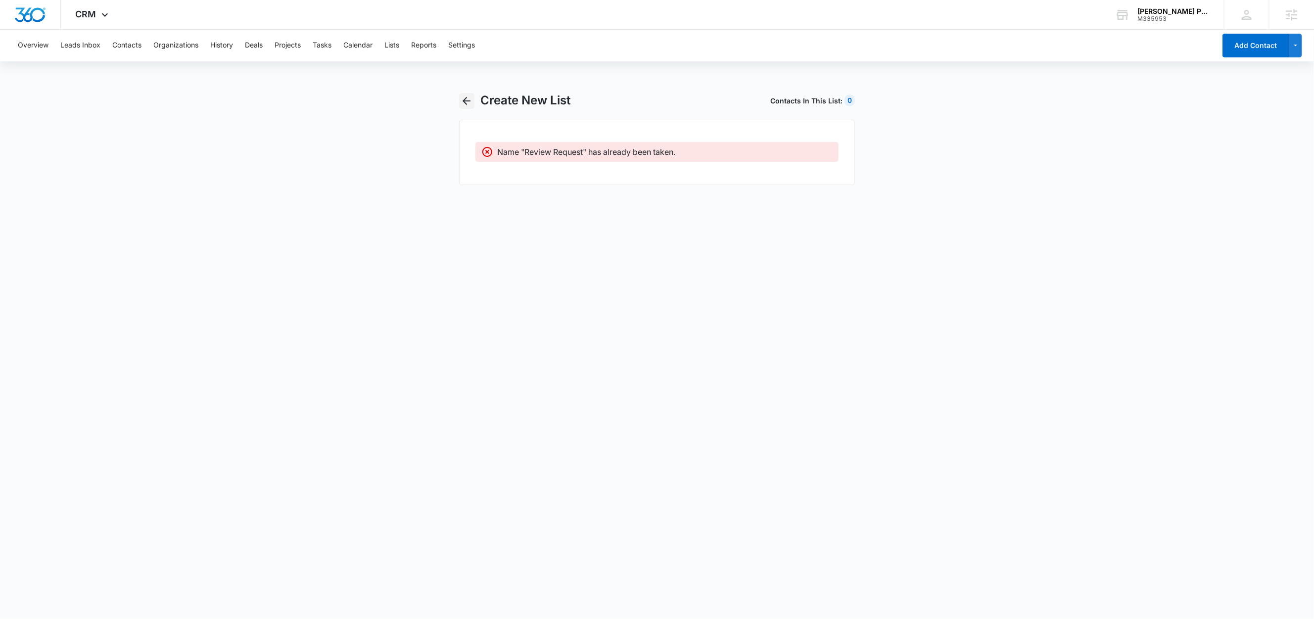
click at [468, 100] on icon "button" at bounding box center [466, 101] width 12 height 12
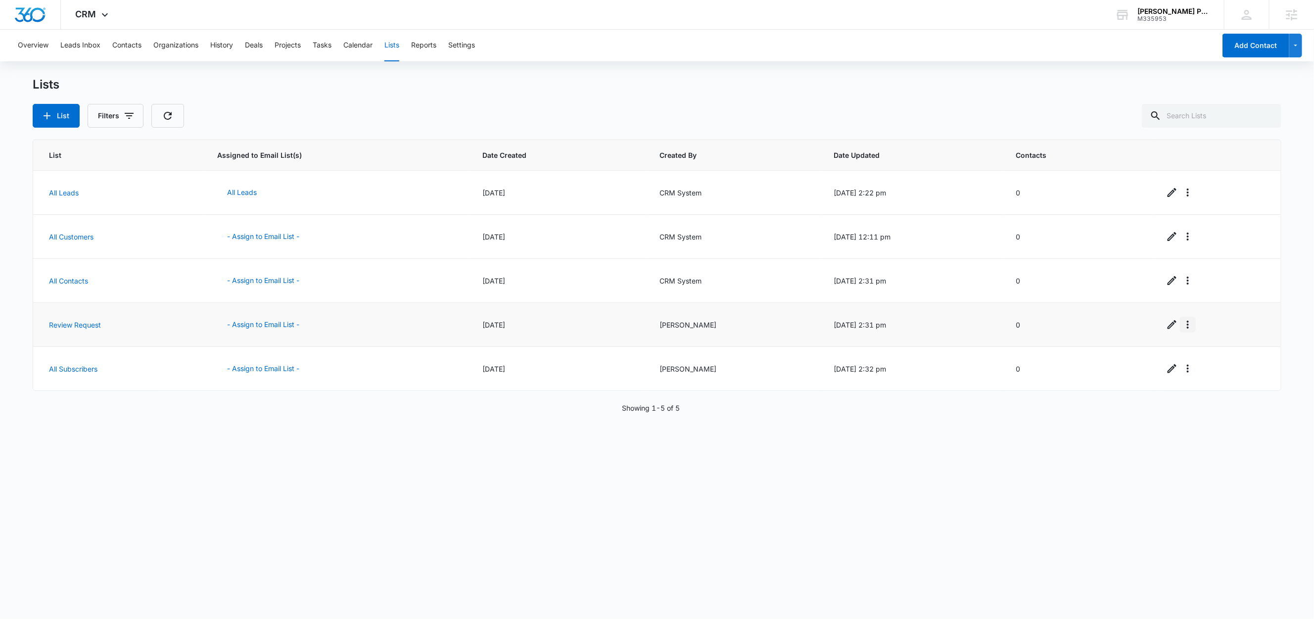
click at [1181, 323] on icon "Overflow Menu" at bounding box center [1187, 324] width 12 height 12
click at [1196, 383] on div "Delete List" at bounding box center [1207, 383] width 44 height 7
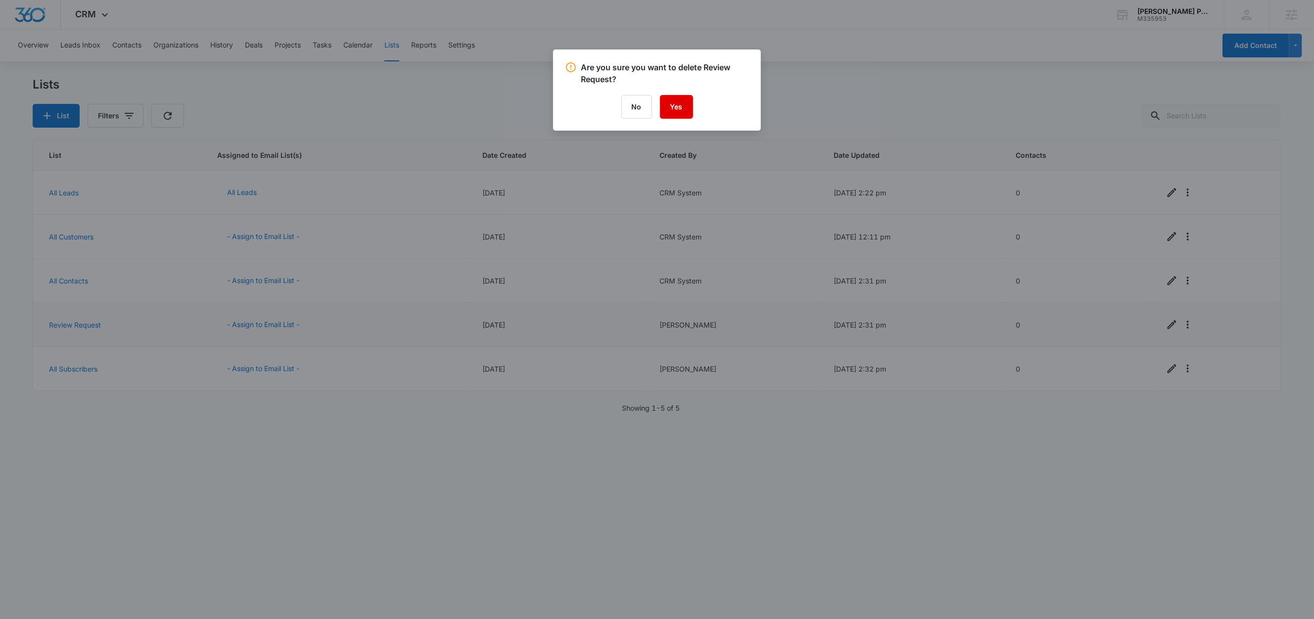
click at [678, 114] on button "Yes" at bounding box center [676, 107] width 33 height 24
click at [683, 102] on button "Yes" at bounding box center [676, 107] width 33 height 24
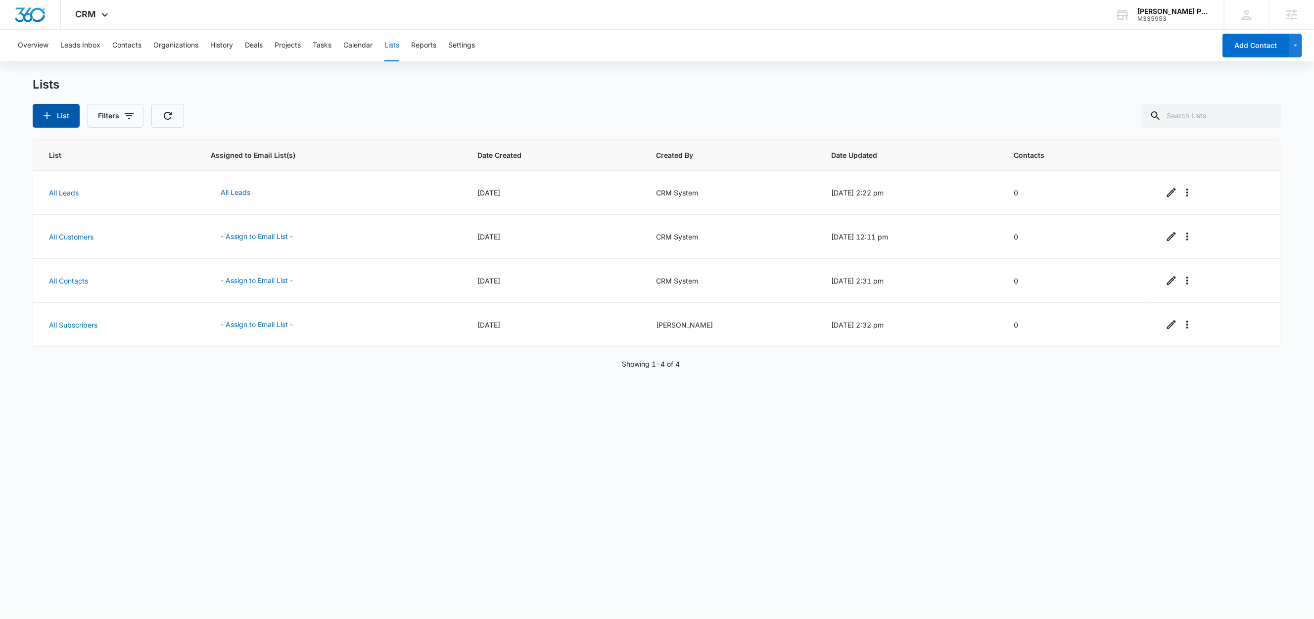
click at [59, 118] on button "List" at bounding box center [56, 116] width 47 height 24
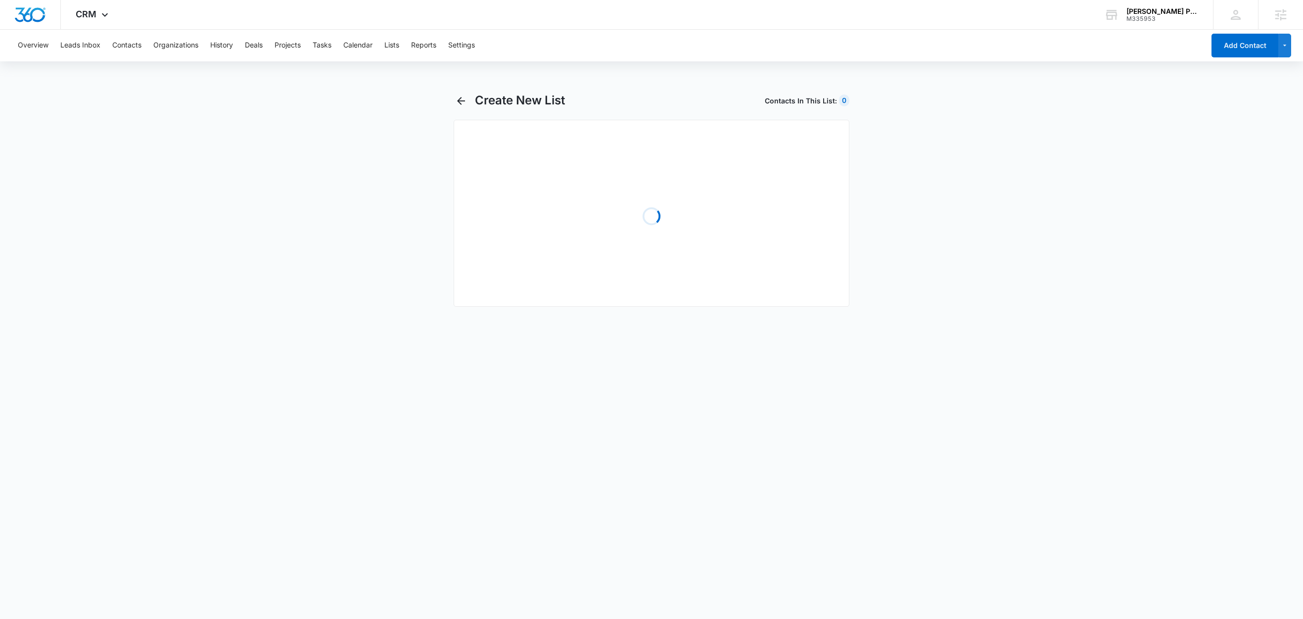
select select "31"
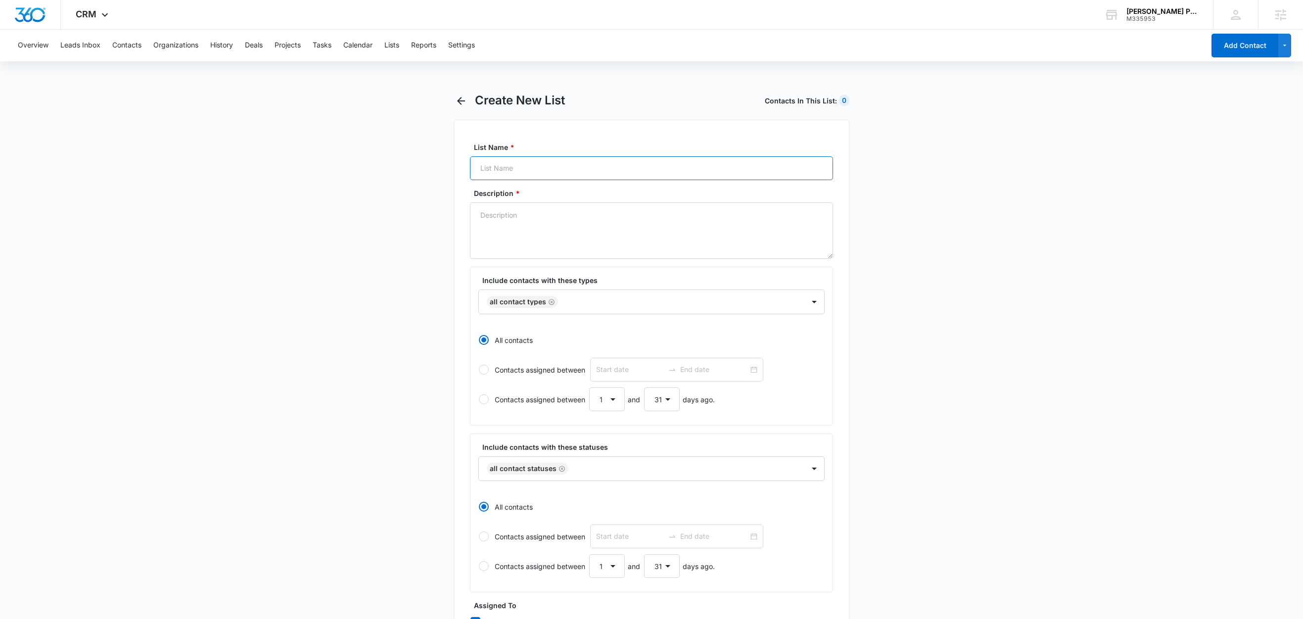
click at [518, 174] on input "List Name *" at bounding box center [651, 168] width 363 height 24
type input "Review Request"
click at [536, 237] on textarea "Description *" at bounding box center [651, 230] width 363 height 56
paste textarea "For Sending Review Automations"
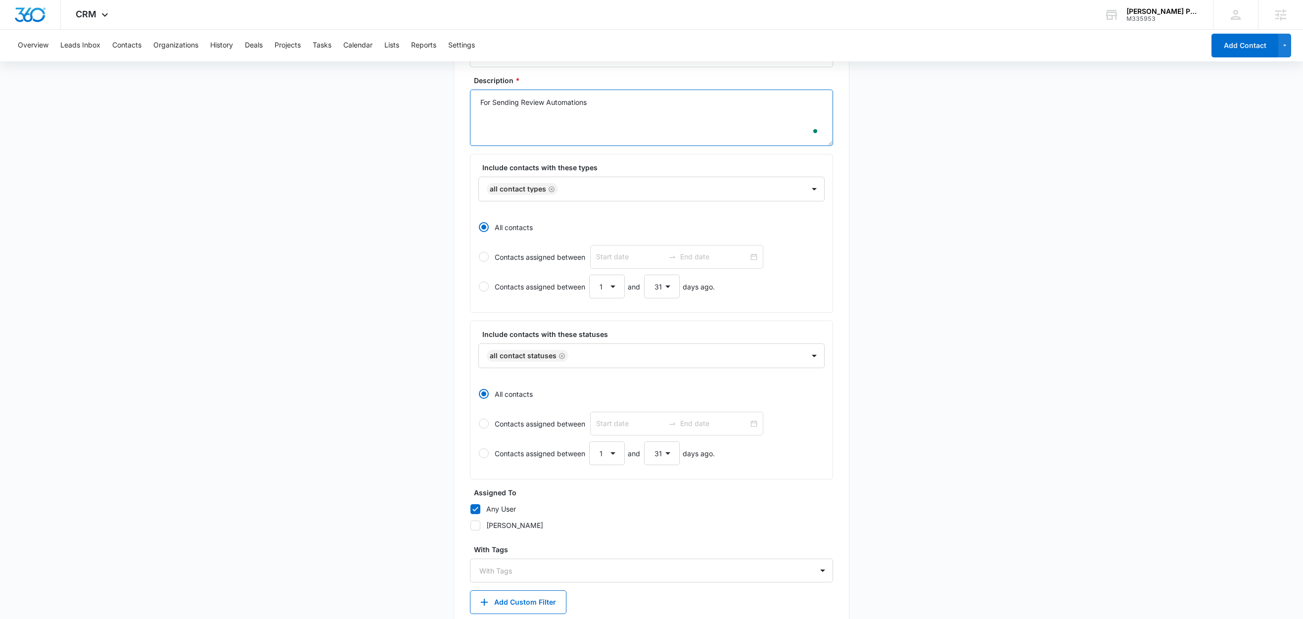
scroll to position [171, 0]
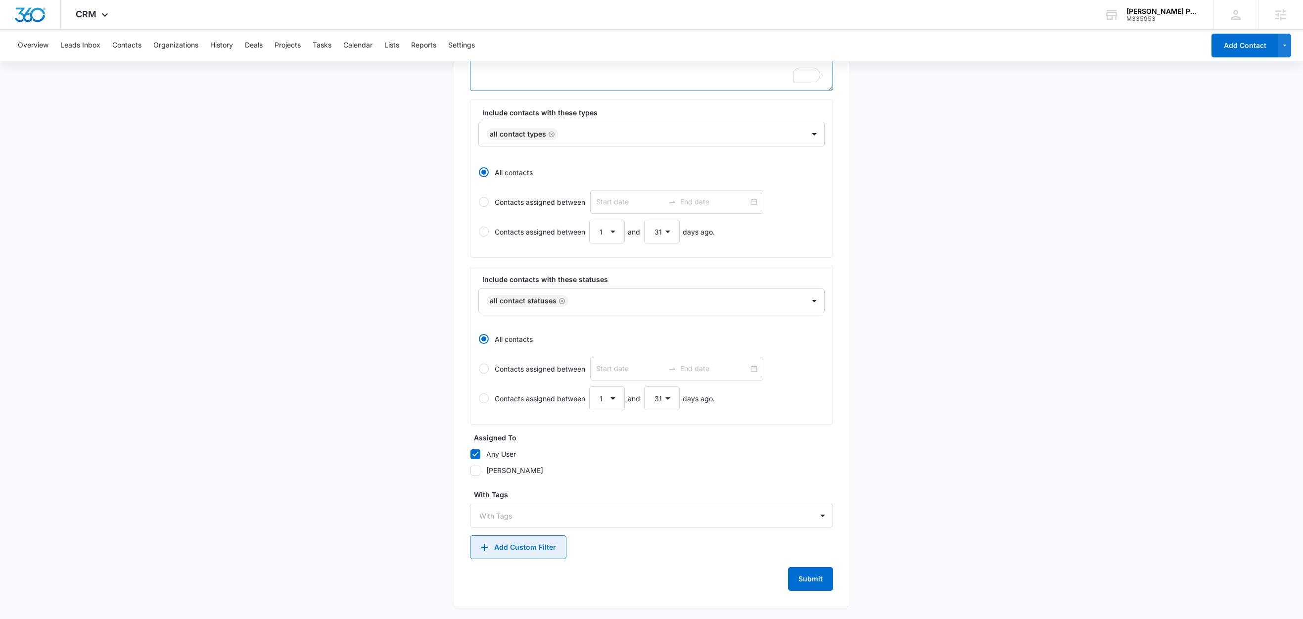
type textarea "For Sending Review Automations"
click at [524, 553] on button "Add Custom Filter" at bounding box center [518, 547] width 96 height 24
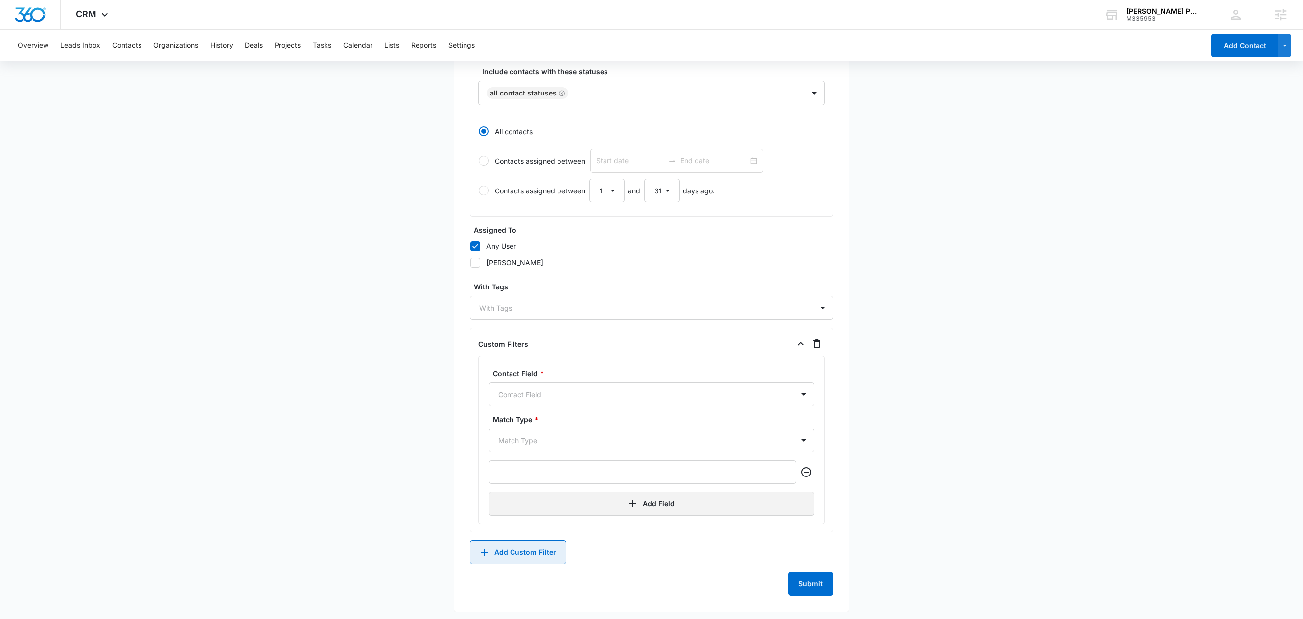
scroll to position [383, 0]
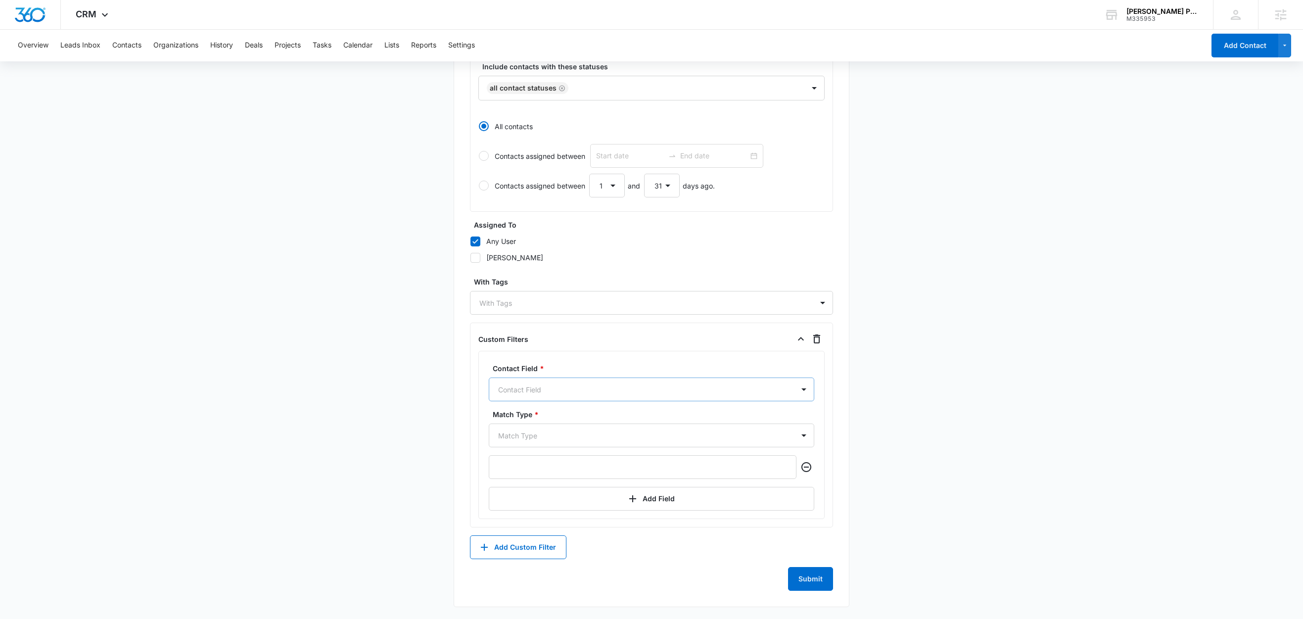
click at [564, 387] on div at bounding box center [639, 389] width 283 height 12
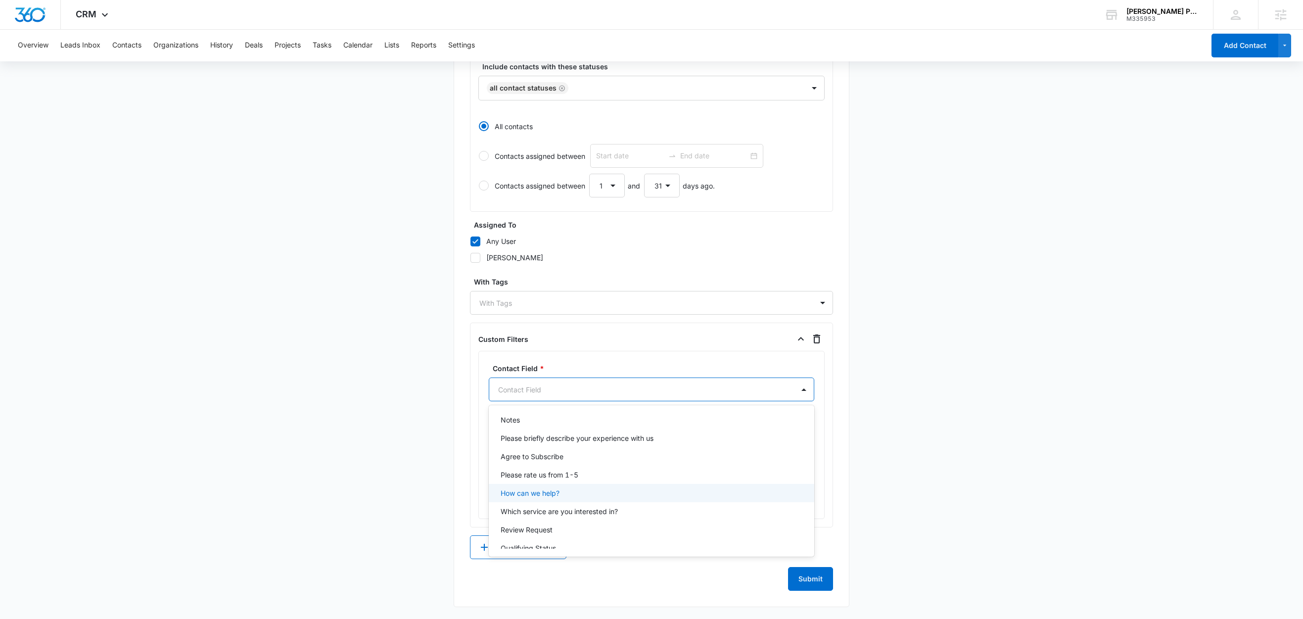
scroll to position [342, 0]
click at [549, 521] on p "Review Request" at bounding box center [526, 521] width 52 height 10
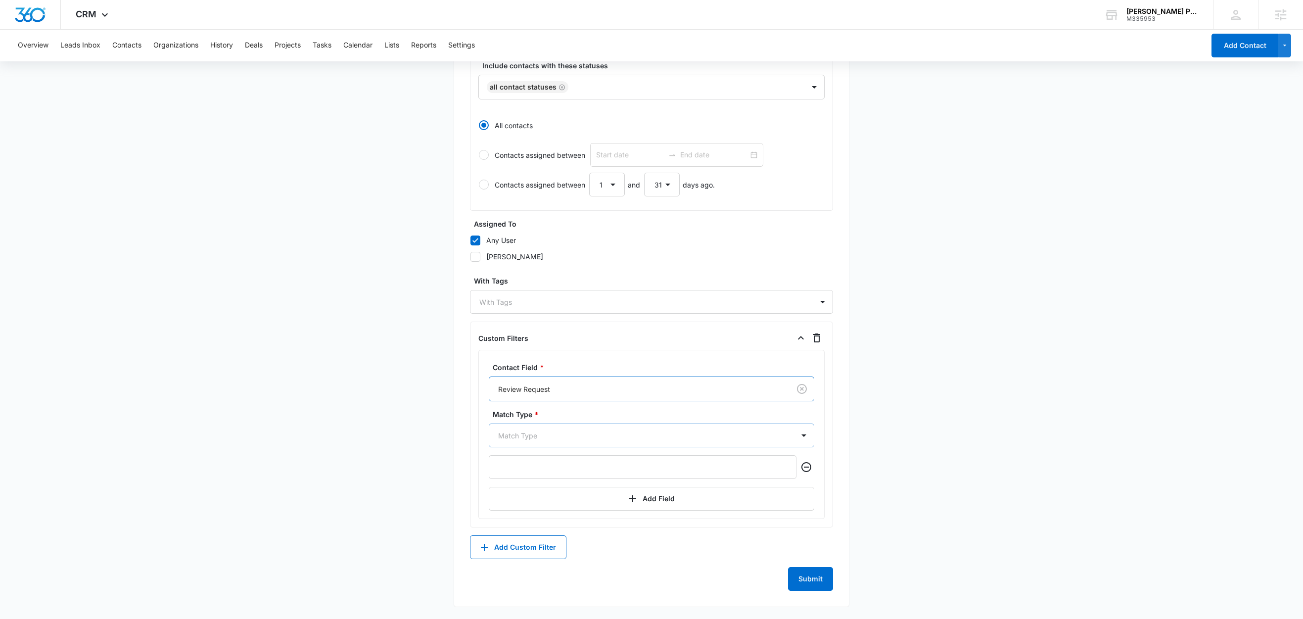
click at [539, 440] on div at bounding box center [639, 435] width 283 height 12
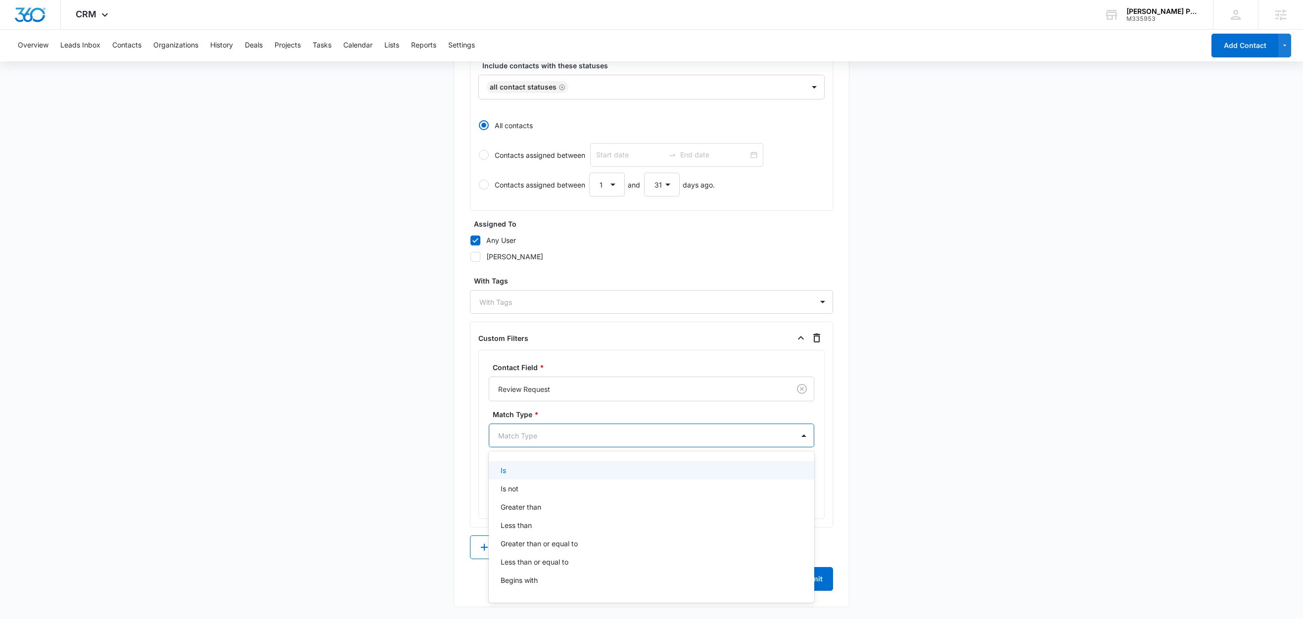
click at [522, 468] on div "Is" at bounding box center [650, 470] width 300 height 10
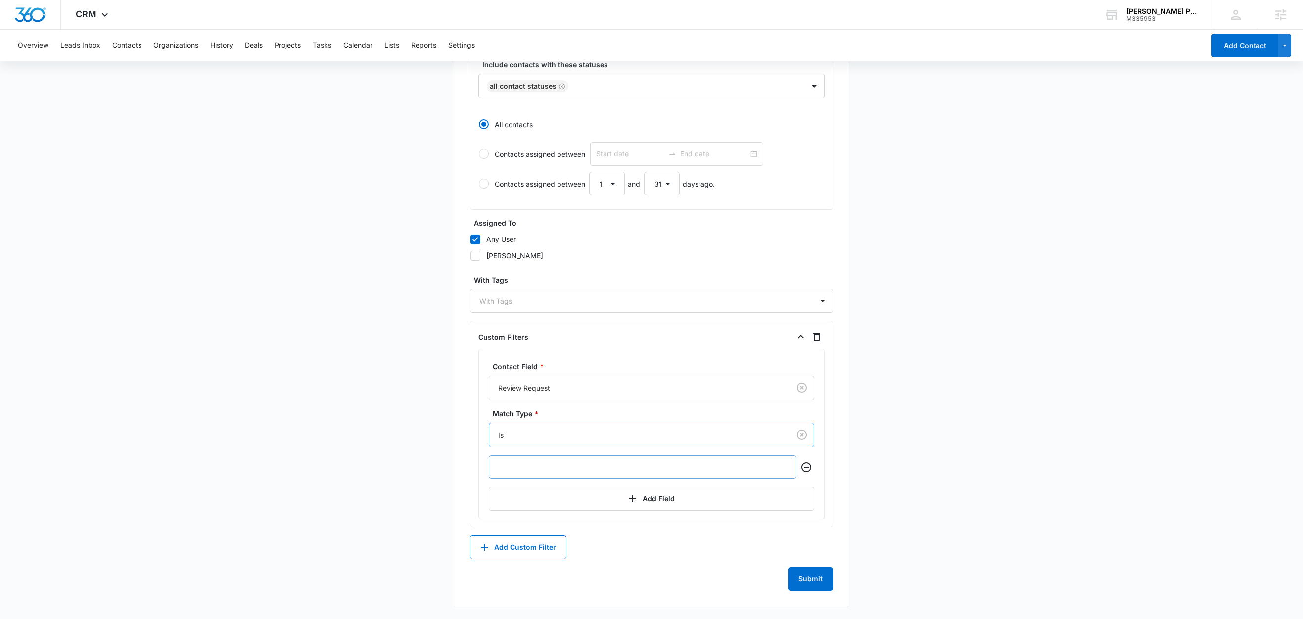
scroll to position [340, 0]
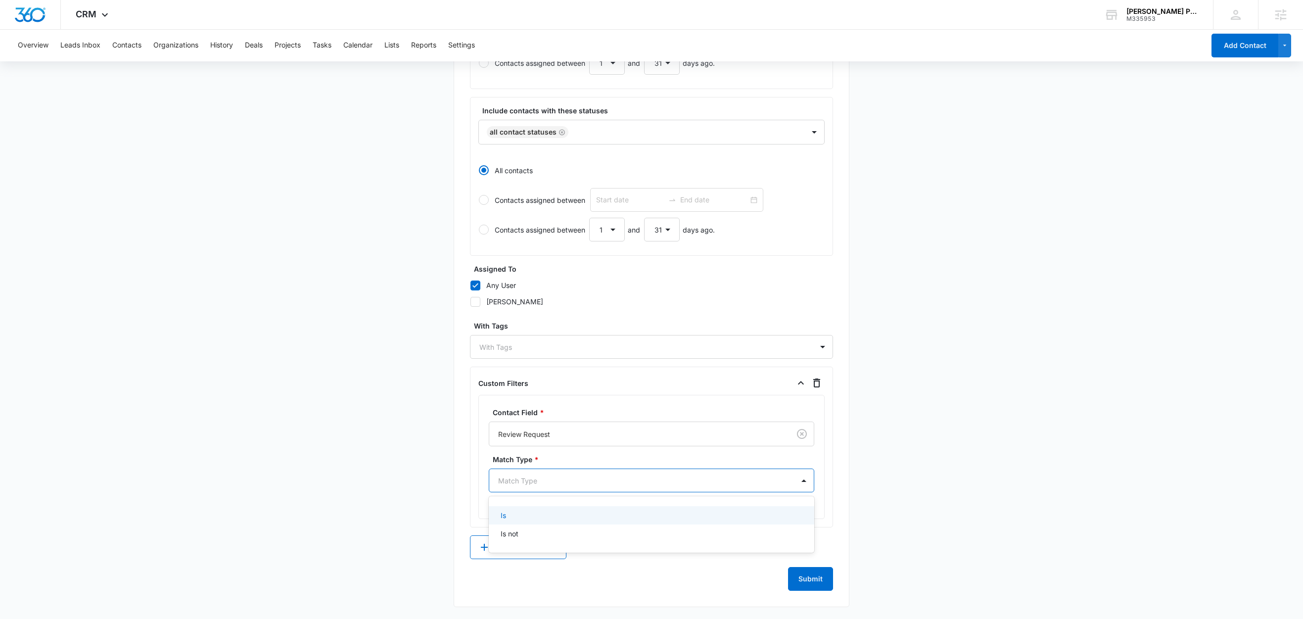
click at [544, 470] on div "Match Type" at bounding box center [641, 480] width 305 height 22
click at [519, 508] on div "Is" at bounding box center [651, 515] width 325 height 18
click at [527, 504] on div "Send Review" at bounding box center [526, 505] width 42 height 10
click at [489, 505] on input "Send Review" at bounding box center [489, 505] width 0 height 0
checkbox input "true"
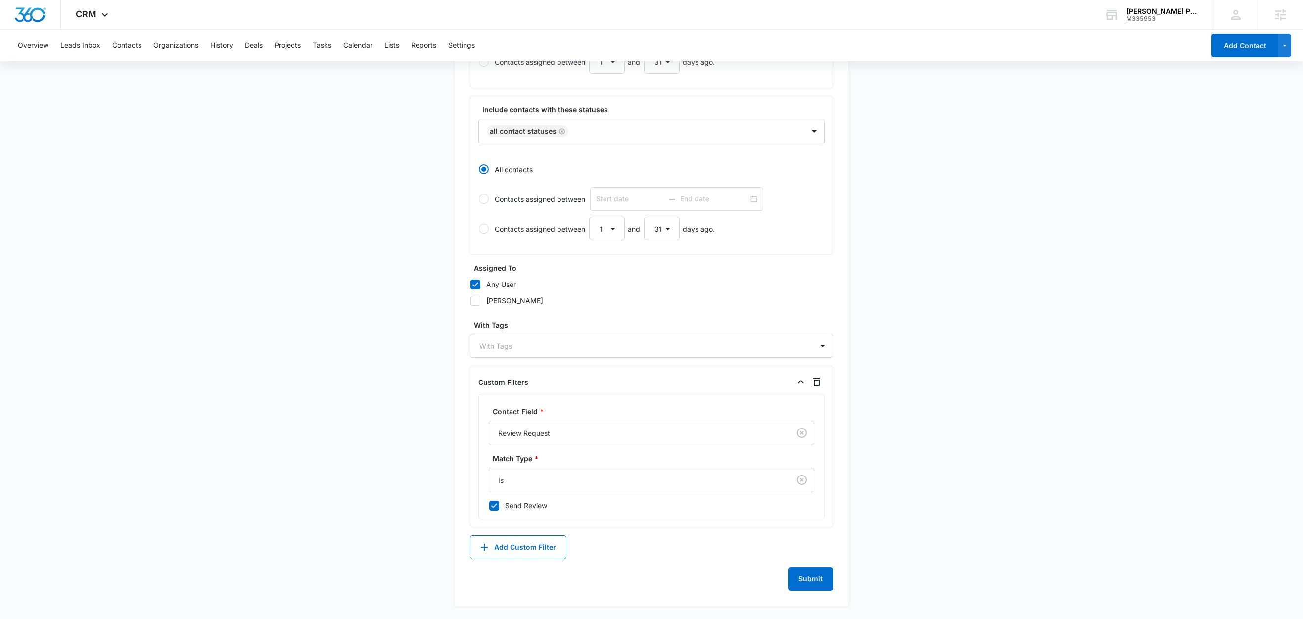
click at [381, 475] on main "Create New List Contacts In This List : 0 List Name * Review Request Descriptio…" at bounding box center [651, 187] width 1303 height 863
click at [808, 581] on button "Submit" at bounding box center [810, 579] width 45 height 24
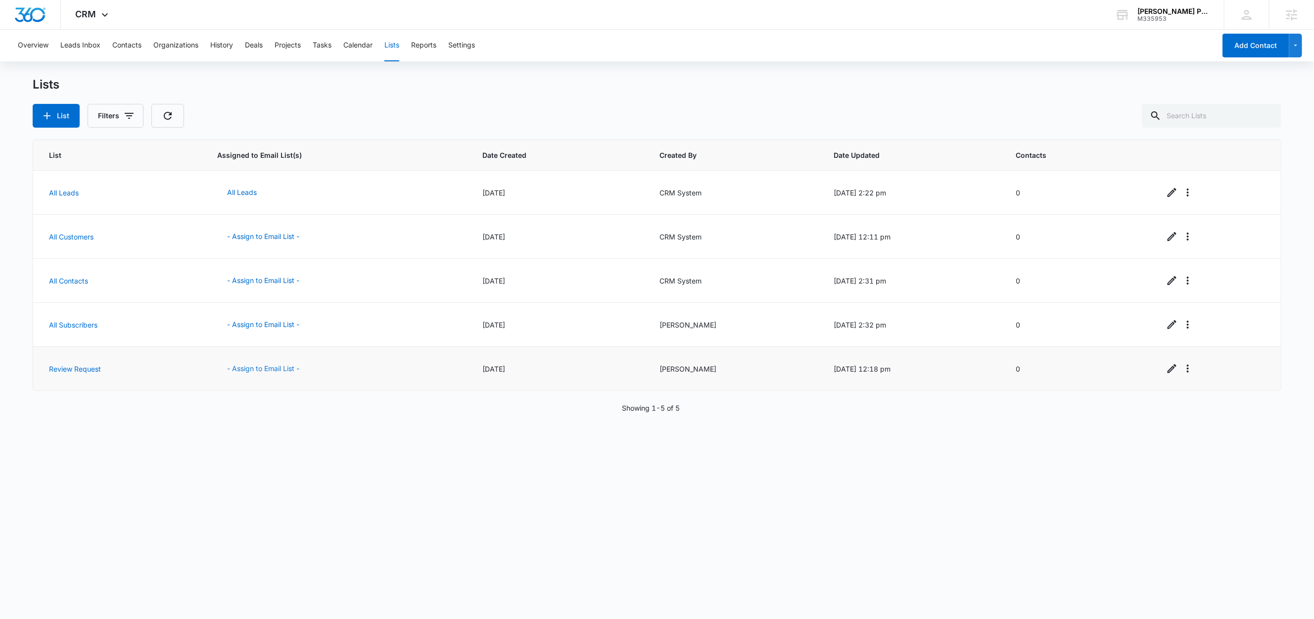
click at [248, 371] on button "- Assign to Email List -" at bounding box center [263, 369] width 92 height 24
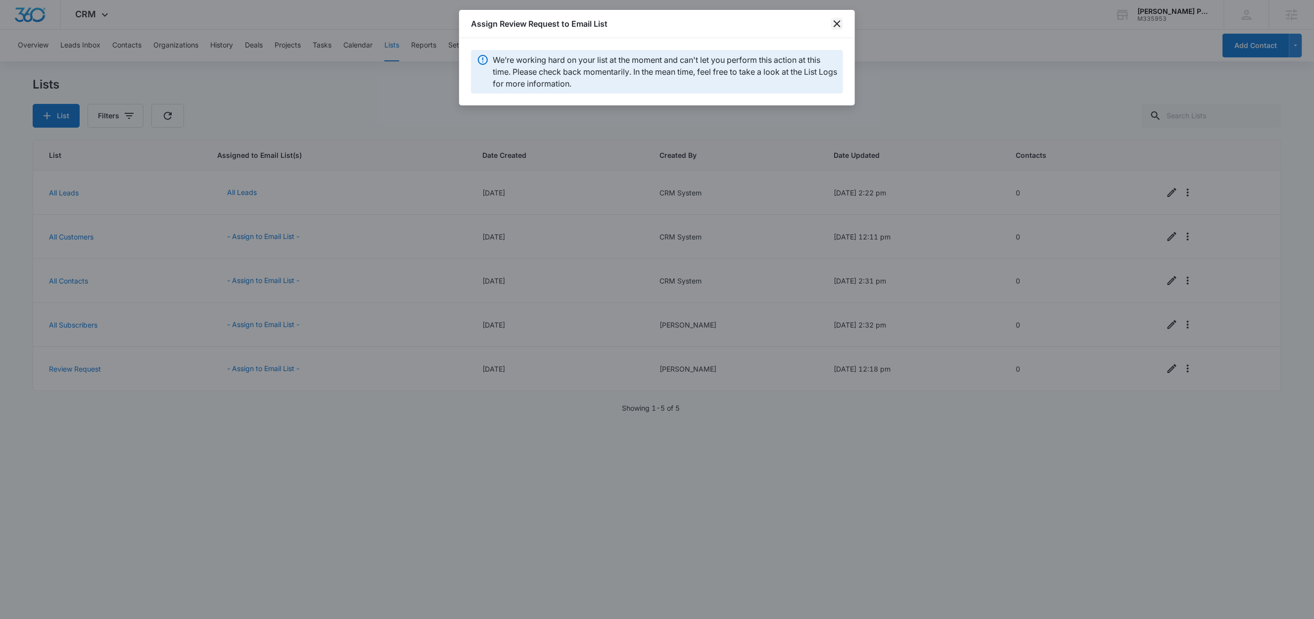
click at [834, 24] on icon "close" at bounding box center [837, 24] width 12 height 12
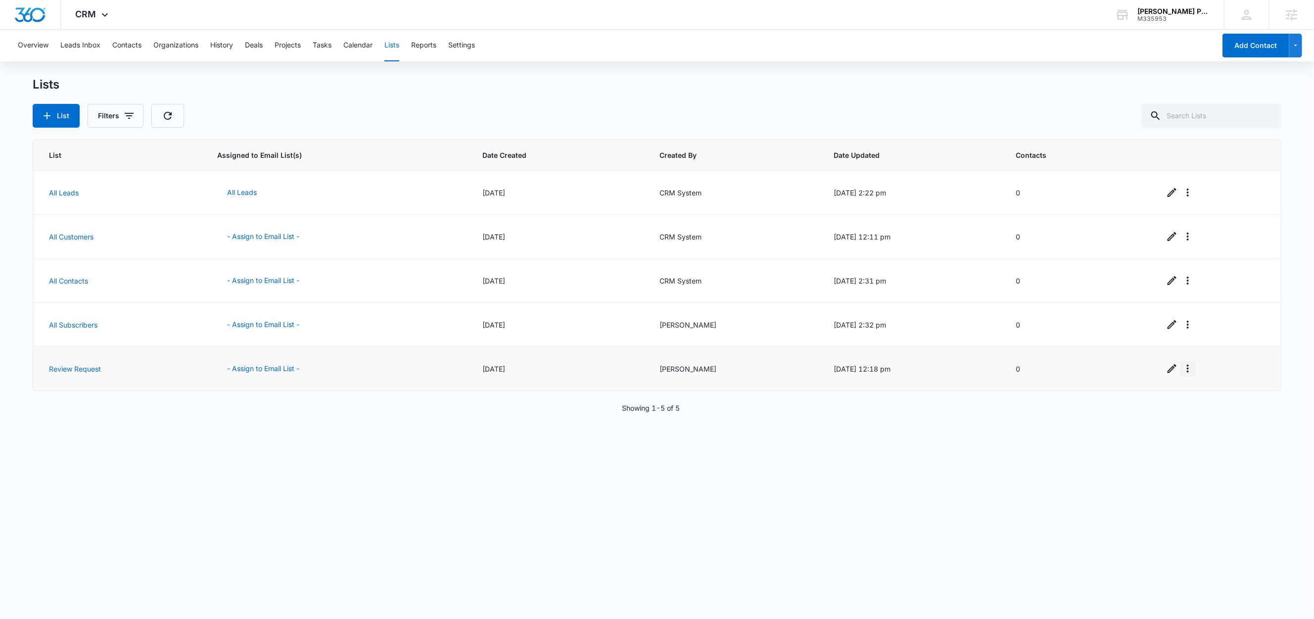
click at [1181, 371] on icon "Overflow Menu" at bounding box center [1187, 369] width 12 height 12
click at [1203, 416] on div "View List Log" at bounding box center [1207, 412] width 44 height 7
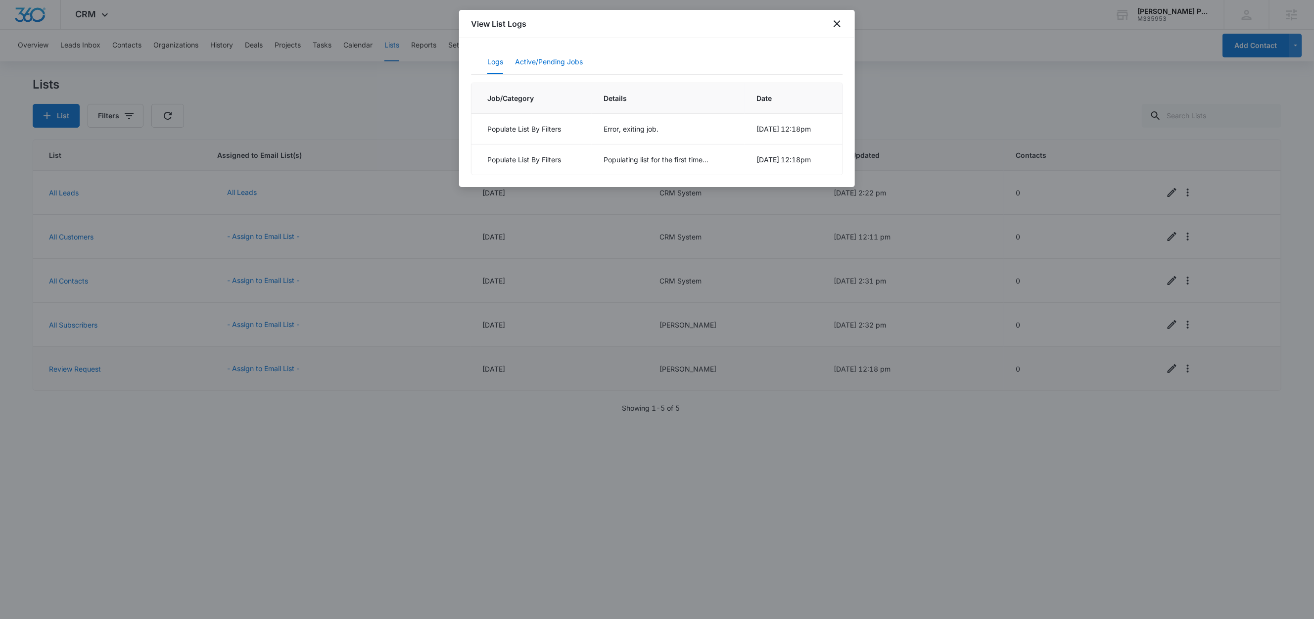
click at [545, 59] on button "Active/Pending Jobs" at bounding box center [549, 62] width 68 height 24
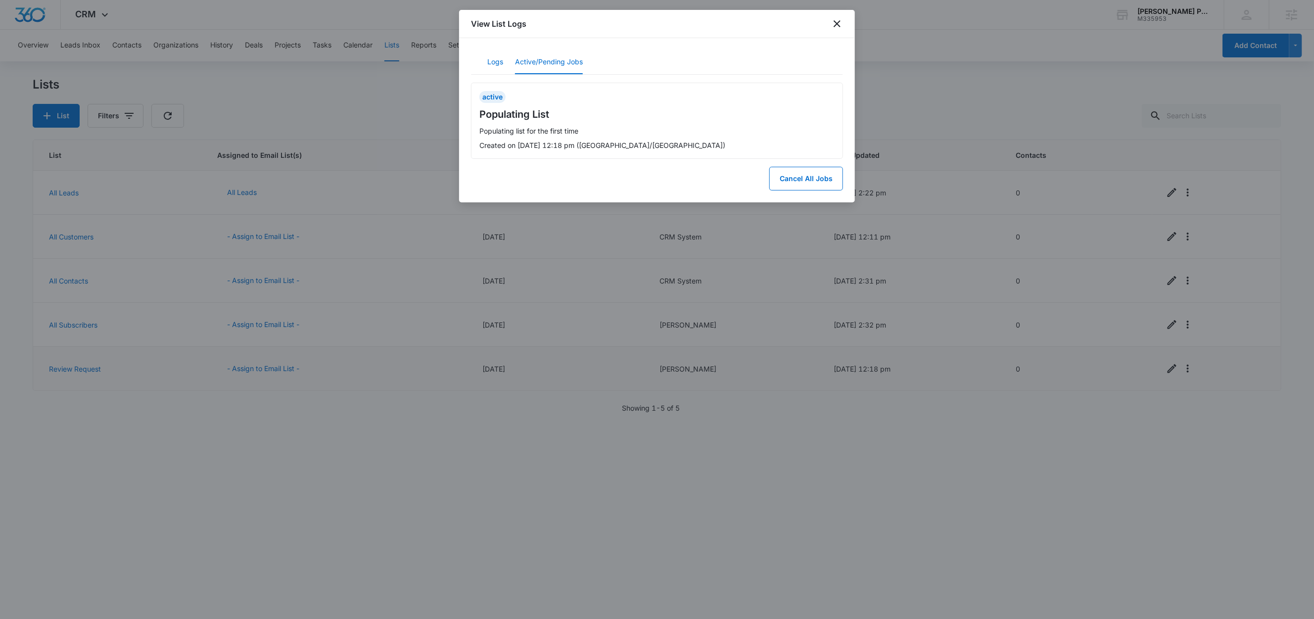
click at [496, 62] on button "Logs" at bounding box center [495, 62] width 16 height 24
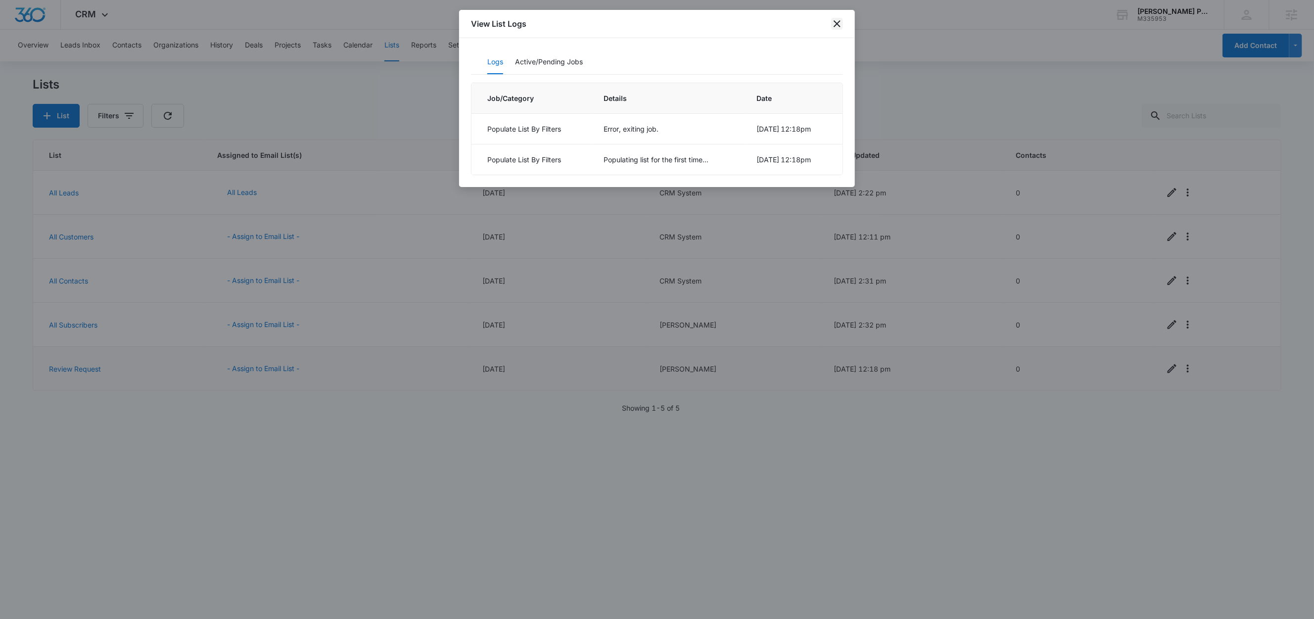
click at [837, 22] on icon "close" at bounding box center [837, 24] width 12 height 12
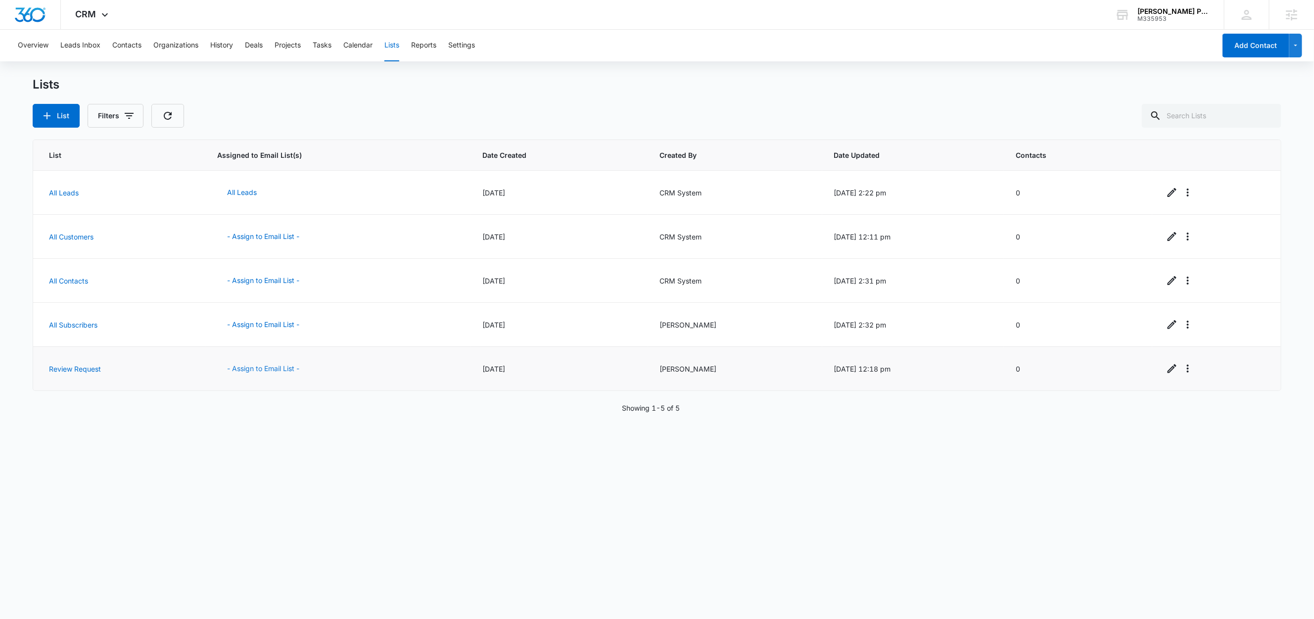
click at [253, 369] on button "- Assign to Email List -" at bounding box center [263, 369] width 92 height 24
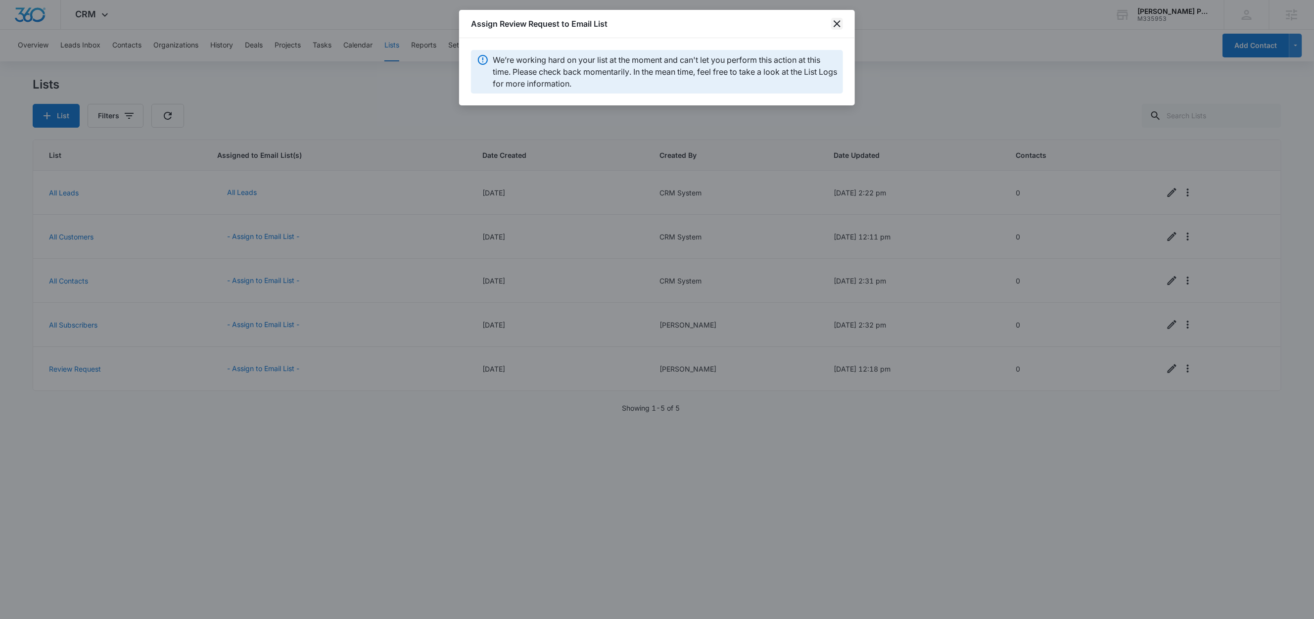
click at [838, 28] on icon "close" at bounding box center [837, 24] width 12 height 12
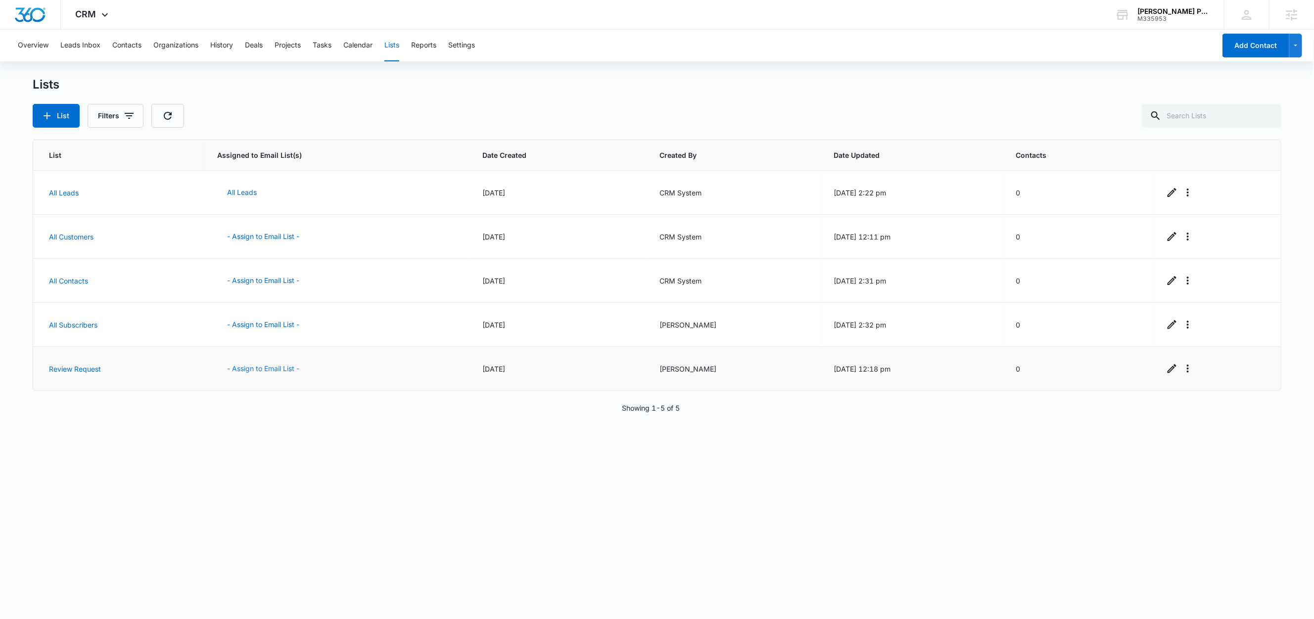
click at [257, 366] on button "- Assign to Email List -" at bounding box center [263, 369] width 92 height 24
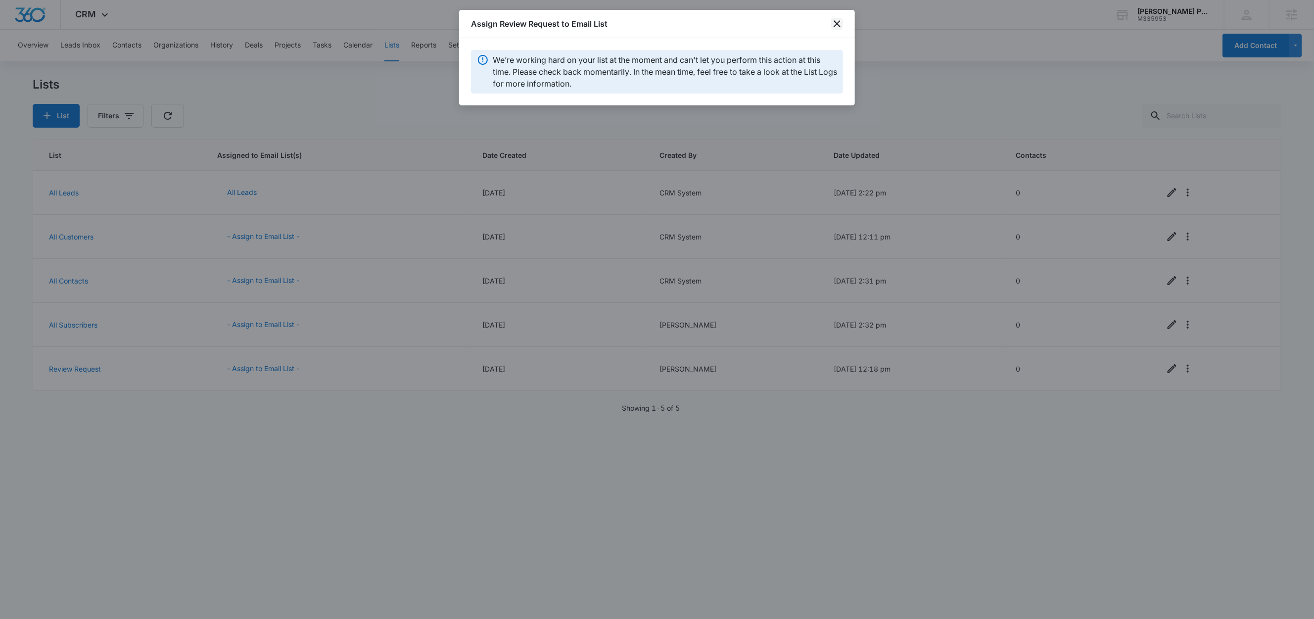
click at [834, 21] on icon "close" at bounding box center [836, 23] width 7 height 7
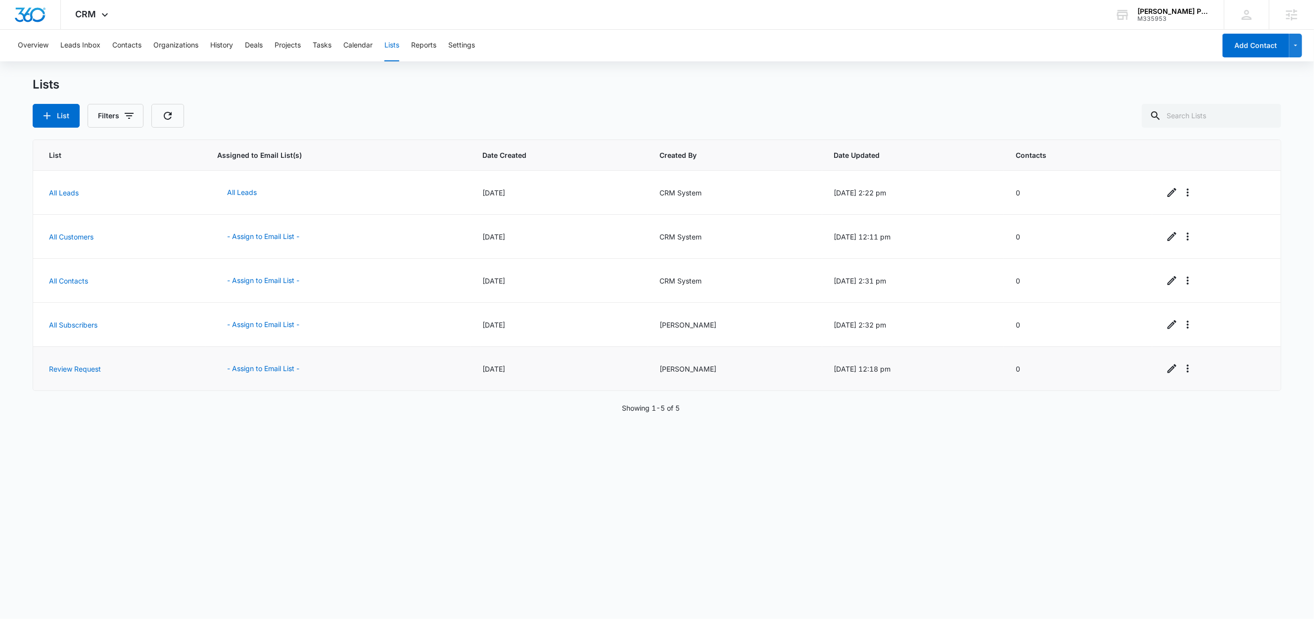
click at [1189, 376] on div at bounding box center [1214, 369] width 100 height 16
click at [1182, 373] on icon "Overflow Menu" at bounding box center [1187, 369] width 12 height 12
click at [1202, 409] on div "View List Log" at bounding box center [1207, 412] width 44 height 7
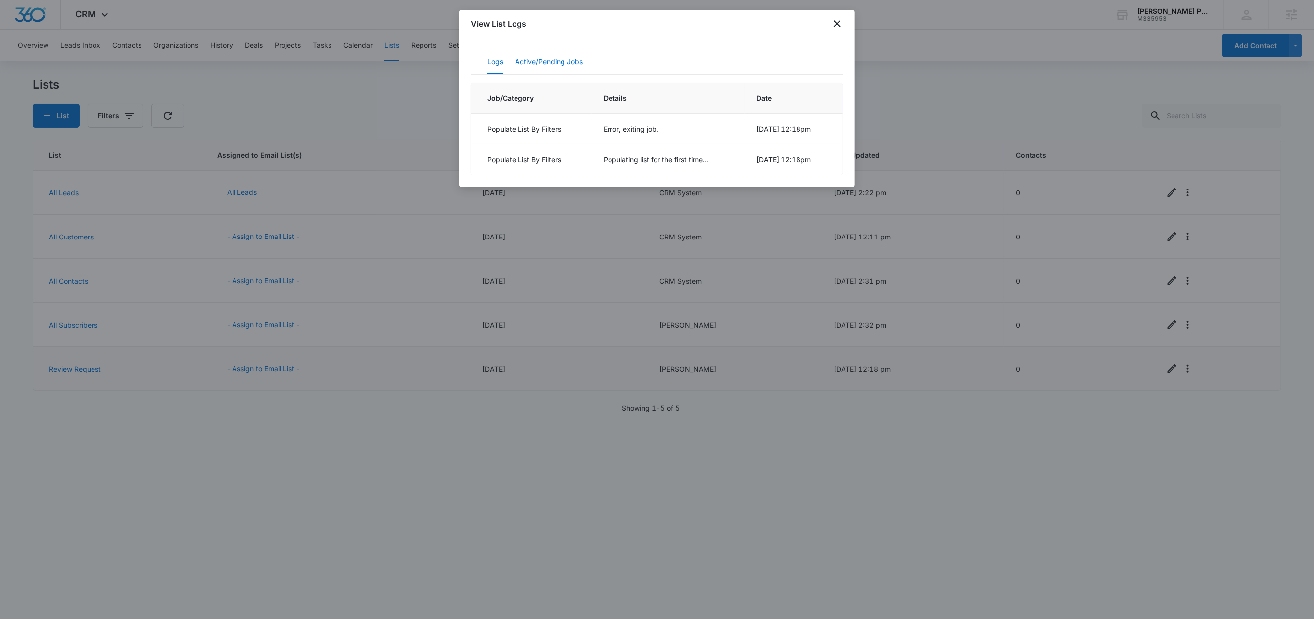
click at [573, 59] on button "Active/Pending Jobs" at bounding box center [549, 62] width 68 height 24
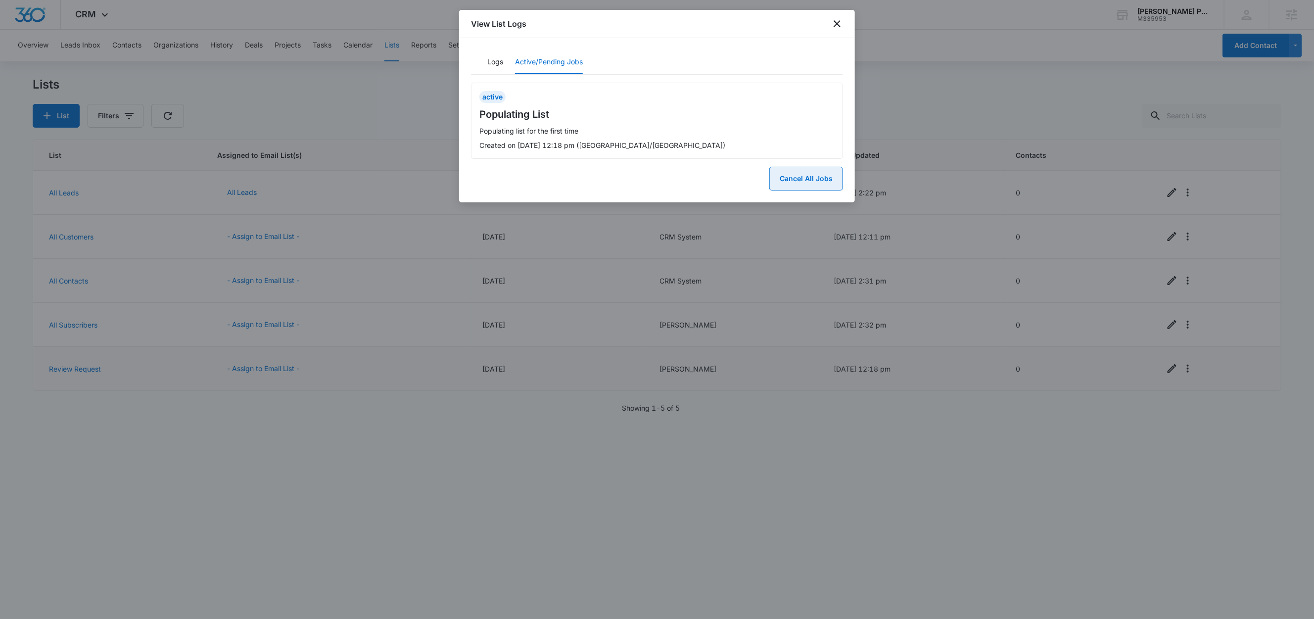
click at [800, 176] on button "Cancel All Jobs" at bounding box center [806, 179] width 74 height 24
click at [836, 140] on button "Yes" at bounding box center [830, 139] width 26 height 19
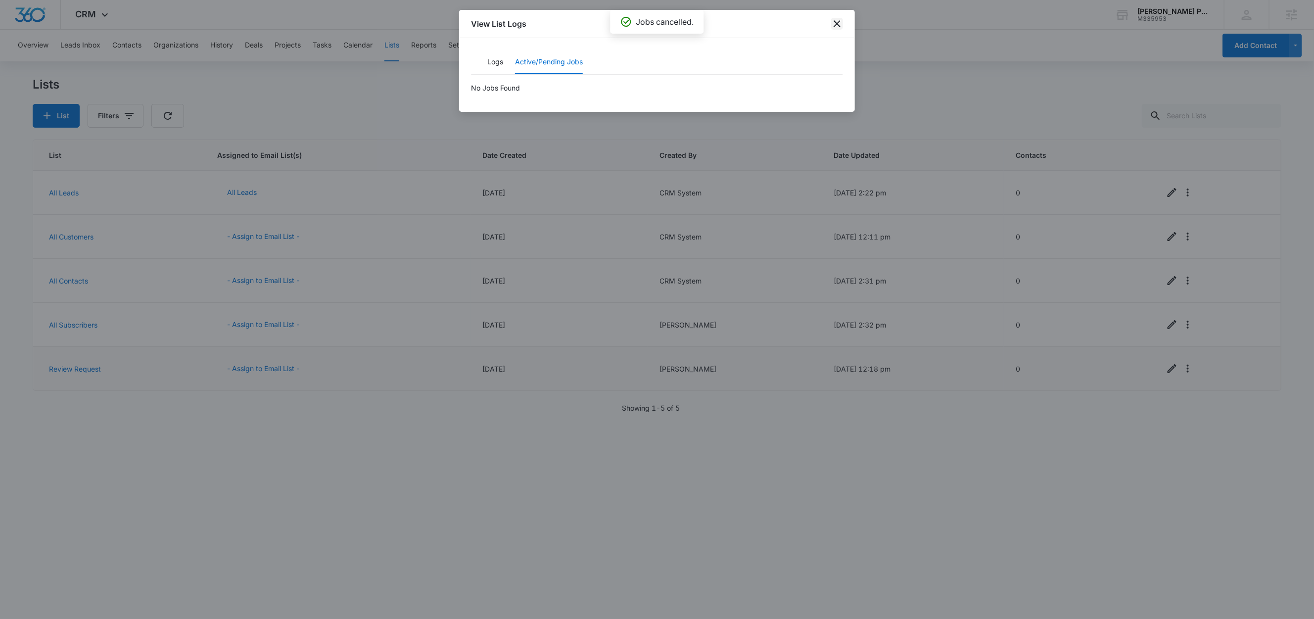
click at [835, 19] on icon "close" at bounding box center [837, 24] width 12 height 12
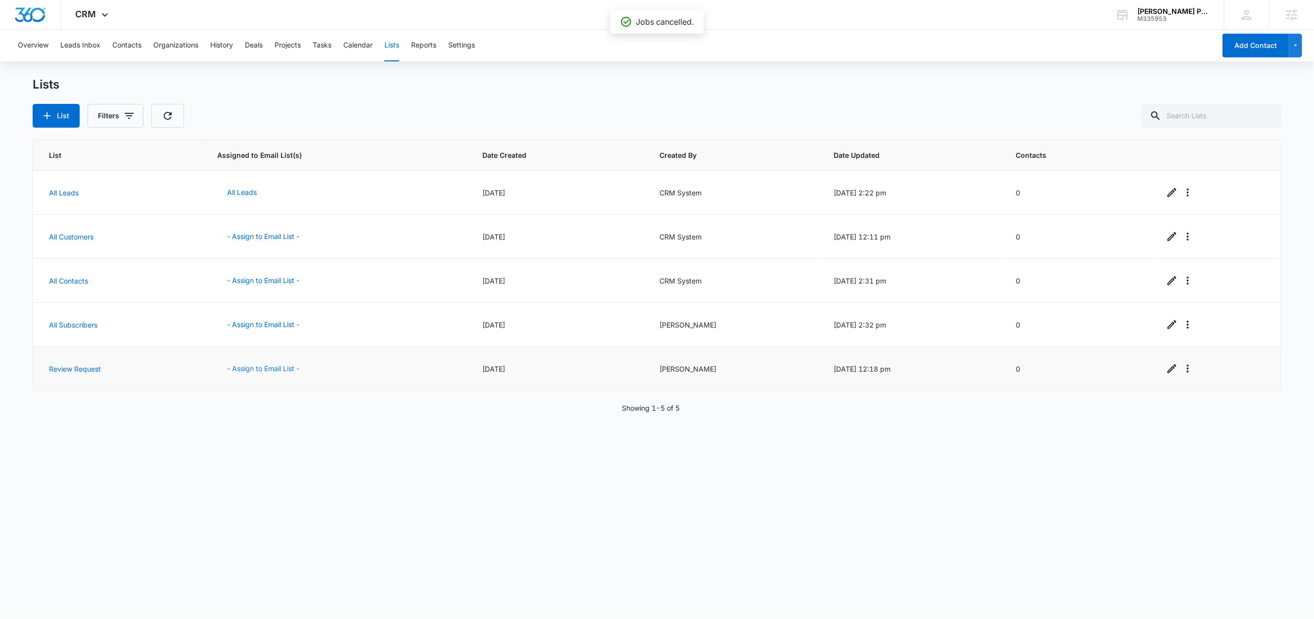
click at [261, 373] on button "- Assign to Email List -" at bounding box center [263, 369] width 92 height 24
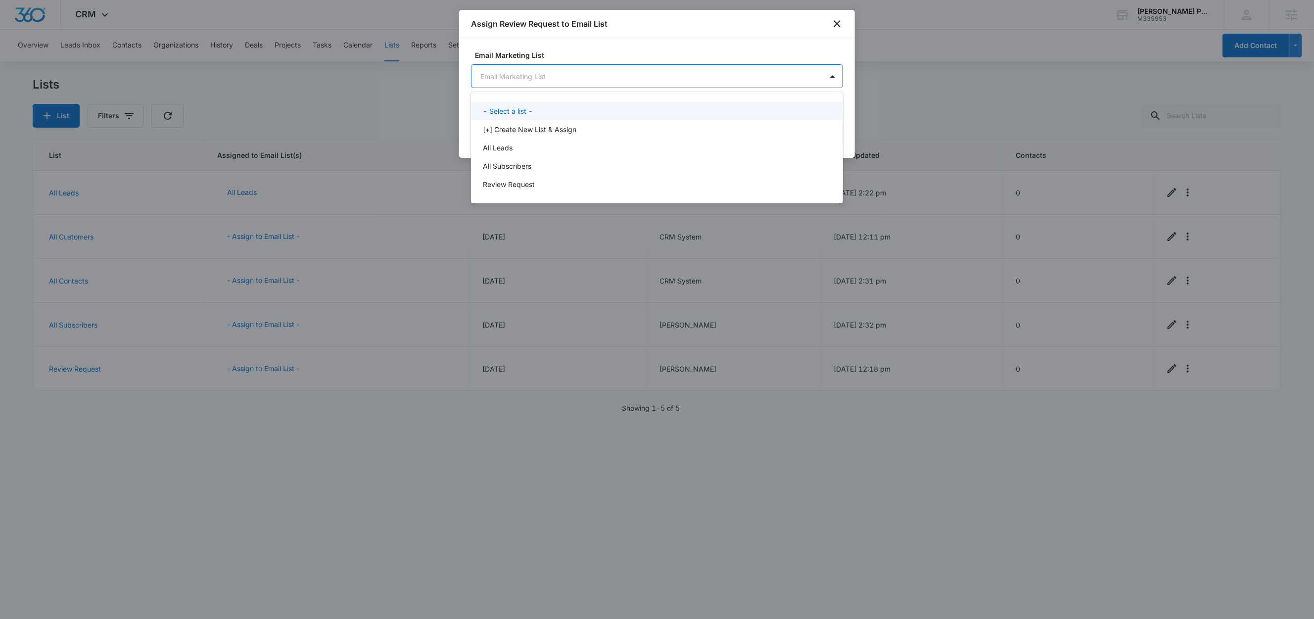
click at [580, 74] on body "CRM Apps Reputation Websites Forms CRM Email Social Content Ads Intelligence Fi…" at bounding box center [657, 309] width 1314 height 619
click at [518, 184] on p "Review Request" at bounding box center [509, 184] width 52 height 10
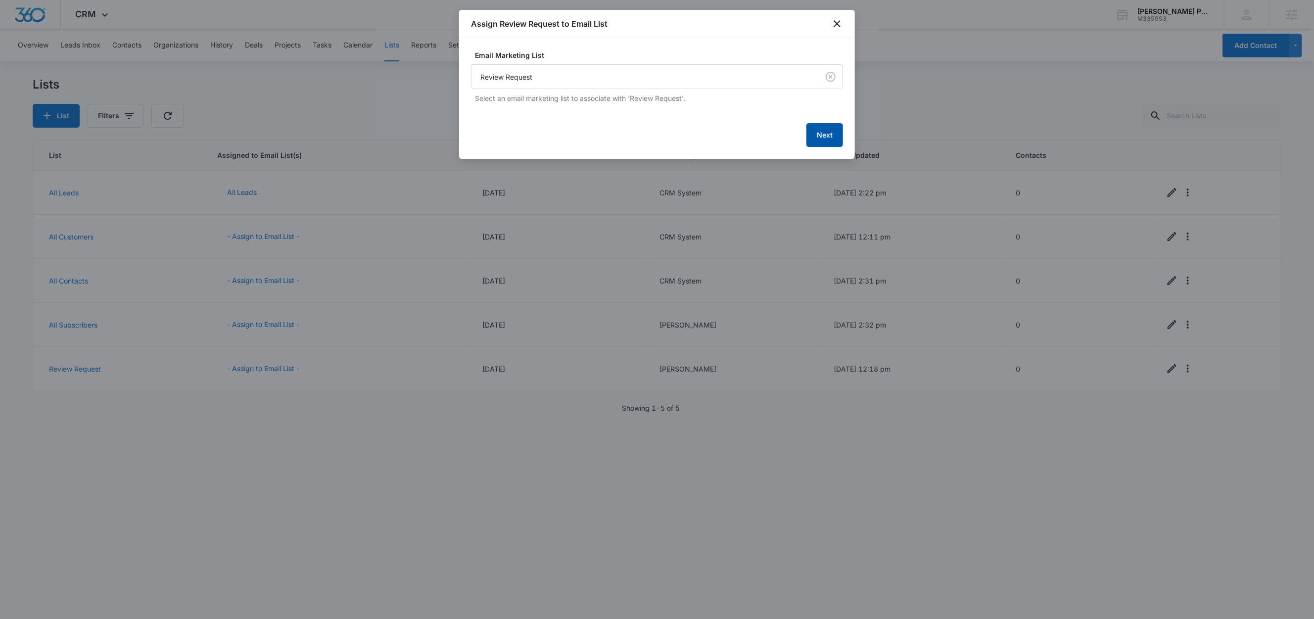
drag, startPoint x: 833, startPoint y: 135, endPoint x: 874, endPoint y: 181, distance: 61.3
click at [834, 135] on button "Next" at bounding box center [824, 135] width 37 height 24
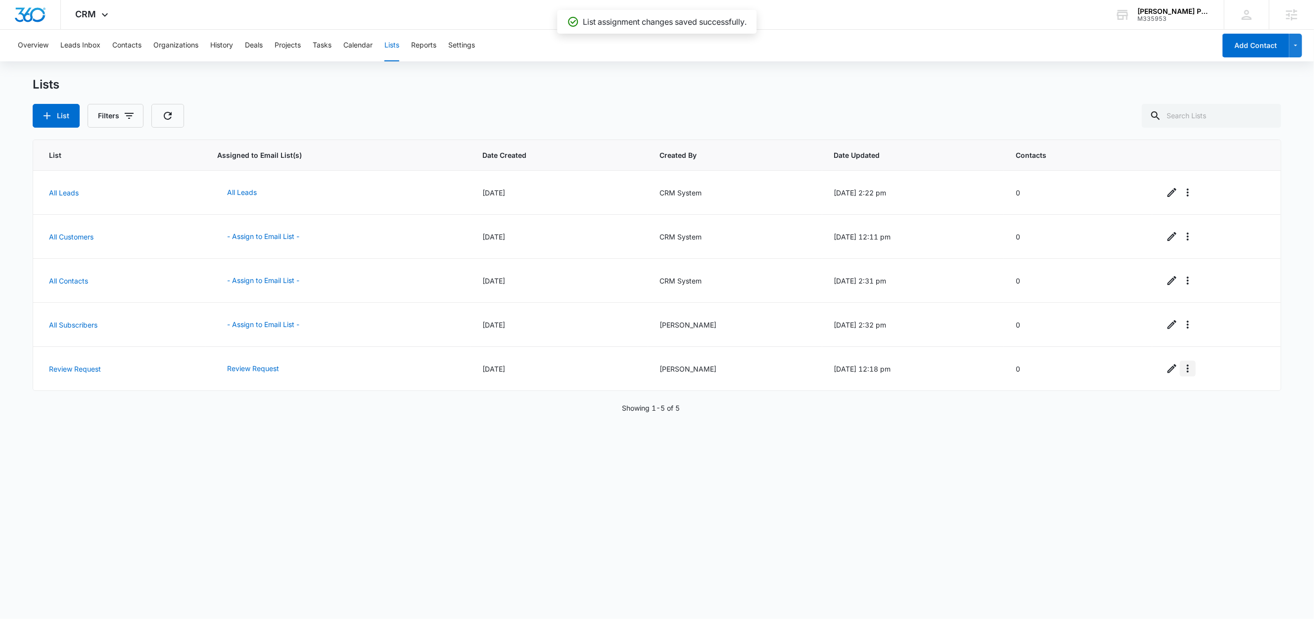
click at [1187, 376] on button "Overflow Menu" at bounding box center [1187, 369] width 16 height 16
click at [1198, 400] on div "Refresh List" at bounding box center [1207, 398] width 44 height 7
click at [1186, 366] on icon "Overflow Menu" at bounding box center [1187, 368] width 2 height 8
click at [1192, 409] on div "View List Log" at bounding box center [1207, 412] width 44 height 7
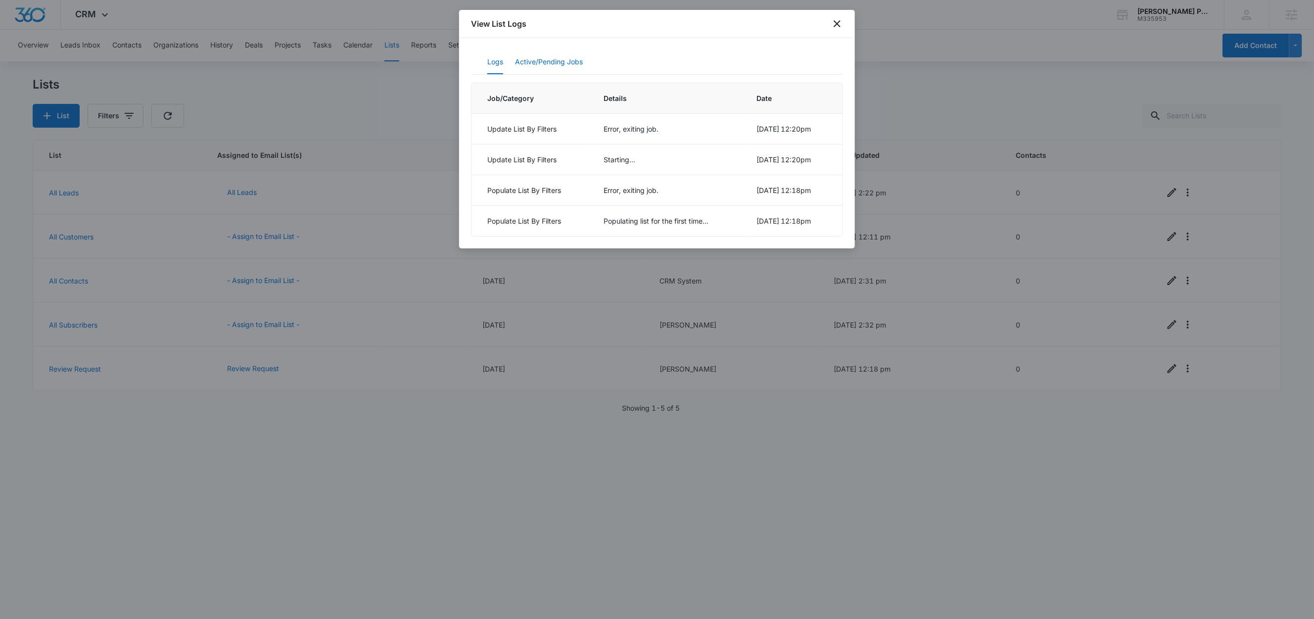
click at [530, 57] on button "Active/Pending Jobs" at bounding box center [549, 62] width 68 height 24
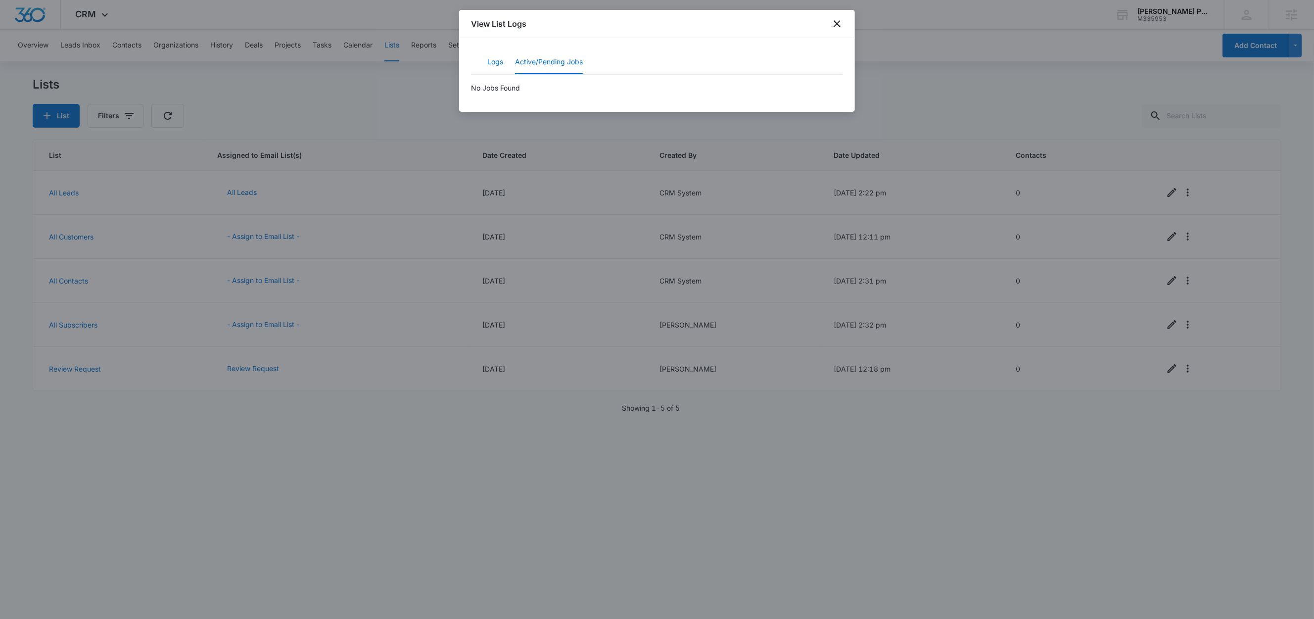
click at [498, 64] on button "Logs" at bounding box center [495, 62] width 16 height 24
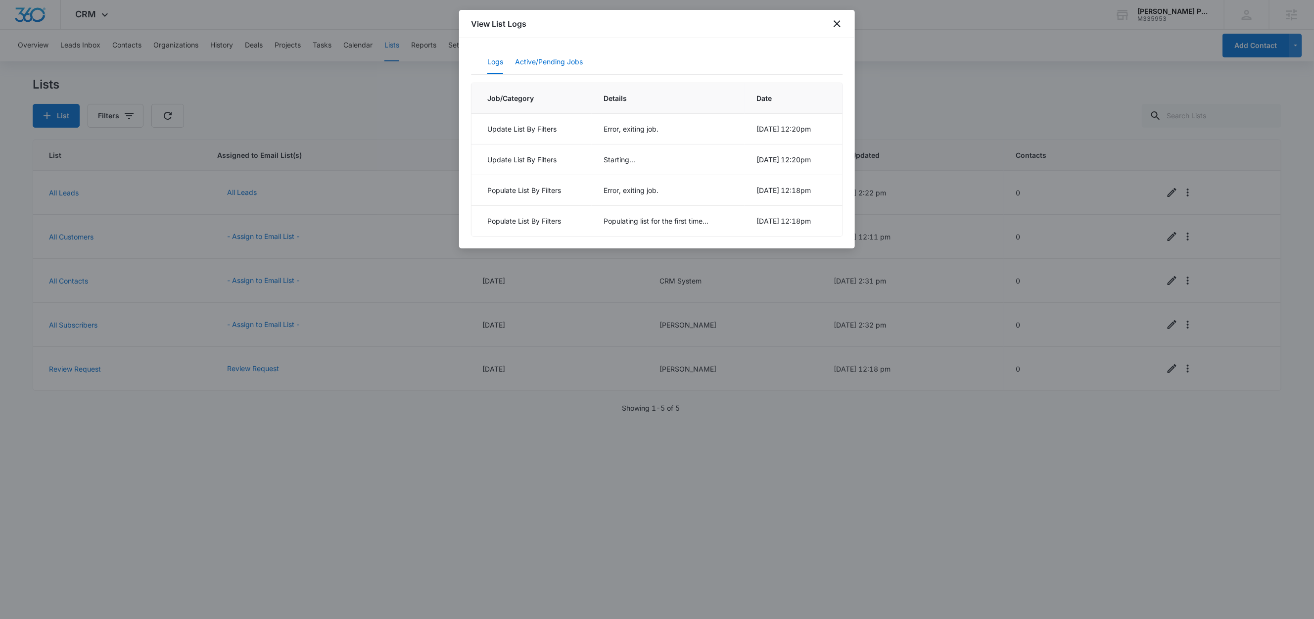
click at [561, 58] on button "Active/Pending Jobs" at bounding box center [549, 62] width 68 height 24
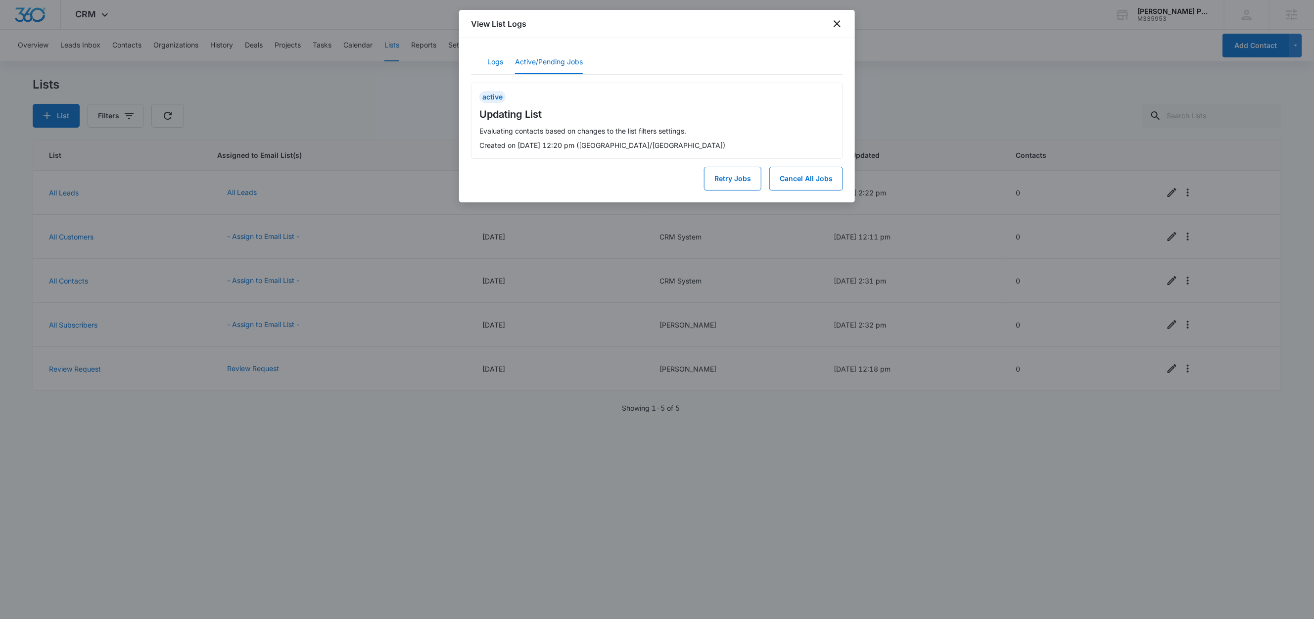
click at [498, 68] on button "Logs" at bounding box center [495, 62] width 16 height 24
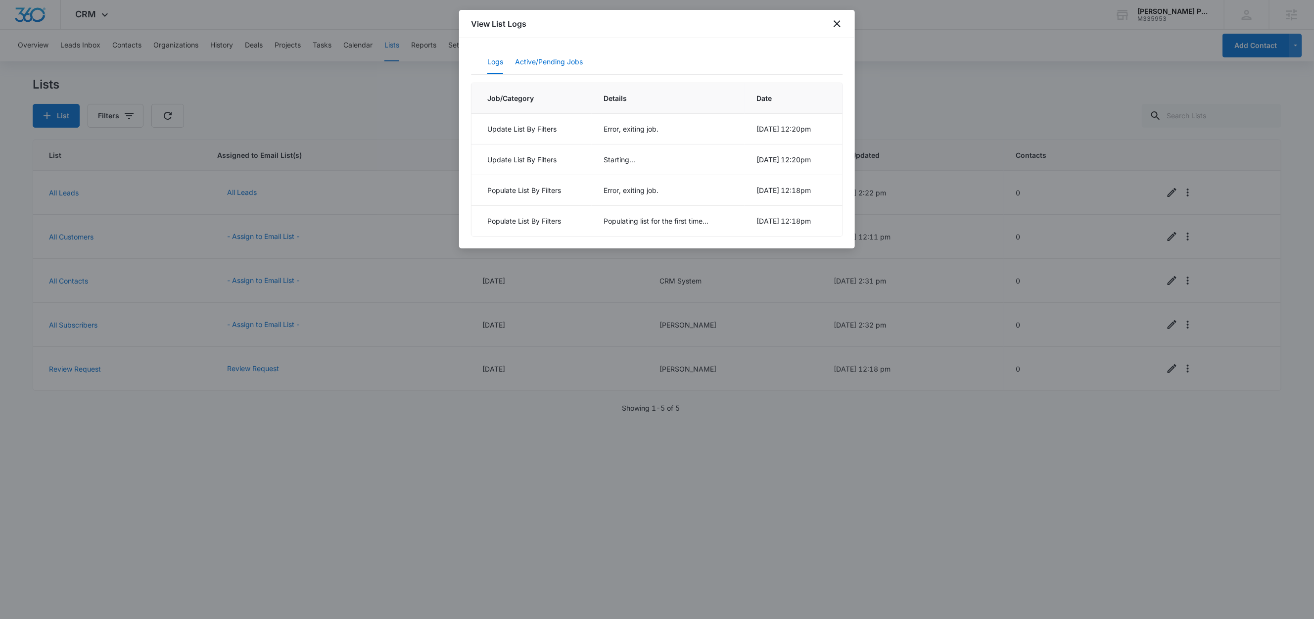
click at [559, 59] on button "Active/Pending Jobs" at bounding box center [549, 62] width 68 height 24
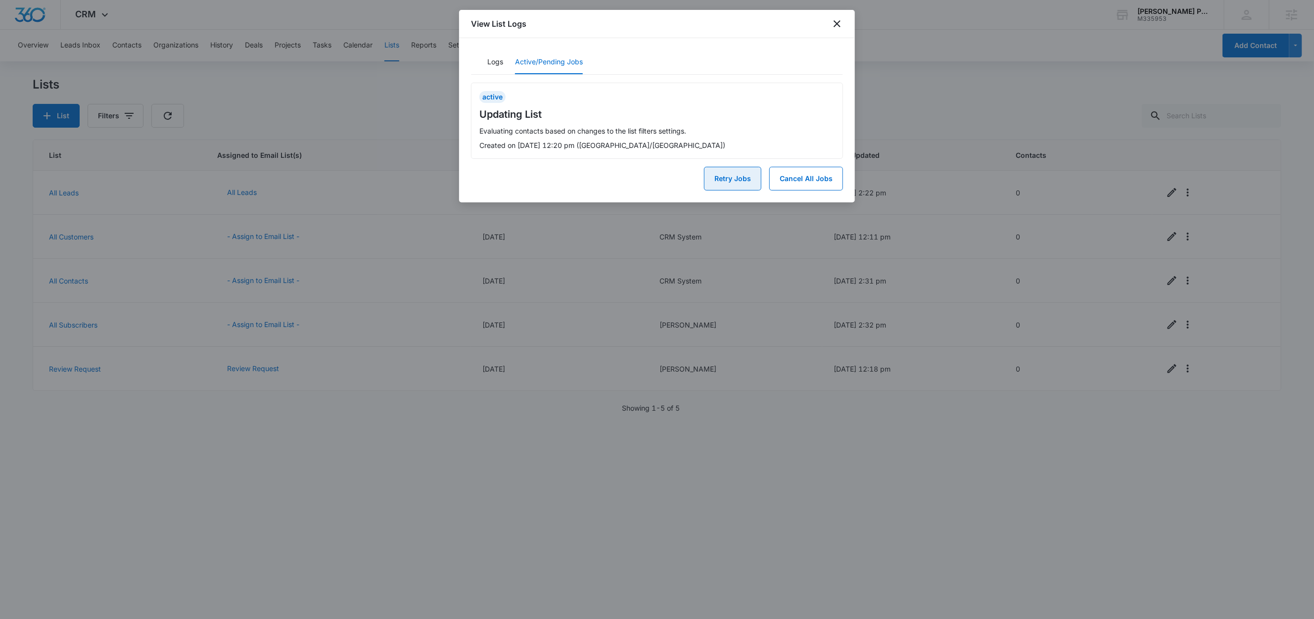
click at [722, 176] on button "Retry Jobs" at bounding box center [732, 179] width 57 height 24
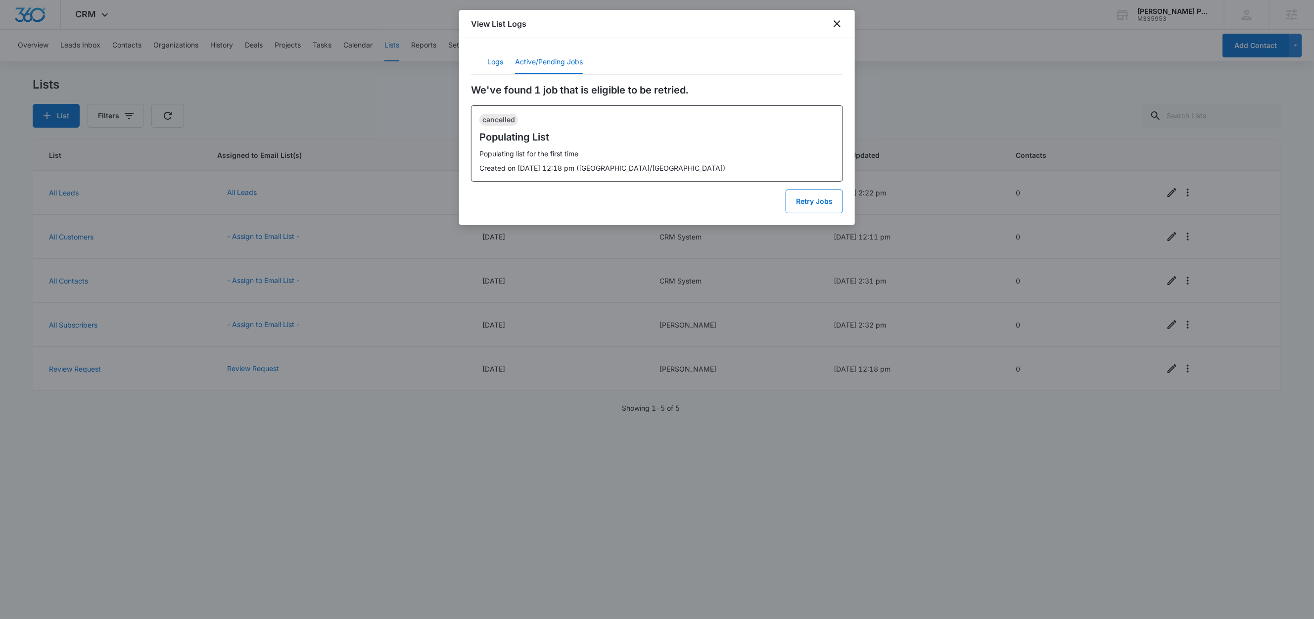
click at [492, 63] on button "Logs" at bounding box center [495, 62] width 16 height 24
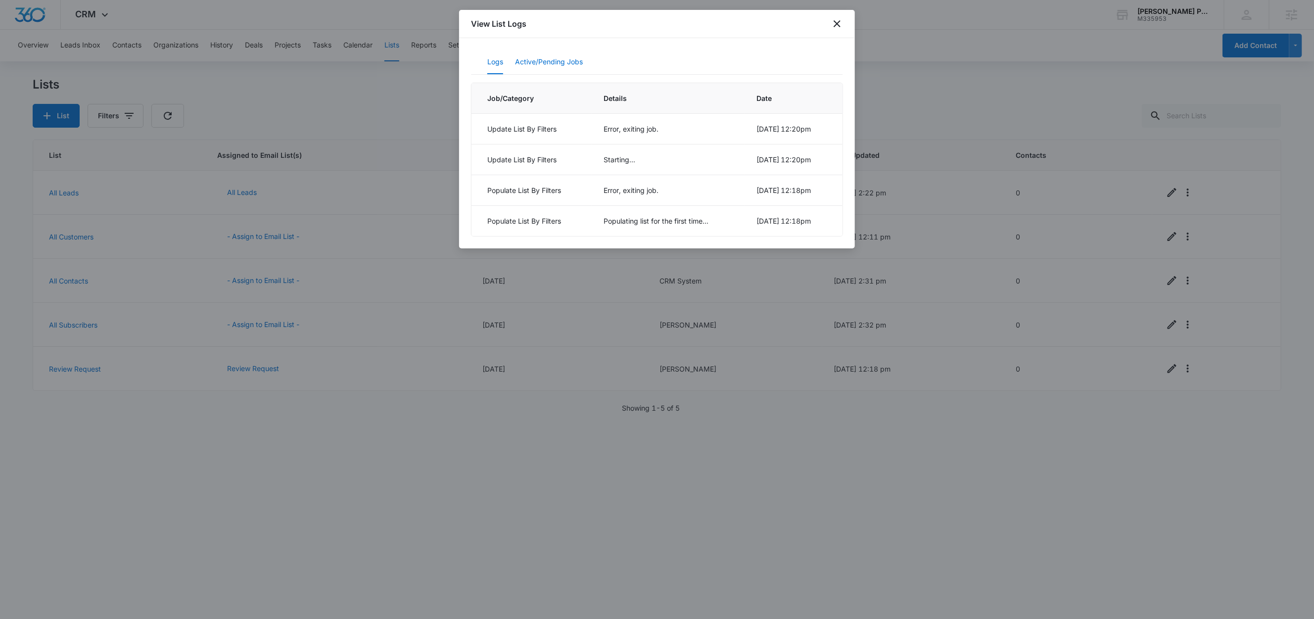
click at [550, 62] on button "Active/Pending Jobs" at bounding box center [549, 62] width 68 height 24
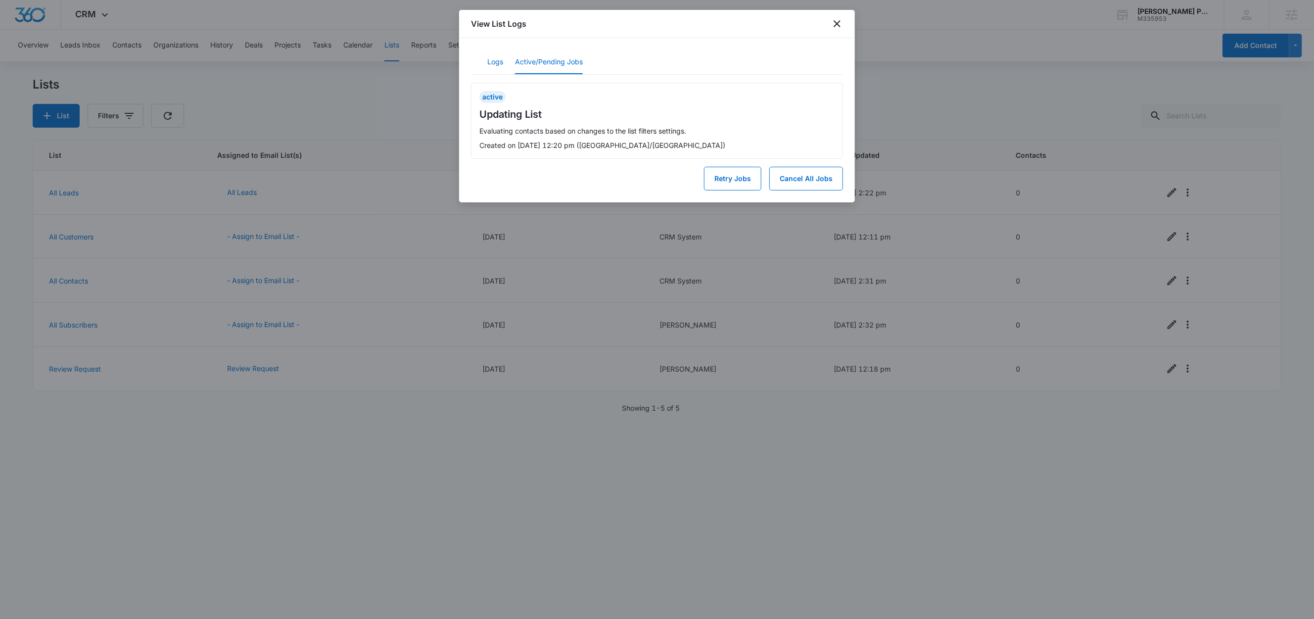
click at [499, 58] on div "Logs Active/Pending Jobs" at bounding box center [657, 62] width 372 height 25
click at [497, 59] on button "Logs" at bounding box center [495, 62] width 16 height 24
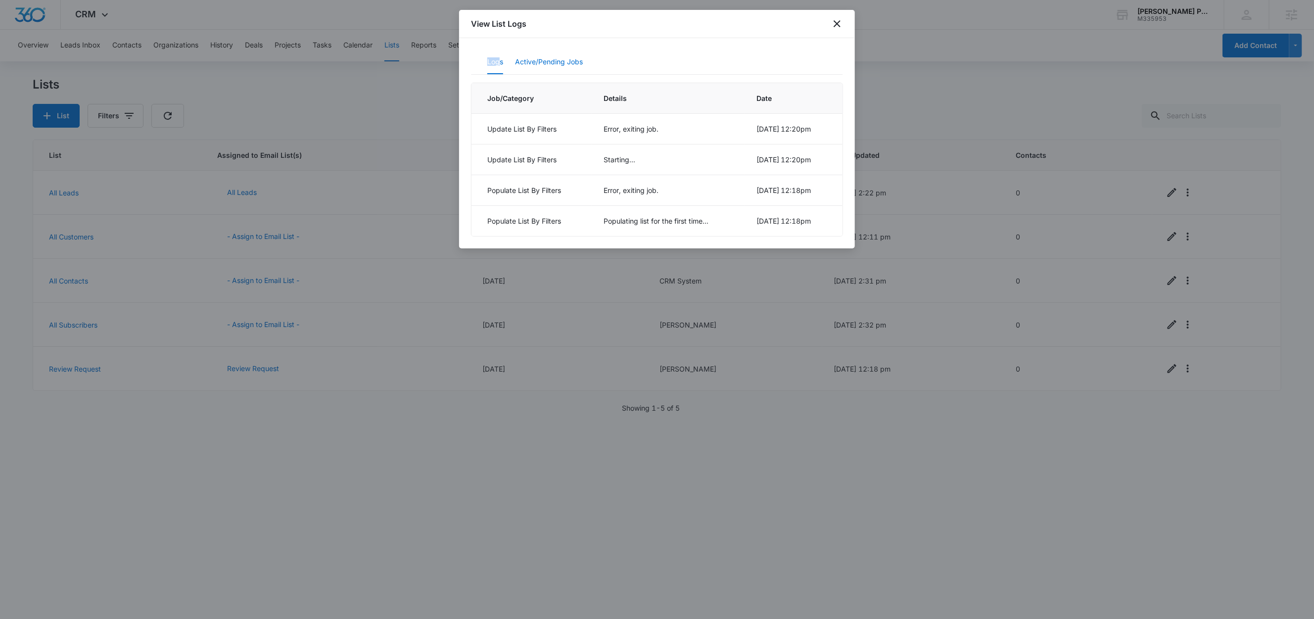
click at [535, 61] on button "Active/Pending Jobs" at bounding box center [549, 62] width 68 height 24
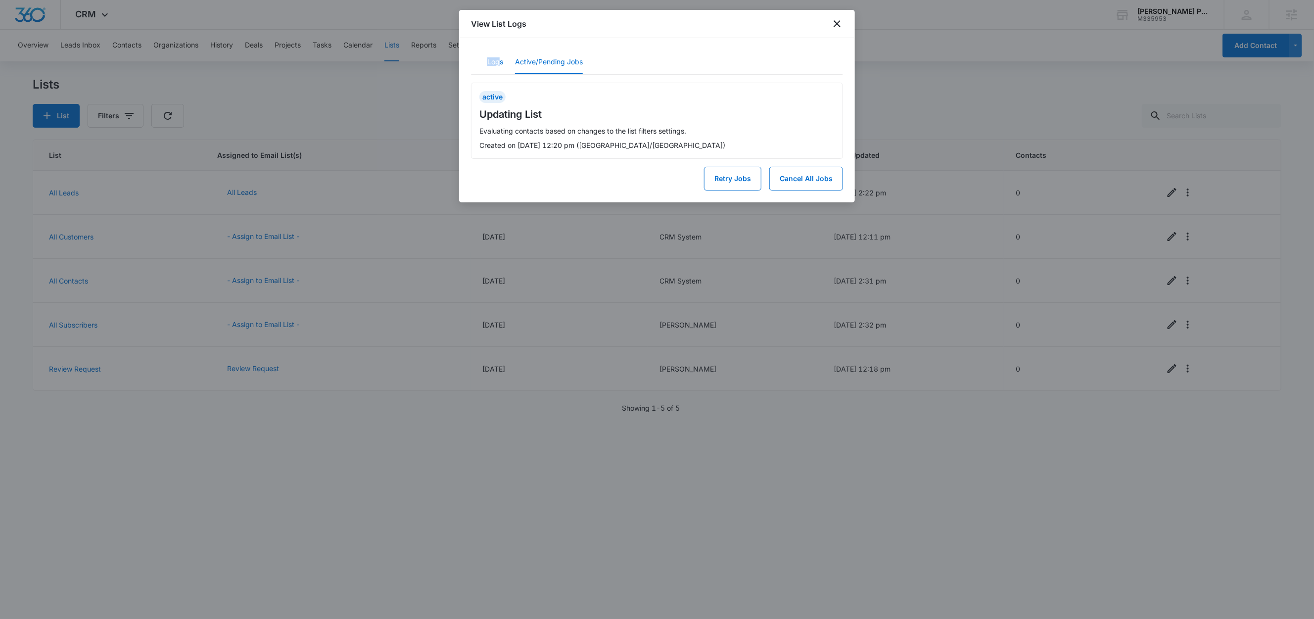
click at [496, 60] on button "Logs" at bounding box center [495, 62] width 16 height 24
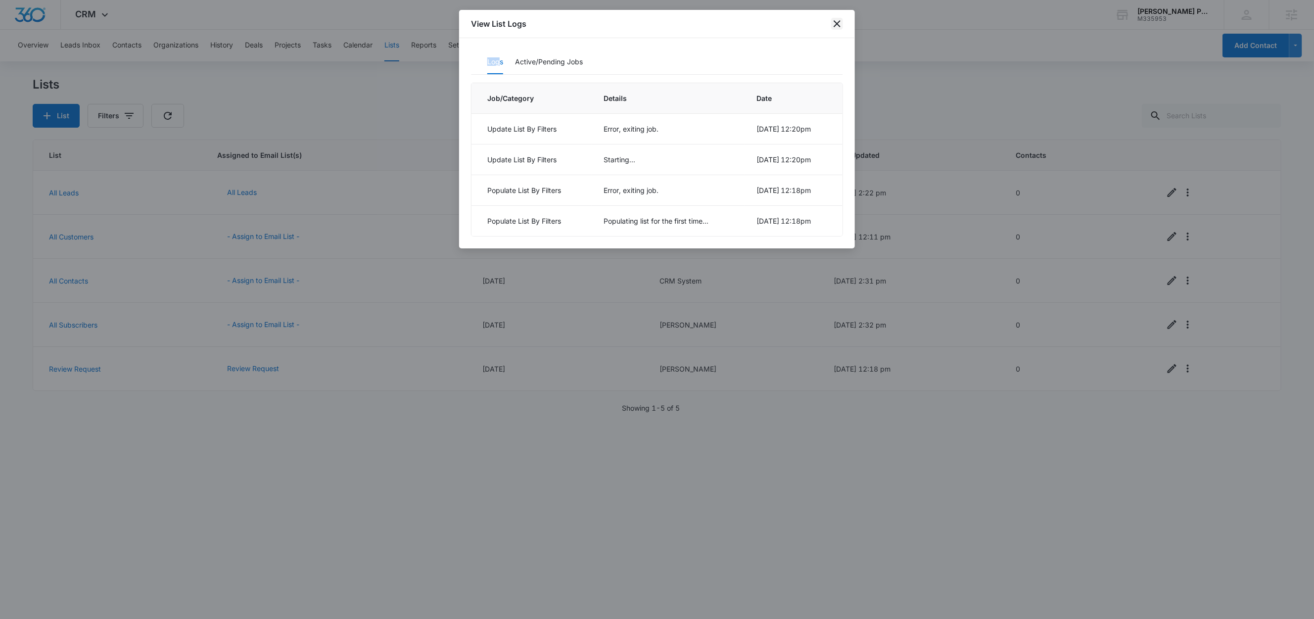
click at [832, 25] on icon "close" at bounding box center [837, 24] width 12 height 12
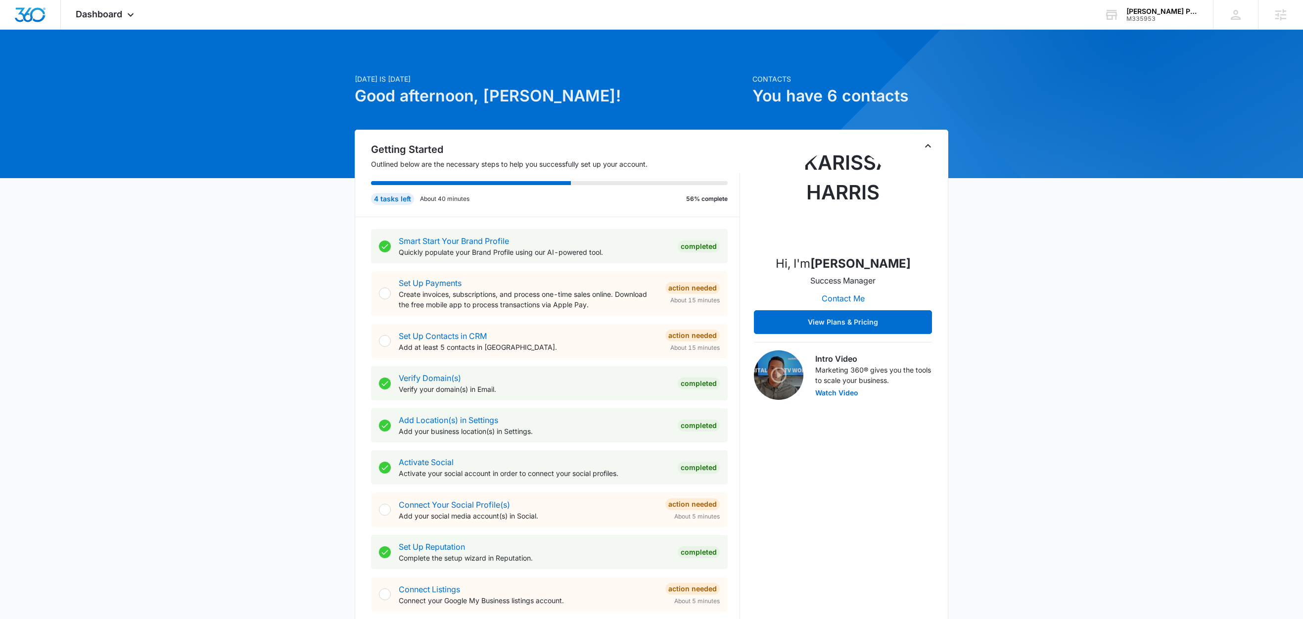
scroll to position [494, 0]
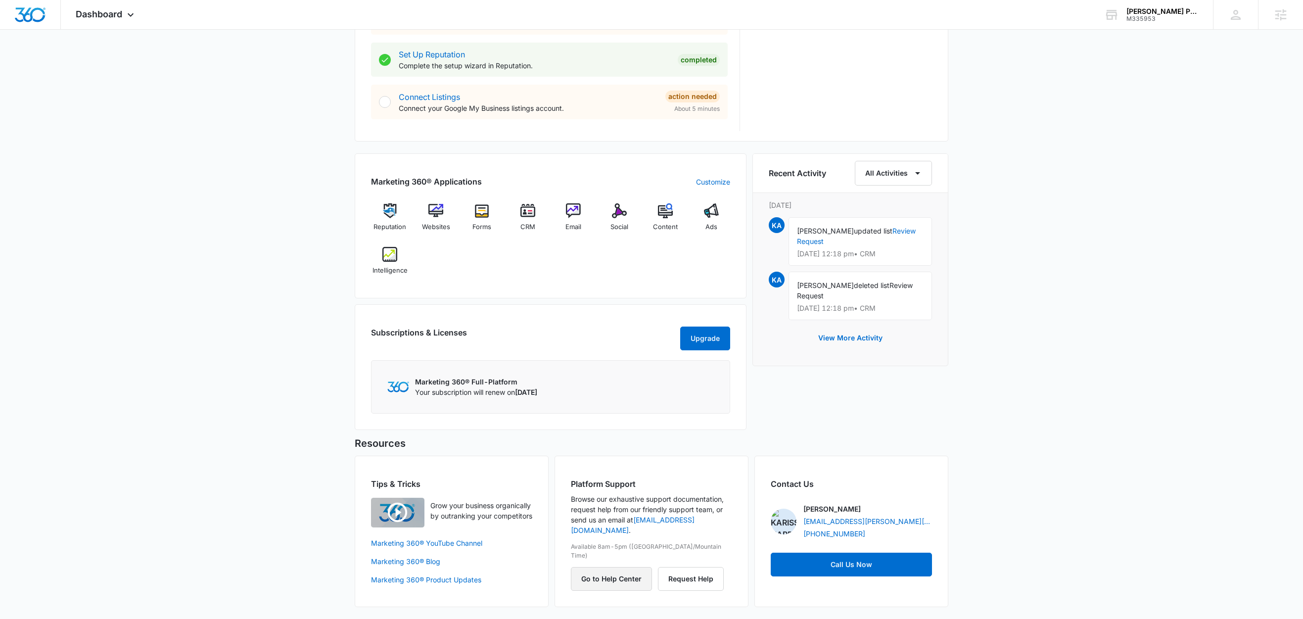
click at [626, 567] on button "Go to Help Center" at bounding box center [611, 579] width 81 height 24
click at [0, 0] on div "Dashboard Apps Reputation Websites Forms CRM Email Social Content Ads Intellige…" at bounding box center [651, 63] width 1303 height 1111
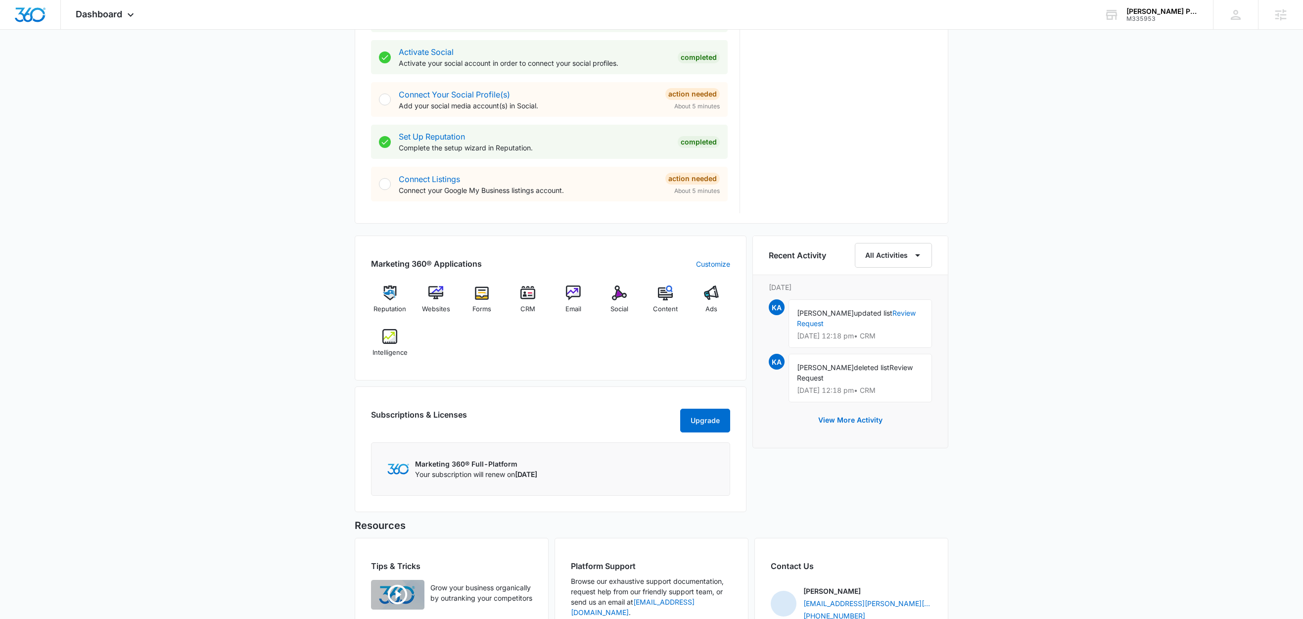
scroll to position [494, 0]
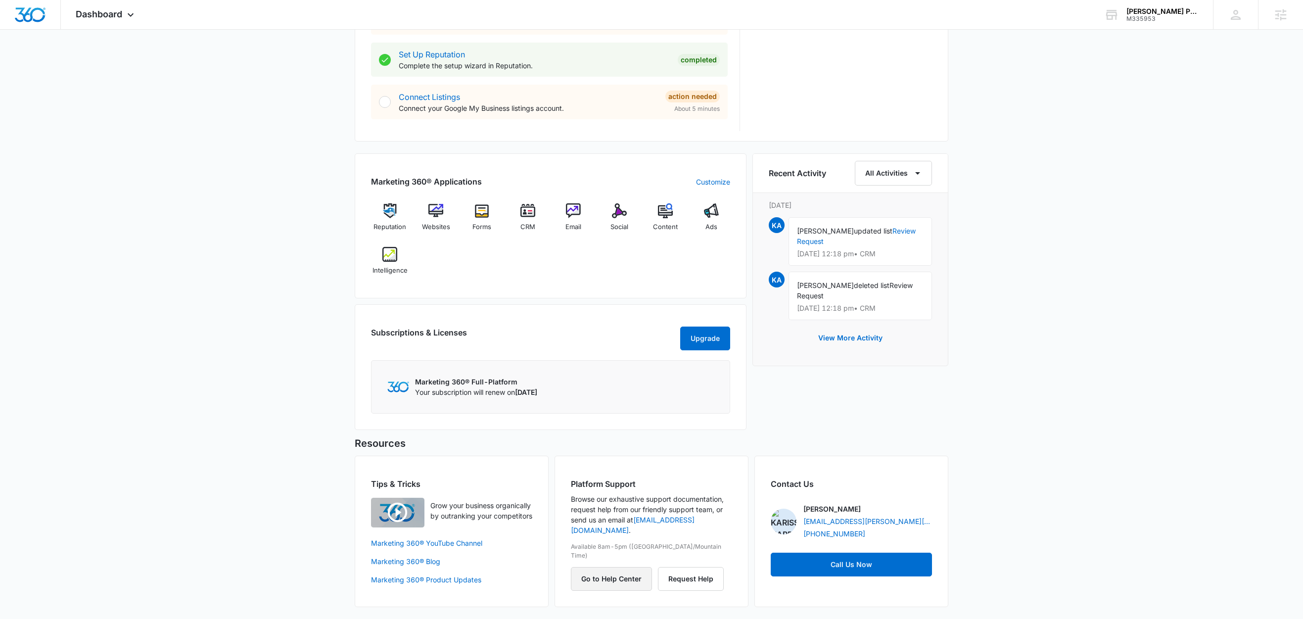
click at [613, 567] on button "Go to Help Center" at bounding box center [611, 579] width 81 height 24
